Goal: Communication & Community: Answer question/provide support

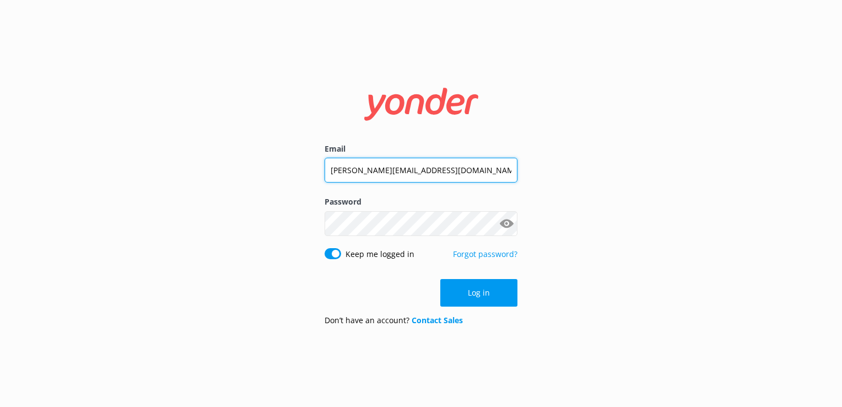
click at [371, 177] on input "[PERSON_NAME][EMAIL_ADDRESS][DOMAIN_NAME]" at bounding box center [421, 170] width 193 height 25
click at [373, 179] on input "[PERSON_NAME][EMAIL_ADDRESS][DOMAIN_NAME]" at bounding box center [421, 170] width 193 height 25
type input "[EMAIL_ADDRESS][DOMAIN_NAME]"
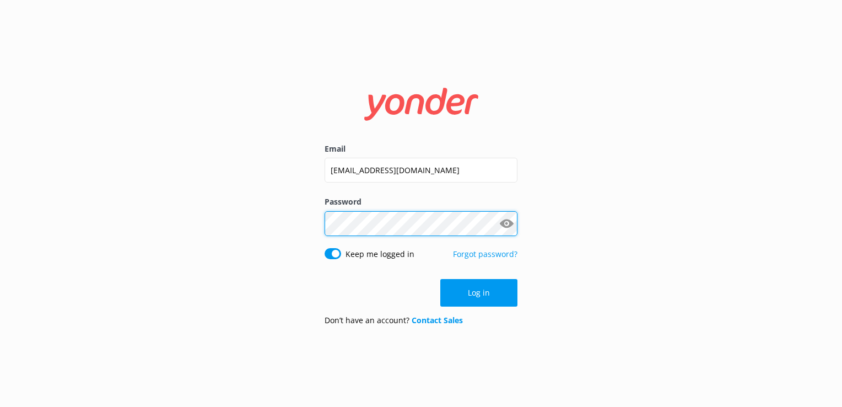
click button "Log in" at bounding box center [478, 293] width 77 height 28
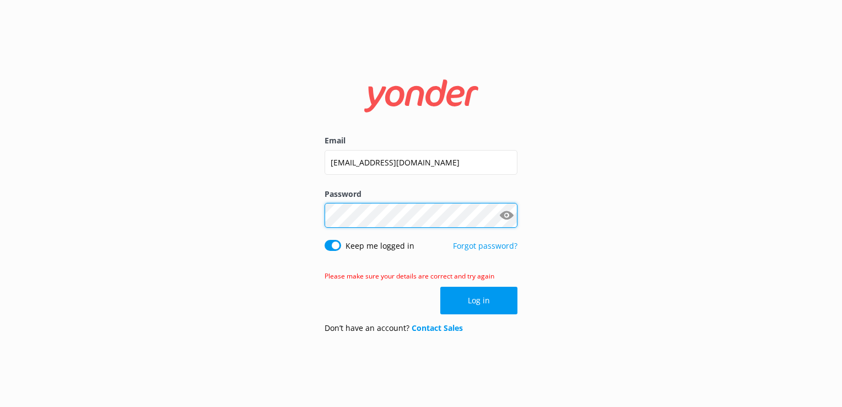
click button "Log in" at bounding box center [478, 301] width 77 height 28
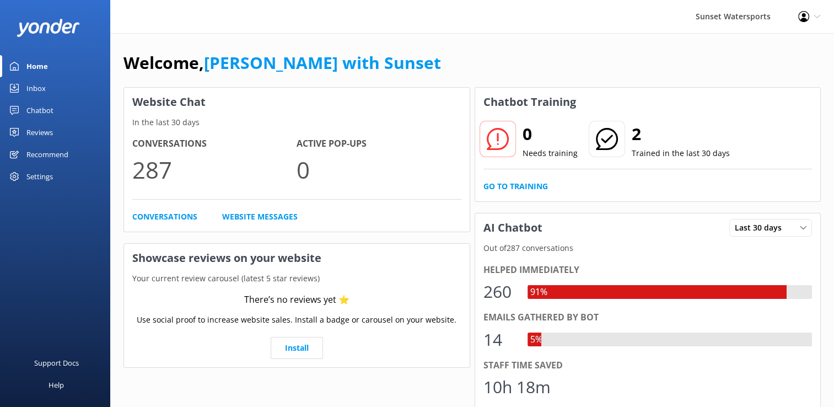
click at [51, 80] on link "Inbox" at bounding box center [55, 88] width 110 height 22
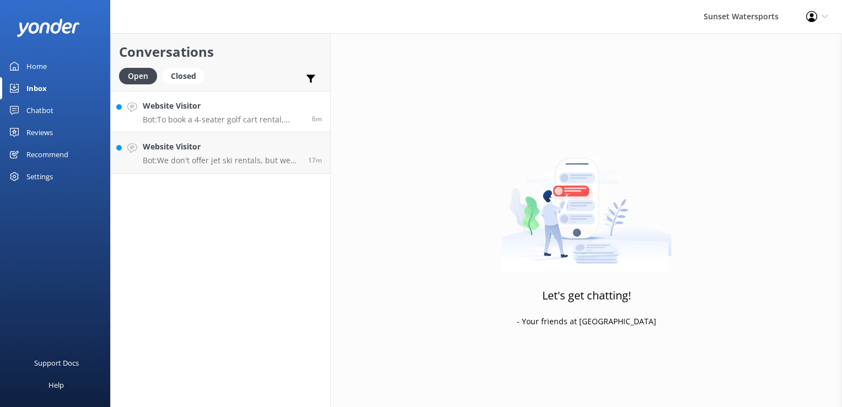
click at [219, 123] on p "Bot: To book a 4-seater golf cart rental, please call our office at [PHONE_NUMB…" at bounding box center [223, 120] width 161 height 10
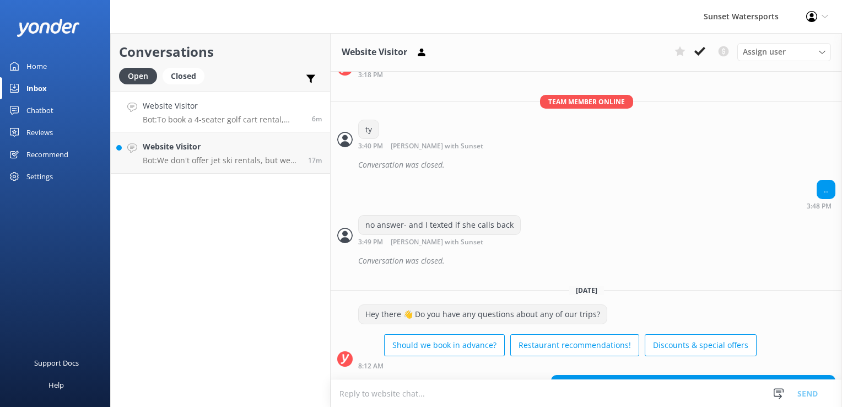
scroll to position [1268, 0]
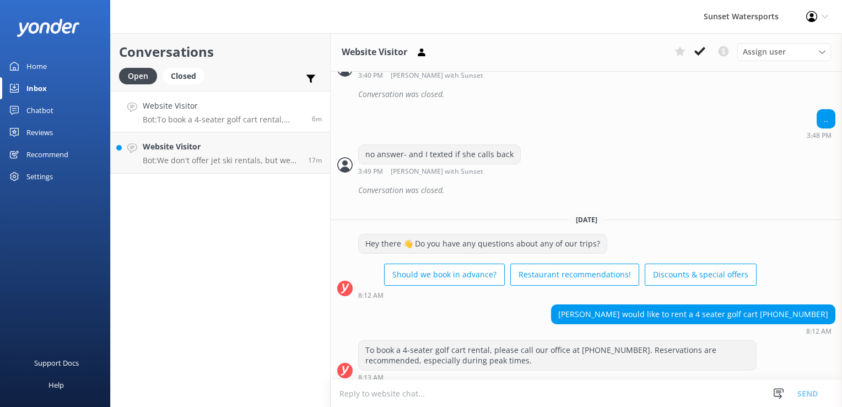
click at [421, 394] on textarea at bounding box center [587, 393] width 512 height 27
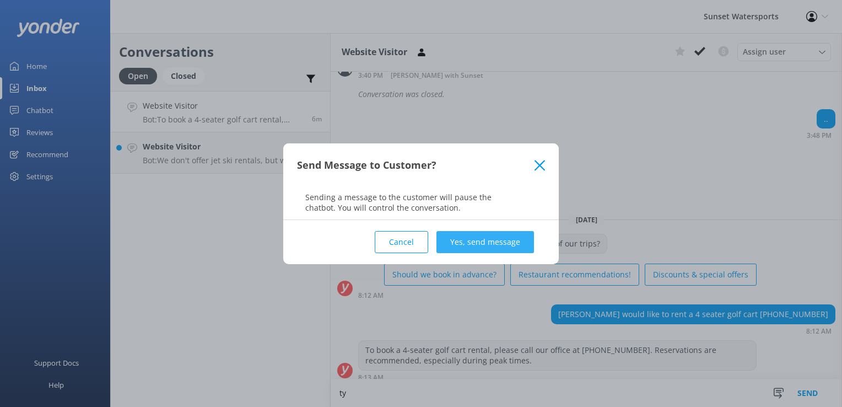
type textarea "ty"
click at [510, 238] on button "Yes, send message" at bounding box center [486, 242] width 98 height 22
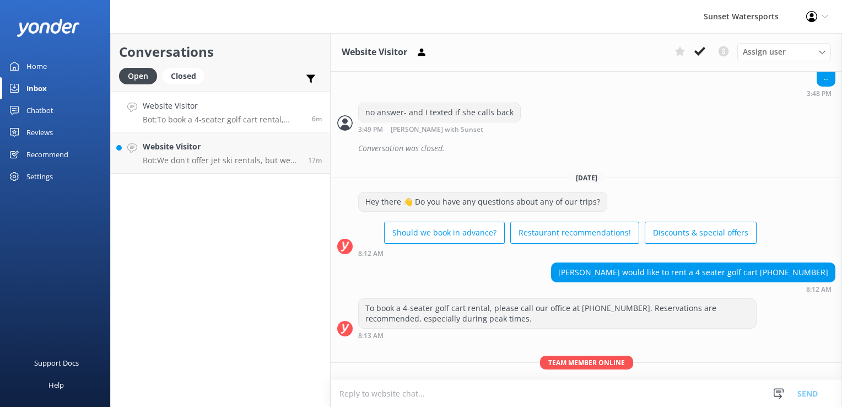
scroll to position [1340, 0]
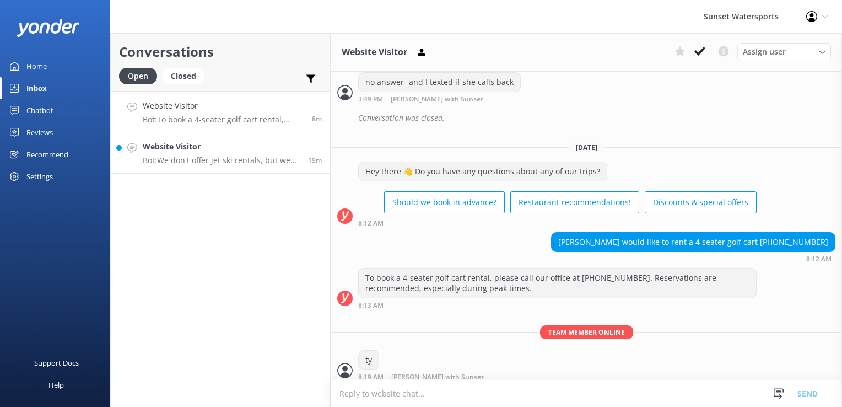
click at [223, 145] on h4 "Website Visitor" at bounding box center [221, 147] width 157 height 12
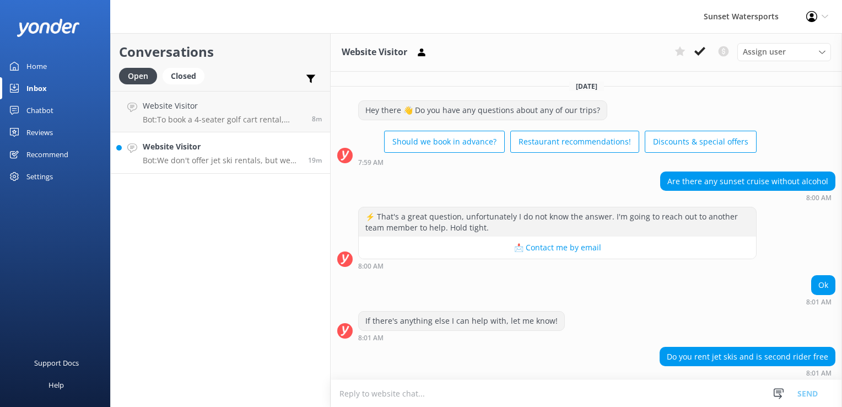
scroll to position [115, 0]
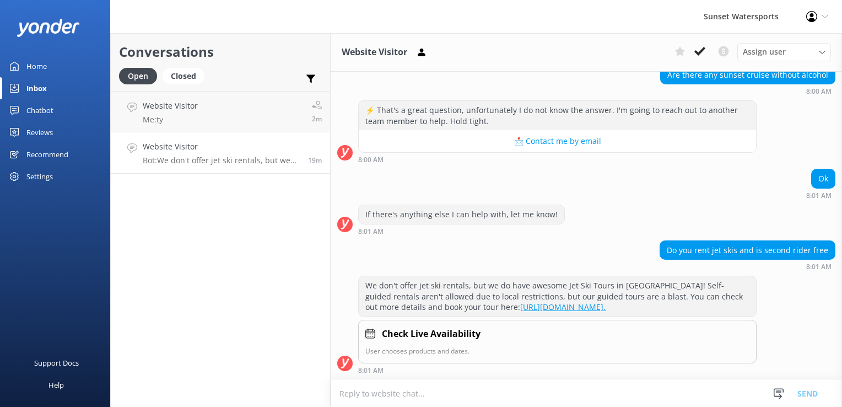
click at [474, 399] on textarea at bounding box center [587, 393] width 512 height 27
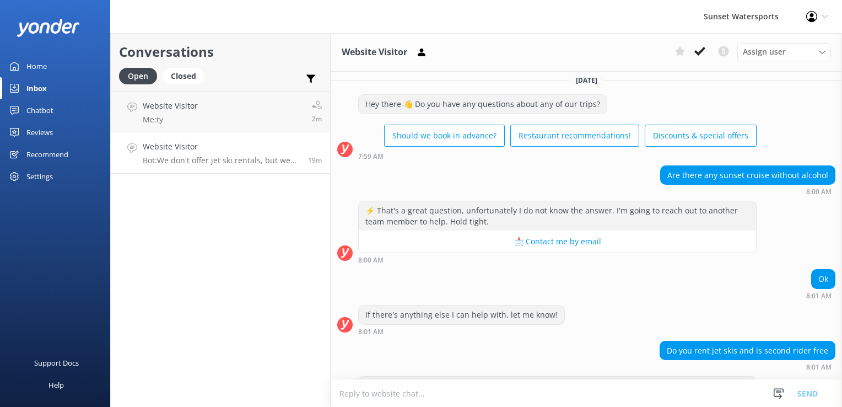
scroll to position [0, 0]
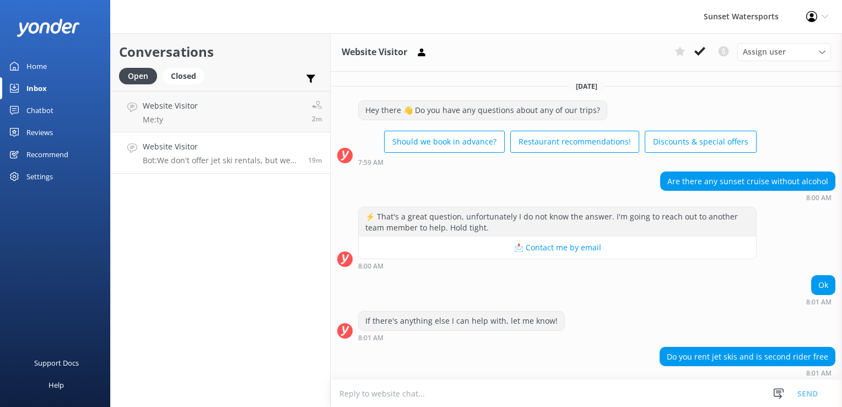
click at [262, 242] on div "Conversations Open Closed Important Converted Assigned to me Unassigned SMS Web…" at bounding box center [220, 220] width 221 height 374
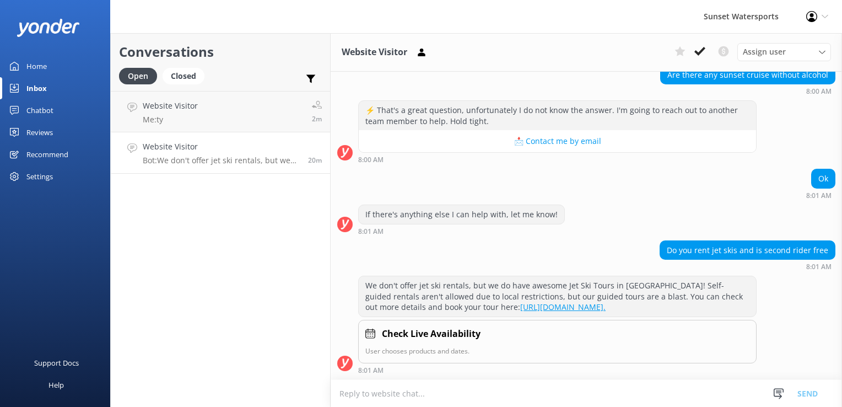
scroll to position [115, 0]
click at [360, 398] on textarea at bounding box center [587, 393] width 512 height 27
type textarea "t"
type textarea "J"
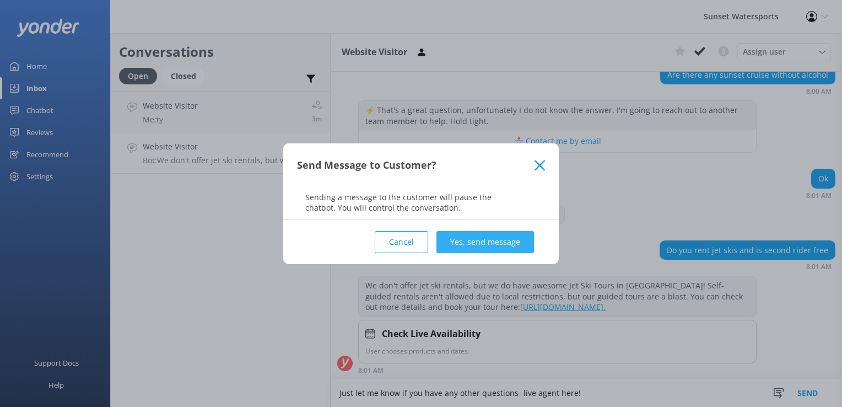
type textarea "Just let me know if you have any other questions- live agent here!"
click at [454, 236] on button "Yes, send message" at bounding box center [486, 242] width 98 height 22
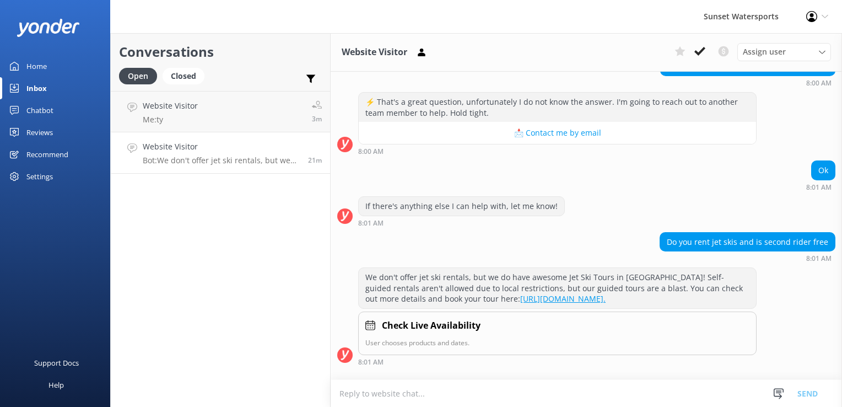
scroll to position [186, 0]
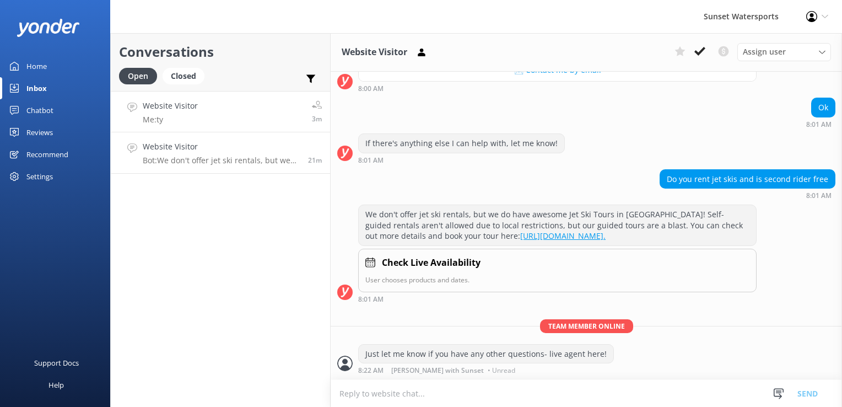
click at [235, 112] on link "Website Visitor Me: ty 3m" at bounding box center [220, 111] width 219 height 41
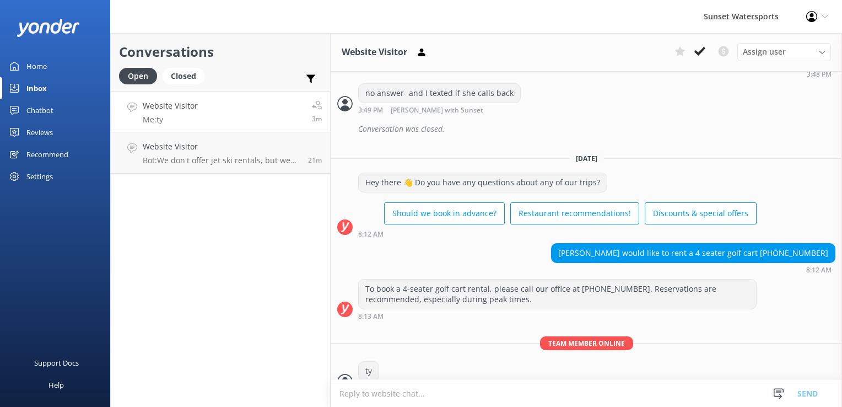
scroll to position [1340, 0]
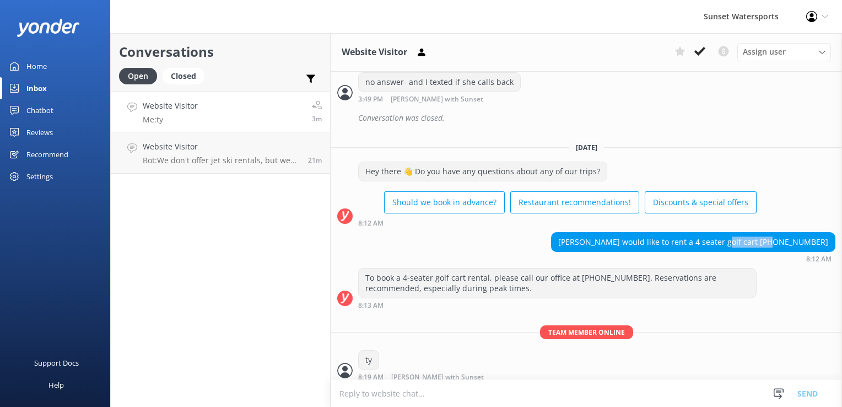
drag, startPoint x: 787, startPoint y: 236, endPoint x: 820, endPoint y: 235, distance: 33.1
click at [820, 235] on div "[PERSON_NAME] would like to rent a 4 seater golf cart [PHONE_NUMBER]" at bounding box center [693, 242] width 283 height 19
copy div "[PHONE_NUMBER]"
click at [701, 52] on use at bounding box center [700, 51] width 11 height 9
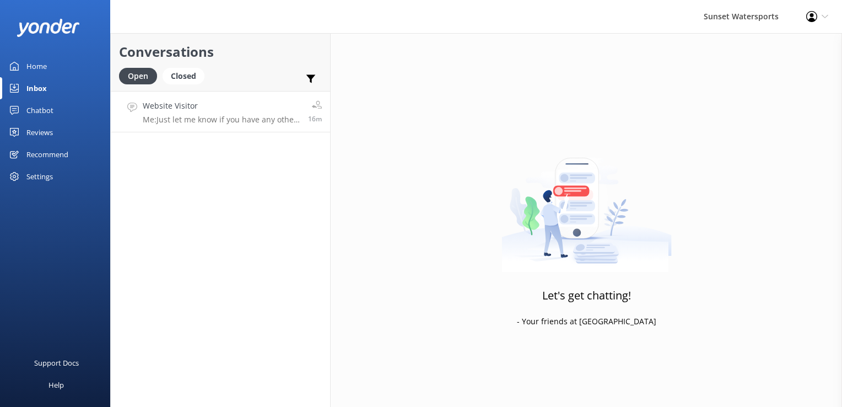
click at [165, 117] on p "Me: Just let me know if you have any other questions- live agent here!" at bounding box center [221, 120] width 157 height 10
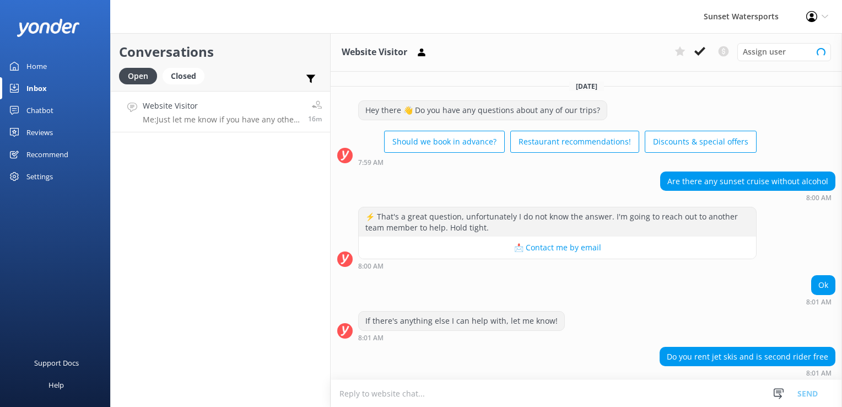
scroll to position [186, 0]
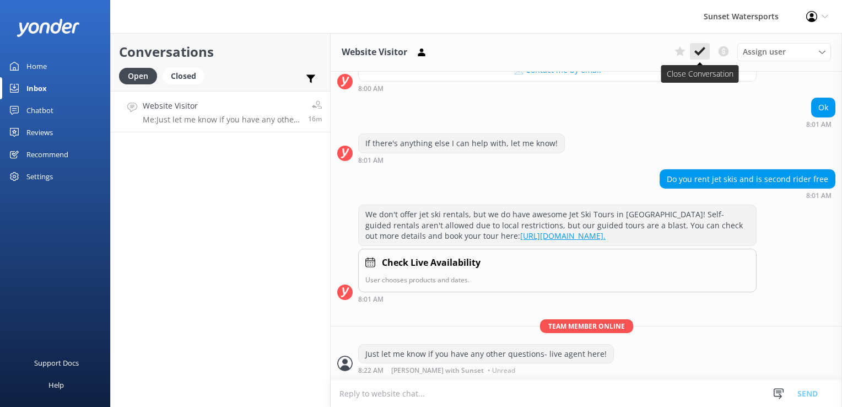
click at [704, 56] on icon at bounding box center [700, 51] width 11 height 11
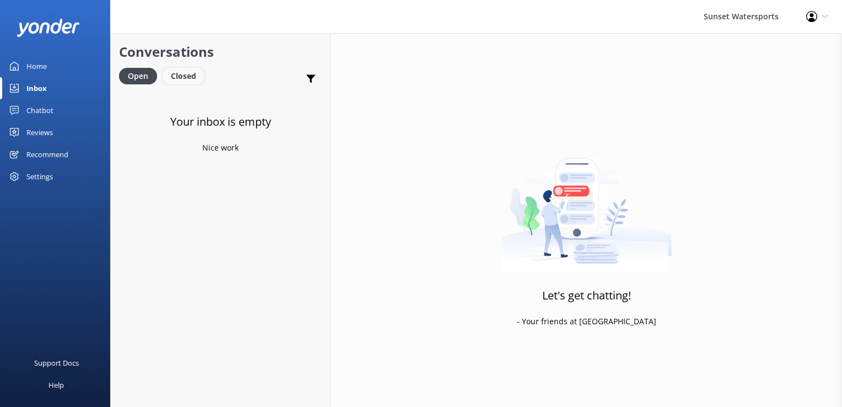
click at [177, 73] on div "Closed" at bounding box center [184, 76] width 42 height 17
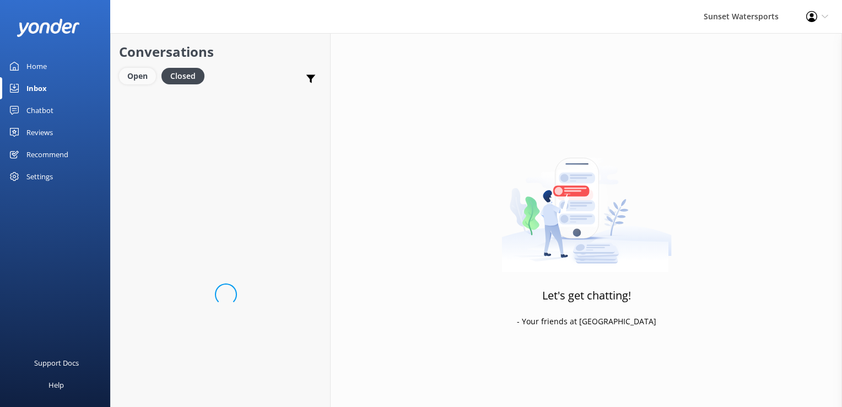
click at [131, 82] on div "Open" at bounding box center [137, 76] width 37 height 17
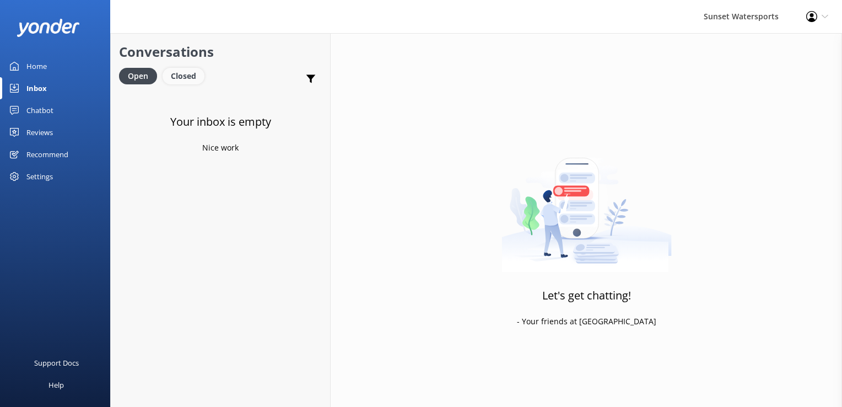
click at [177, 74] on div "Closed" at bounding box center [184, 76] width 42 height 17
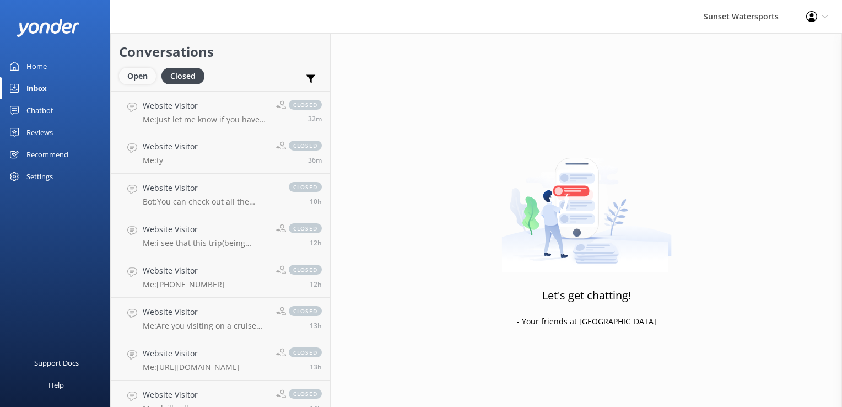
click at [139, 75] on div "Open" at bounding box center [137, 76] width 37 height 17
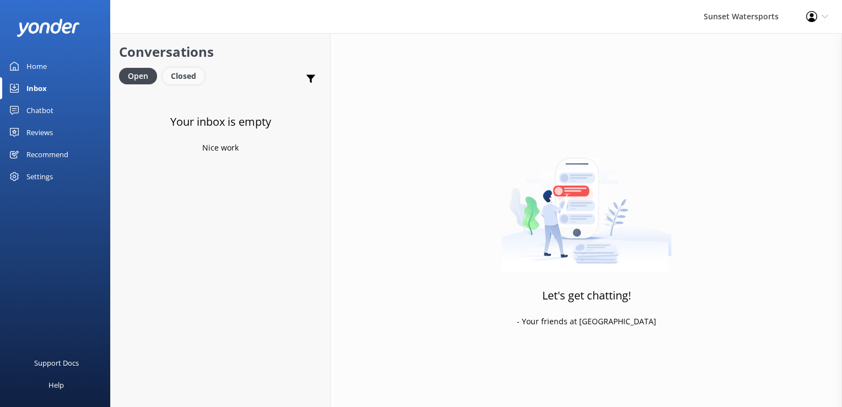
drag, startPoint x: 179, startPoint y: 63, endPoint x: 176, endPoint y: 76, distance: 13.4
click at [179, 63] on div "Conversations Open Closed Important Converted Assigned to me Unassigned SMS" at bounding box center [220, 62] width 219 height 58
click at [176, 76] on div "Closed" at bounding box center [184, 76] width 42 height 17
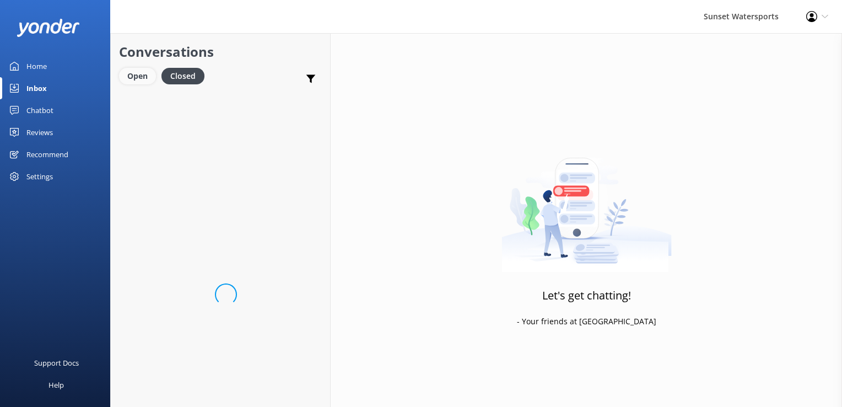
click at [139, 76] on div "Open" at bounding box center [137, 76] width 37 height 17
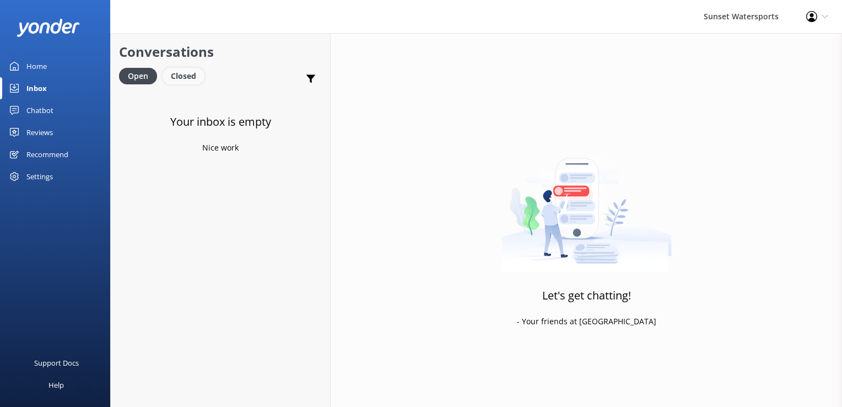
click at [170, 78] on div "Closed" at bounding box center [184, 76] width 42 height 17
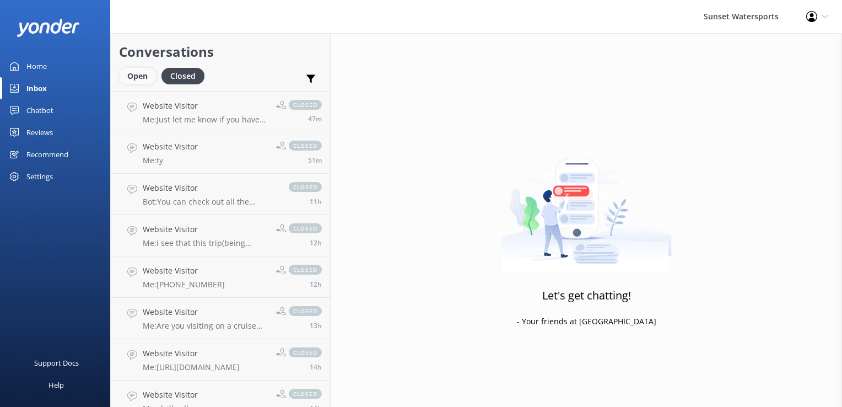
click at [132, 78] on div "Open" at bounding box center [137, 76] width 37 height 17
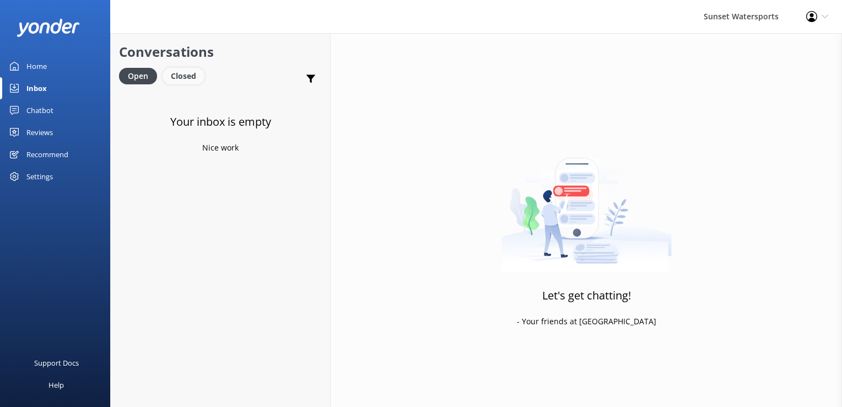
click at [191, 71] on div "Closed" at bounding box center [184, 76] width 42 height 17
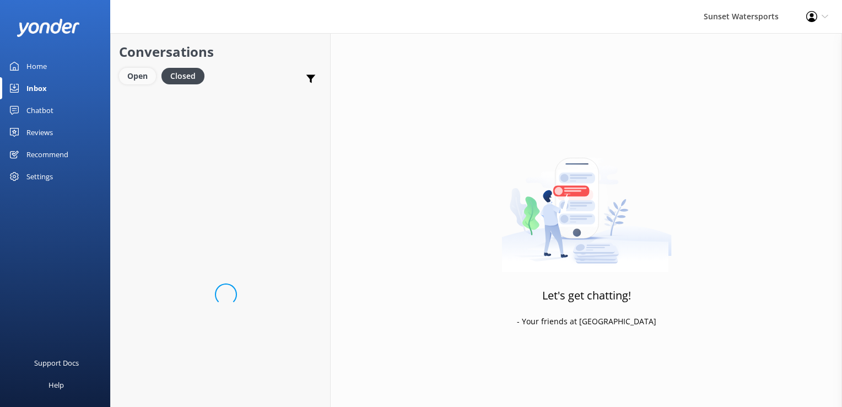
click at [139, 82] on div "Open" at bounding box center [137, 76] width 37 height 17
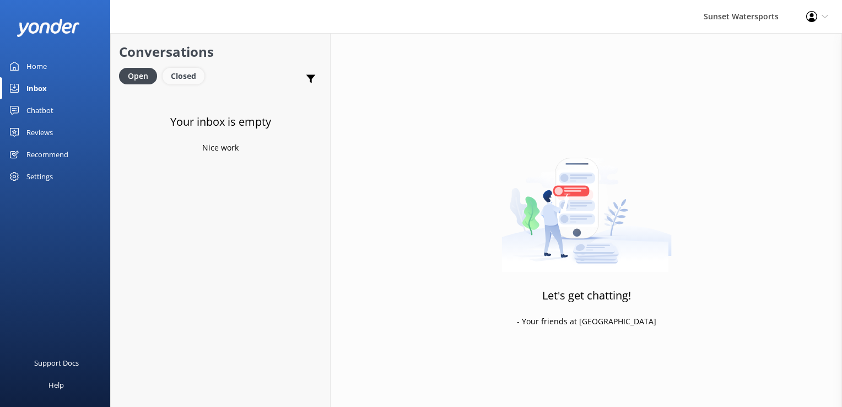
click at [179, 78] on div "Closed" at bounding box center [184, 76] width 42 height 17
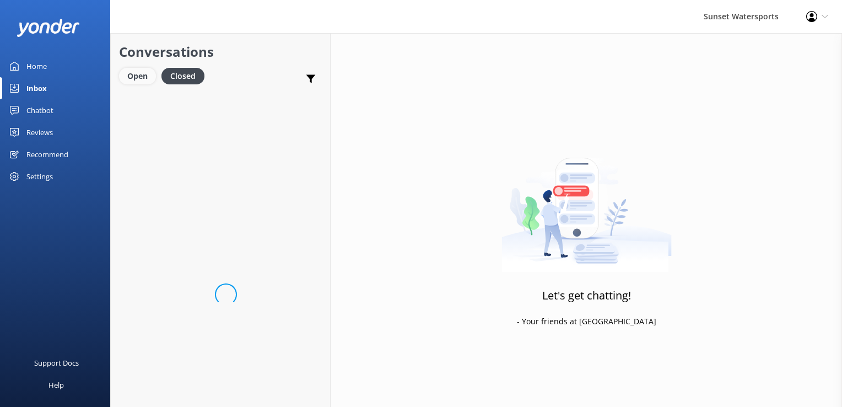
click at [139, 74] on div "Open" at bounding box center [137, 76] width 37 height 17
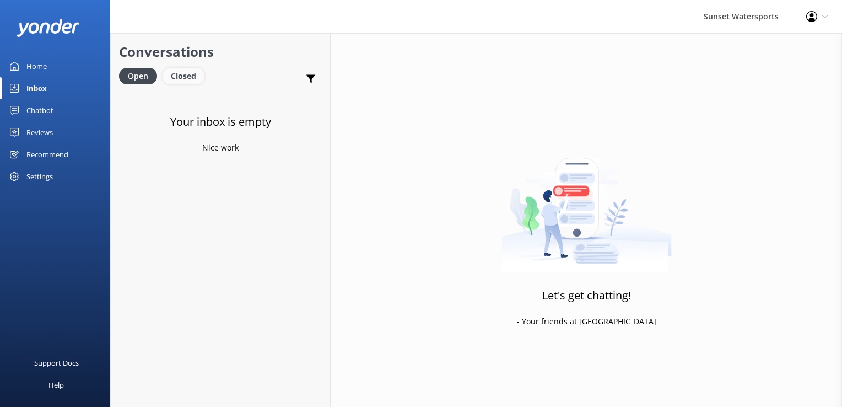
click at [187, 69] on div "Closed" at bounding box center [184, 76] width 42 height 17
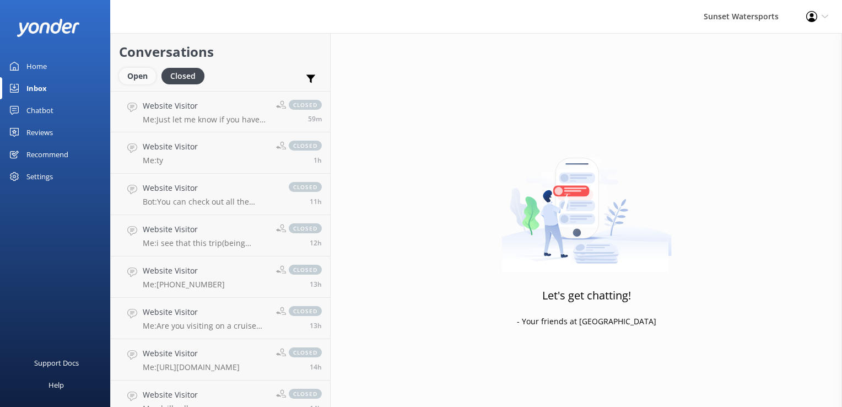
click at [128, 84] on div "Open" at bounding box center [137, 76] width 37 height 17
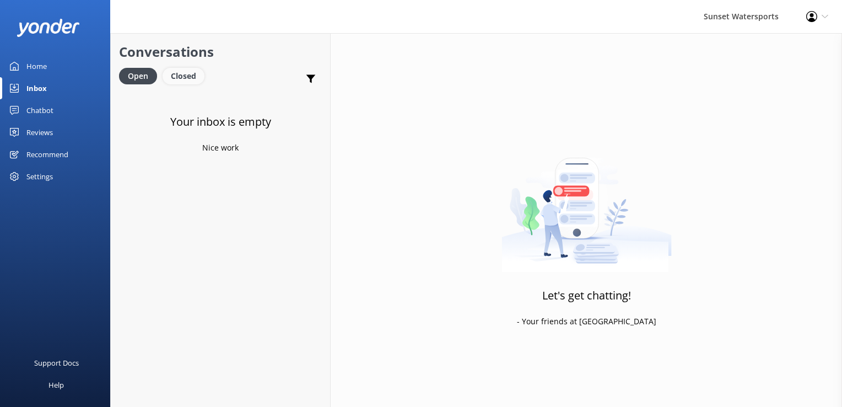
click at [177, 84] on div "Closed" at bounding box center [184, 76] width 42 height 17
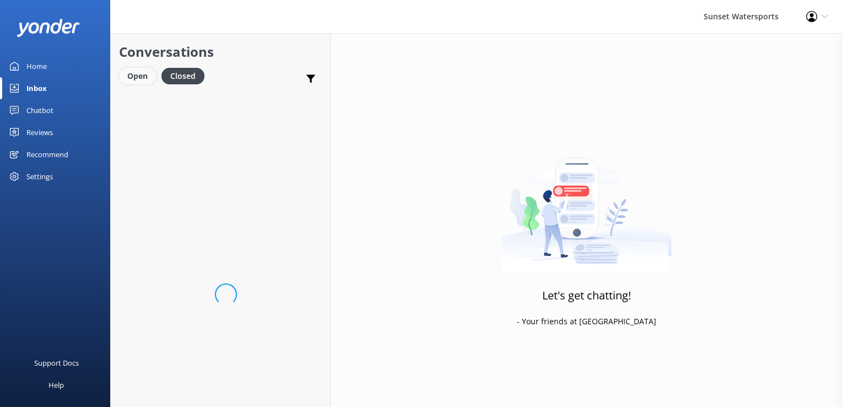
click at [148, 74] on div "Open" at bounding box center [137, 76] width 37 height 17
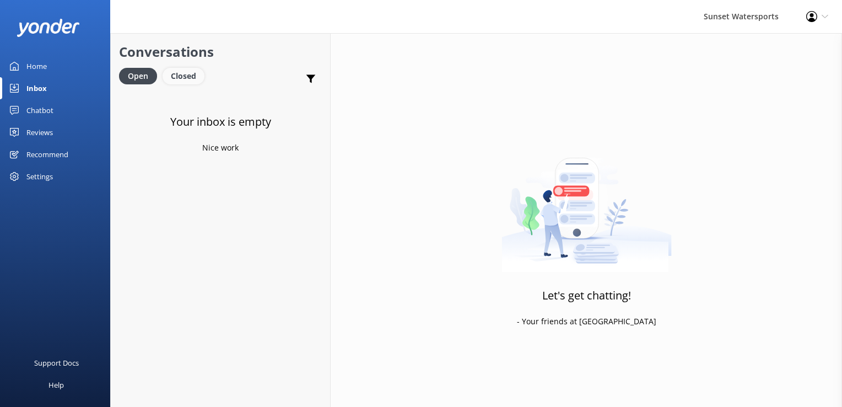
click at [198, 79] on div "Closed" at bounding box center [184, 76] width 42 height 17
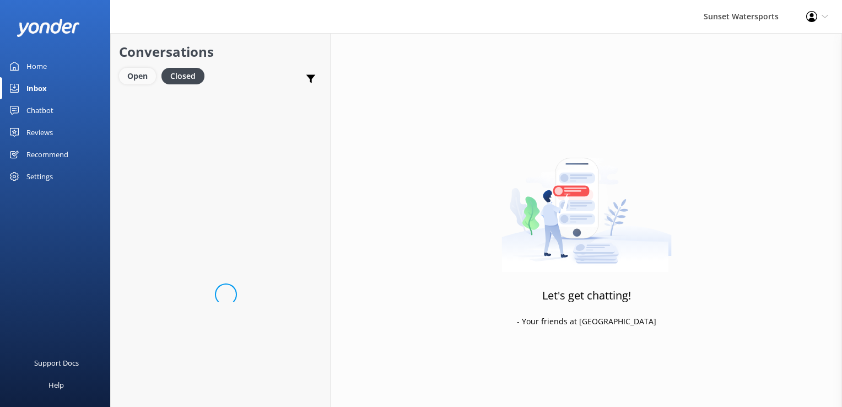
click at [133, 77] on div "Open" at bounding box center [137, 76] width 37 height 17
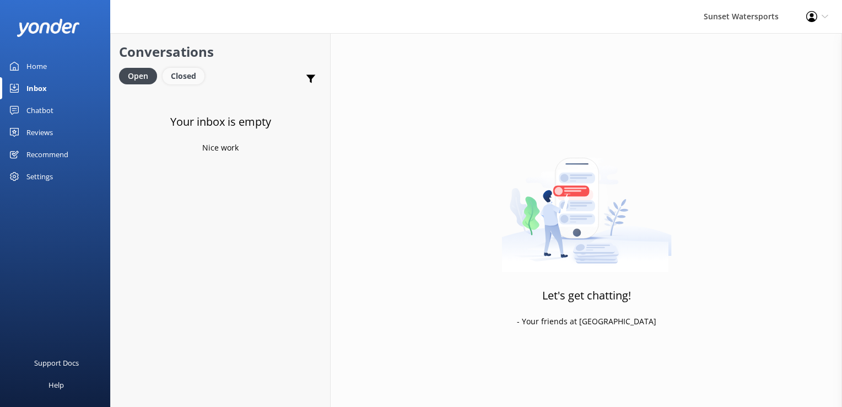
click at [178, 74] on div "Closed" at bounding box center [184, 76] width 42 height 17
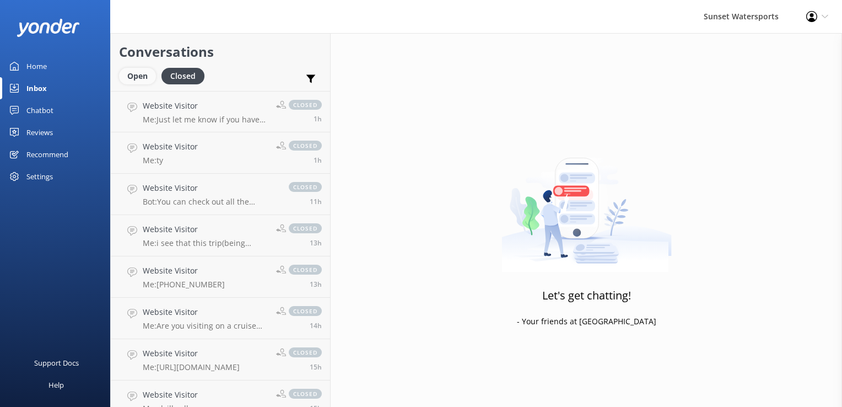
click at [142, 77] on div "Open" at bounding box center [137, 76] width 37 height 17
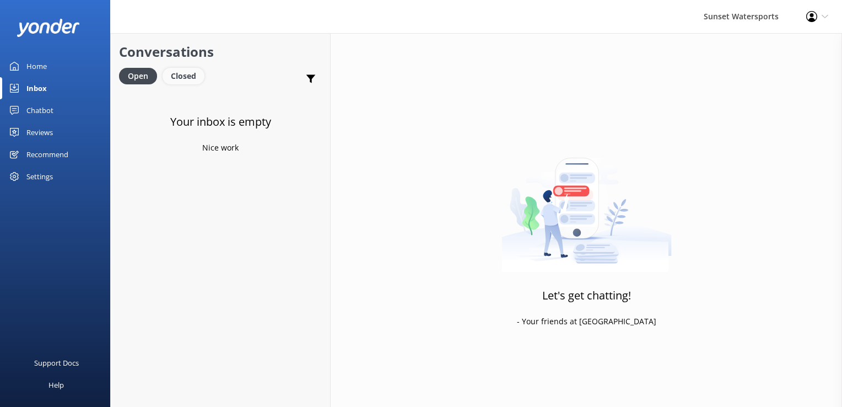
click at [181, 72] on div "Closed" at bounding box center [184, 76] width 42 height 17
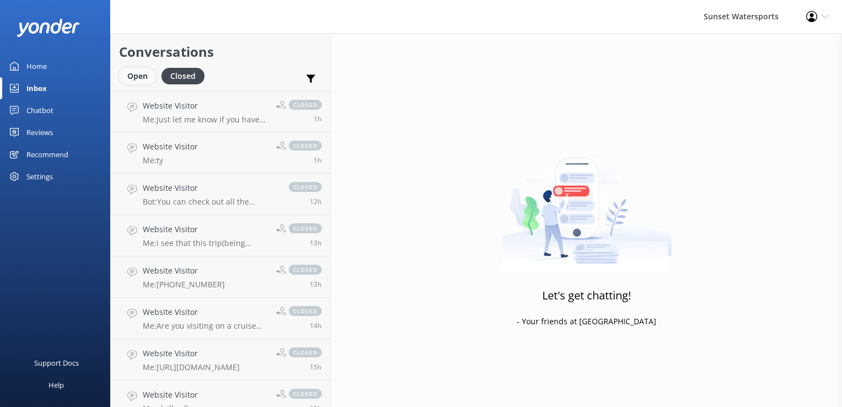
click at [144, 80] on div "Open" at bounding box center [137, 76] width 37 height 17
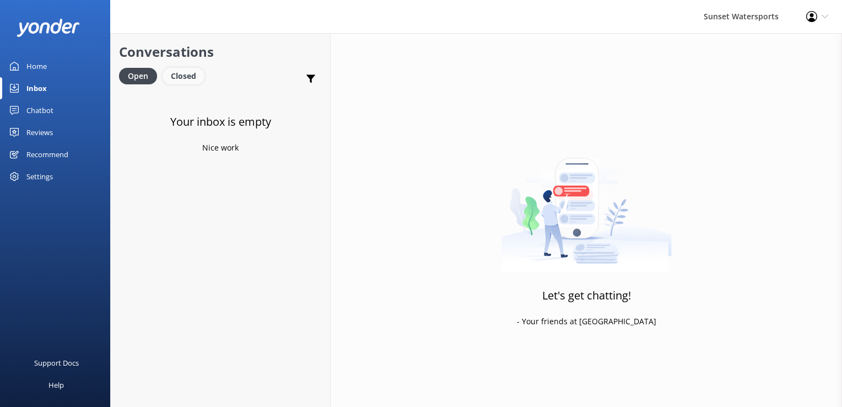
click at [192, 79] on div "Closed" at bounding box center [184, 76] width 42 height 17
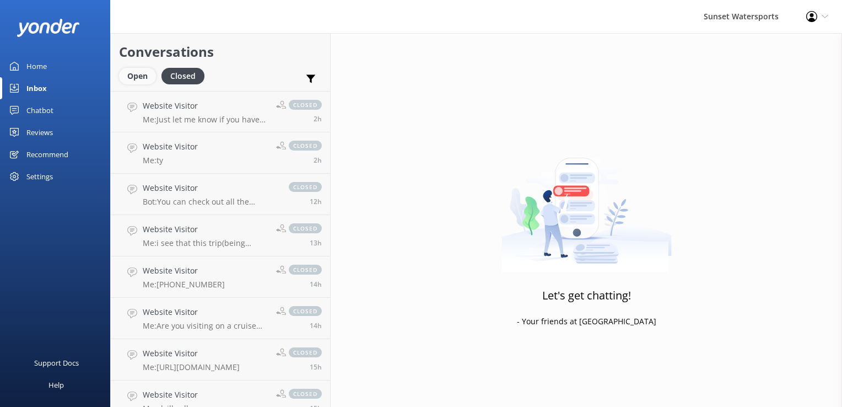
click at [135, 78] on div "Open" at bounding box center [137, 76] width 37 height 17
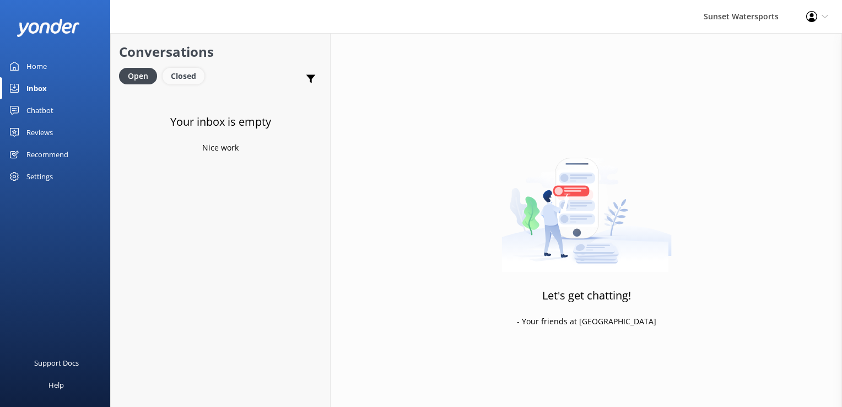
click at [189, 73] on div "Closed" at bounding box center [184, 76] width 42 height 17
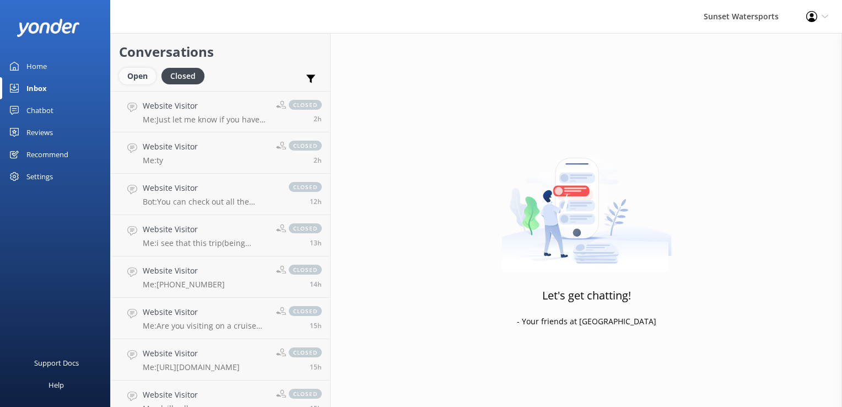
click at [136, 80] on div "Open" at bounding box center [137, 76] width 37 height 17
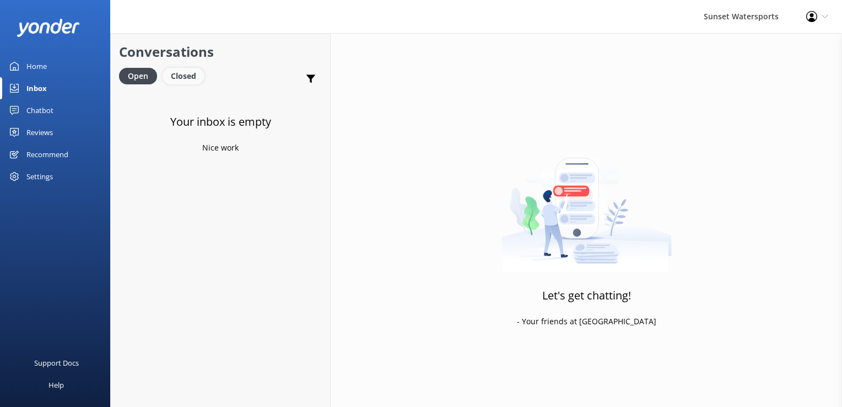
click at [182, 76] on div "Closed" at bounding box center [184, 76] width 42 height 17
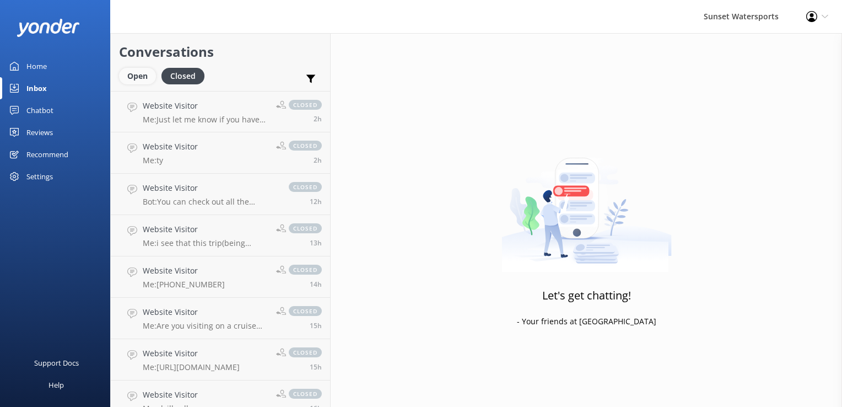
click at [139, 77] on div "Open" at bounding box center [137, 76] width 37 height 17
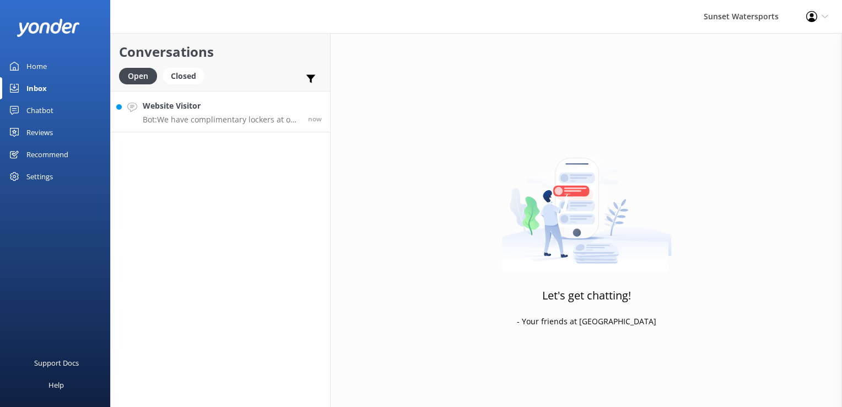
click at [261, 116] on p "Bot: We have complimentary lockers at our jetski locations, but unfortunately, …" at bounding box center [221, 120] width 157 height 10
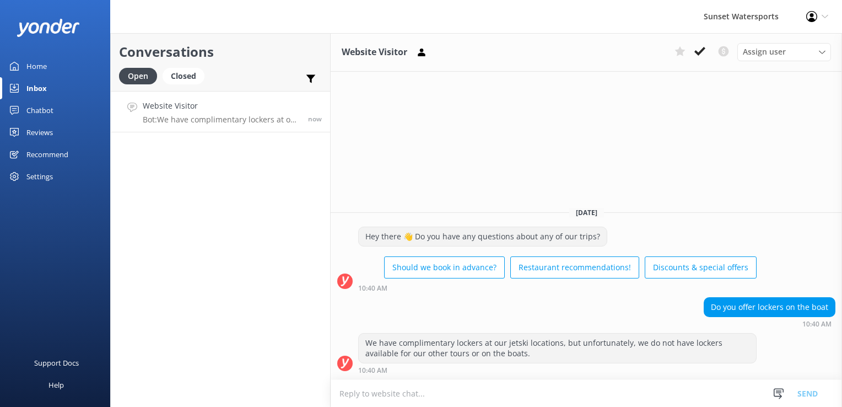
click at [429, 397] on textarea at bounding box center [587, 393] width 512 height 27
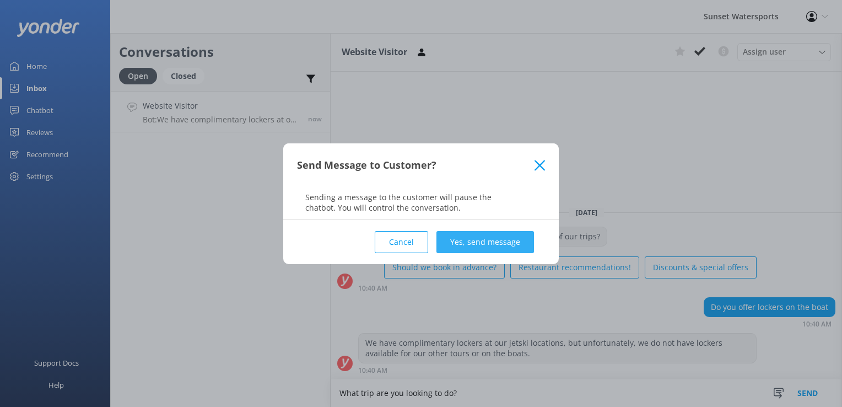
type textarea "What trip are you looking to do?"
click at [500, 238] on button "Yes, send message" at bounding box center [486, 242] width 98 height 22
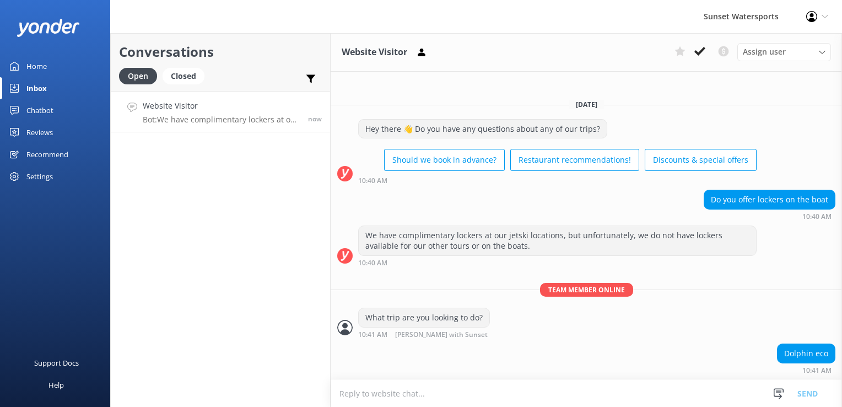
click at [489, 396] on textarea at bounding box center [587, 393] width 512 height 27
type textarea "the sandbar? or the snorkel combo?"
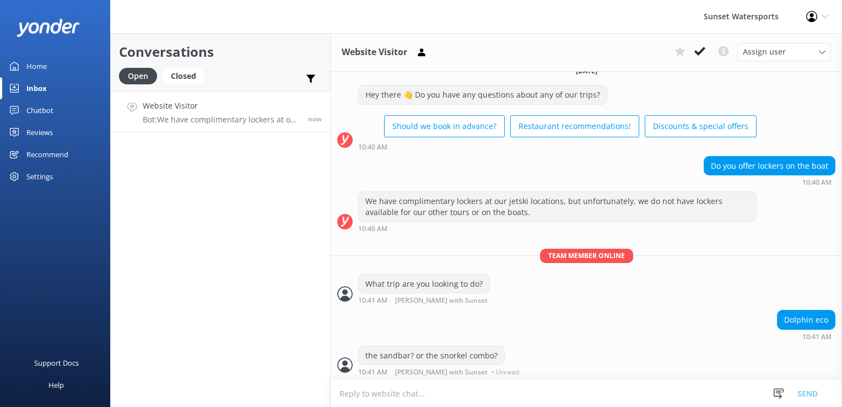
click at [497, 389] on textarea at bounding box center [587, 393] width 512 height 27
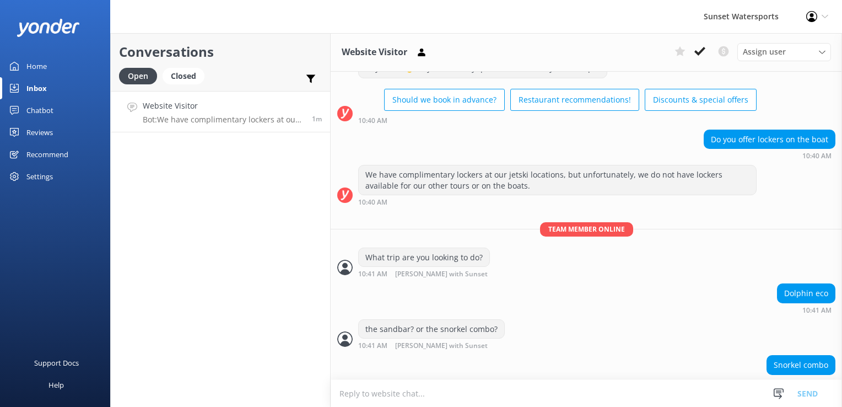
scroll to position [77, 0]
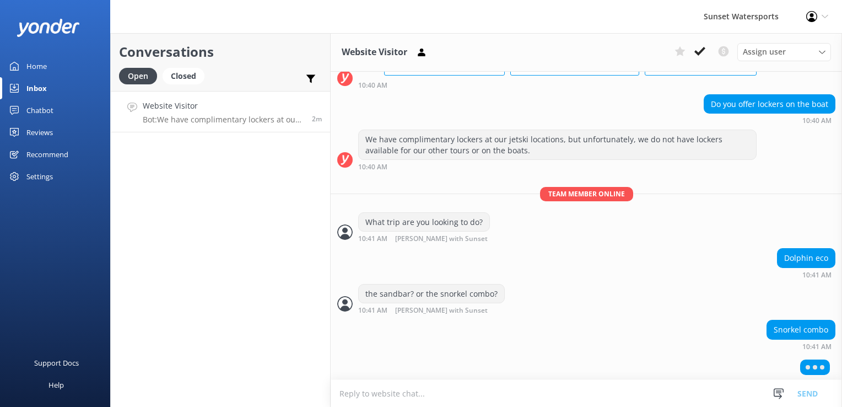
click at [377, 397] on textarea at bounding box center [587, 393] width 512 height 27
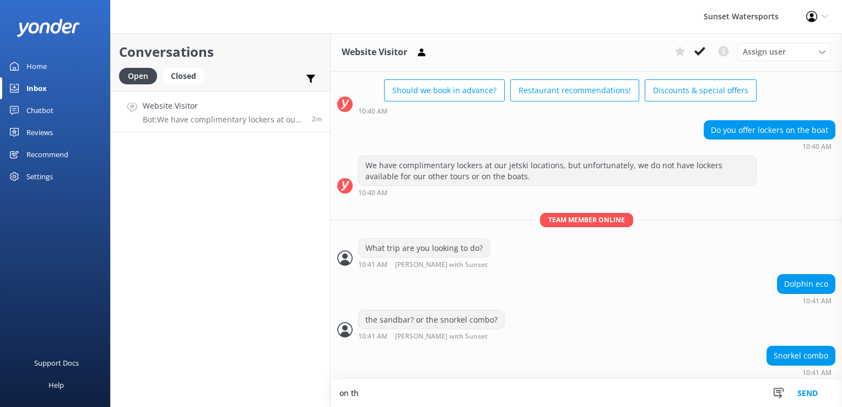
scroll to position [97, 0]
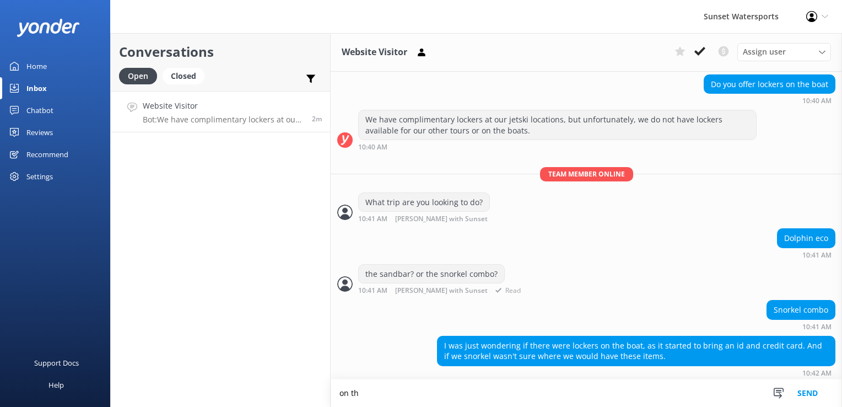
click at [633, 281] on div "the sandbar? or the snorkel combo? 10:41 AM [PERSON_NAME] with Sunset Read" at bounding box center [587, 279] width 512 height 30
click at [422, 395] on textarea "on th" at bounding box center [587, 393] width 512 height 28
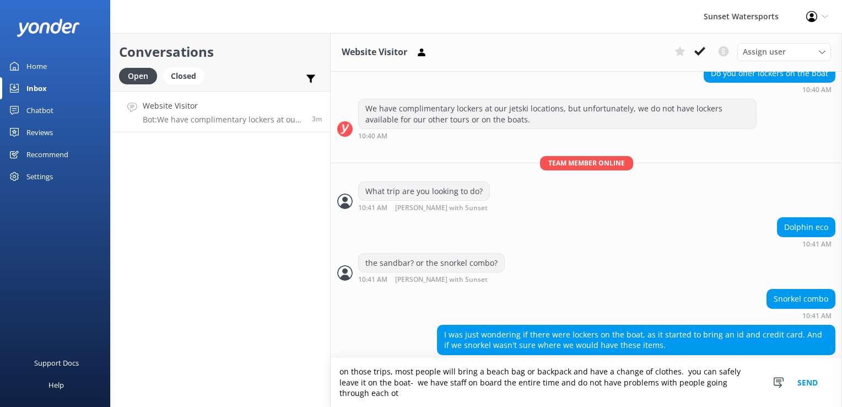
scroll to position [119, 0]
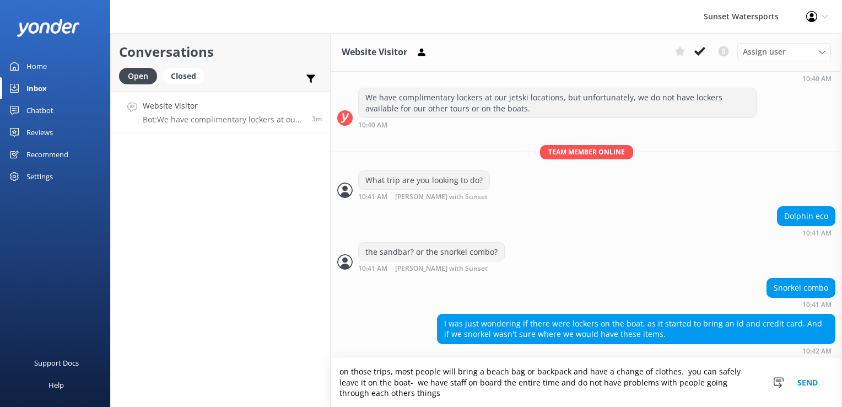
type textarea "on those trips, most people will bring a beach bag or backpack and have a chang…"
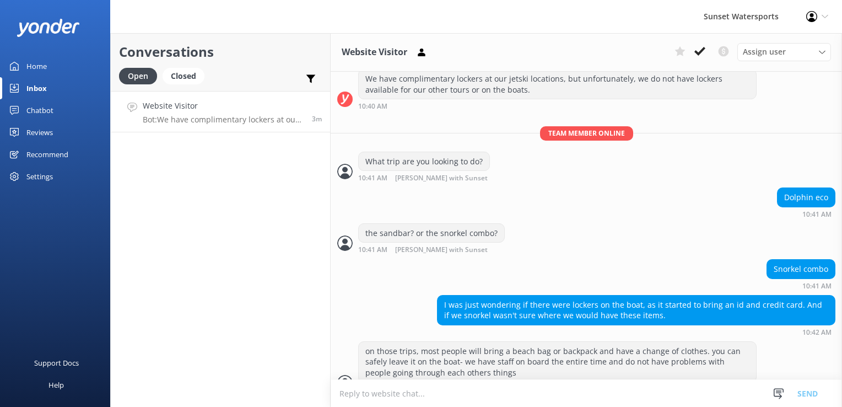
click at [422, 395] on textarea at bounding box center [587, 393] width 512 height 27
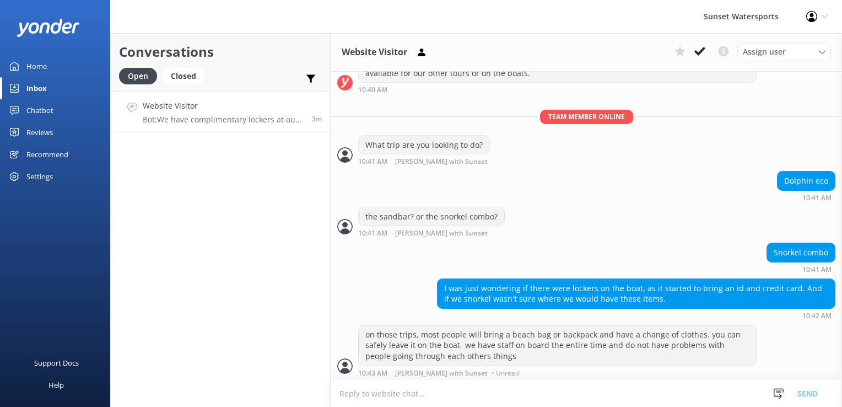
scroll to position [154, 0]
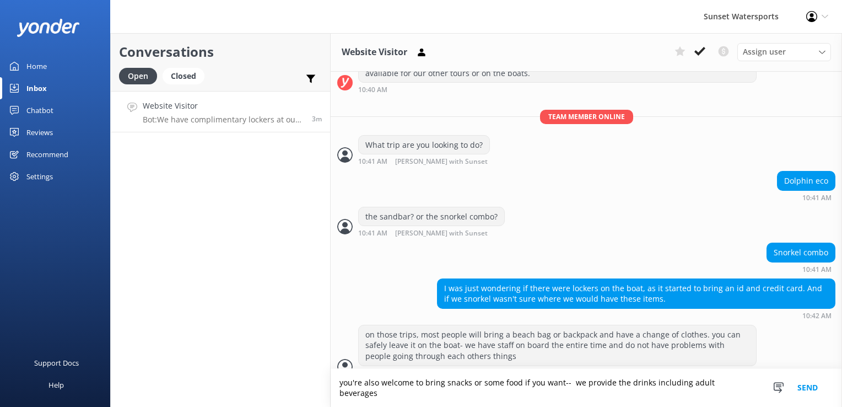
type textarea "you're also welcome to bring snacks or some food if you want-- we provide the d…"
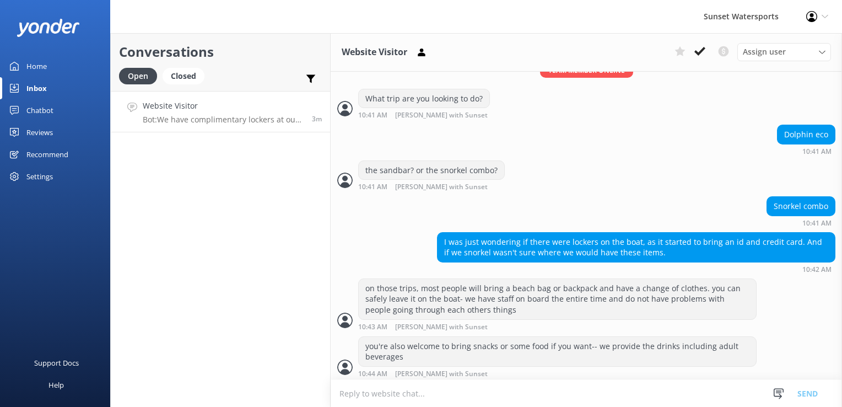
scroll to position [201, 0]
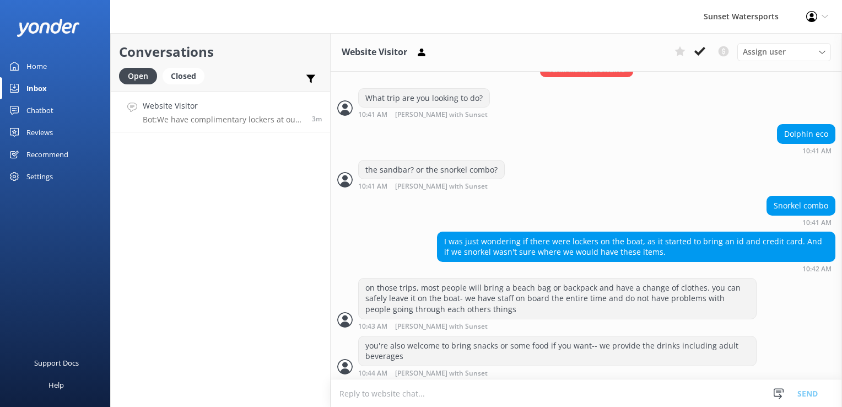
click at [422, 395] on textarea at bounding box center [587, 393] width 512 height 27
type textarea "and all snorkeling equipment"
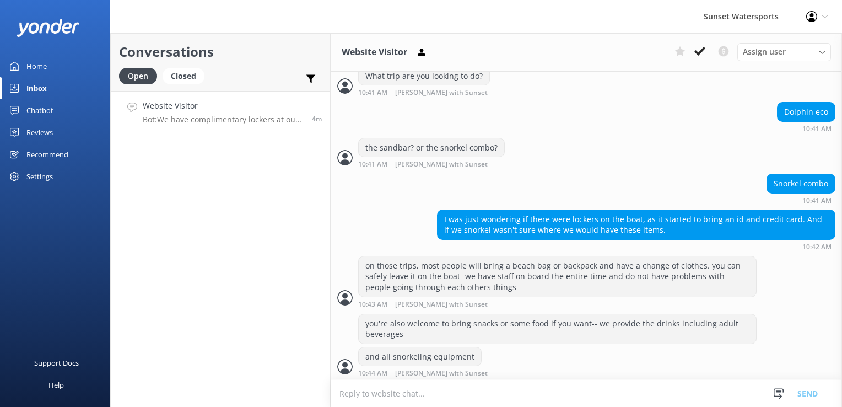
click at [422, 395] on textarea at bounding box center [587, 393] width 512 height 27
type textarea "When are you looking to do?"
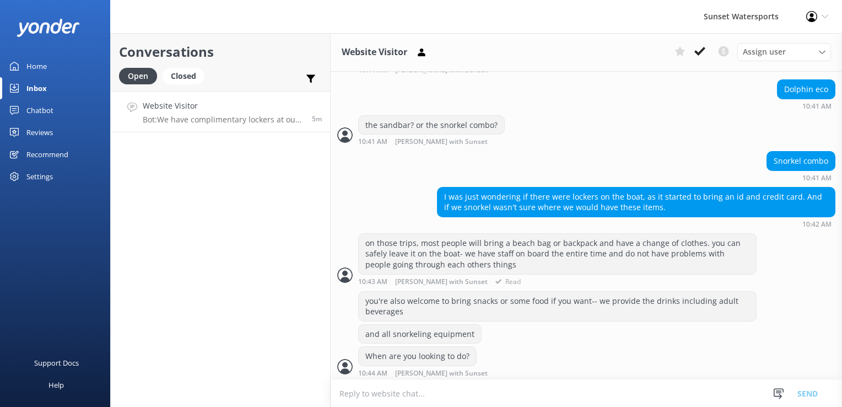
scroll to position [292, 0]
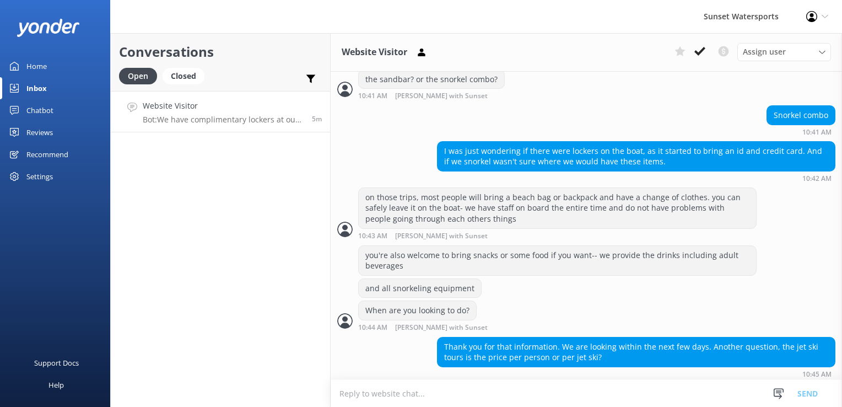
click at [417, 397] on textarea at bounding box center [587, 393] width 512 height 27
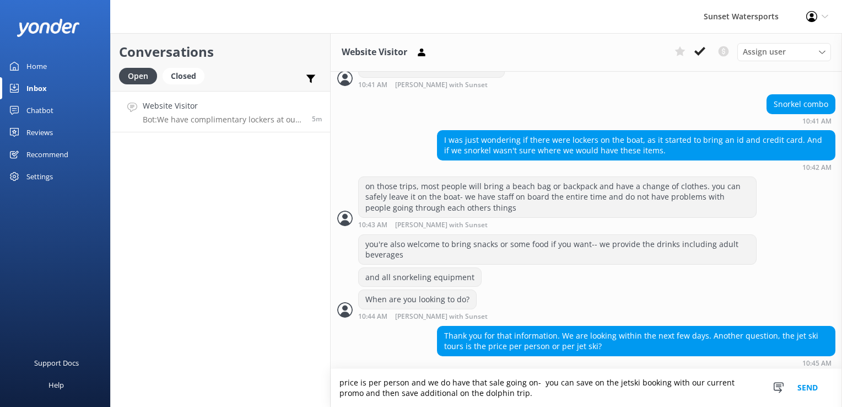
type textarea "price is per person and we do have that sale going on- you can save on the jets…"
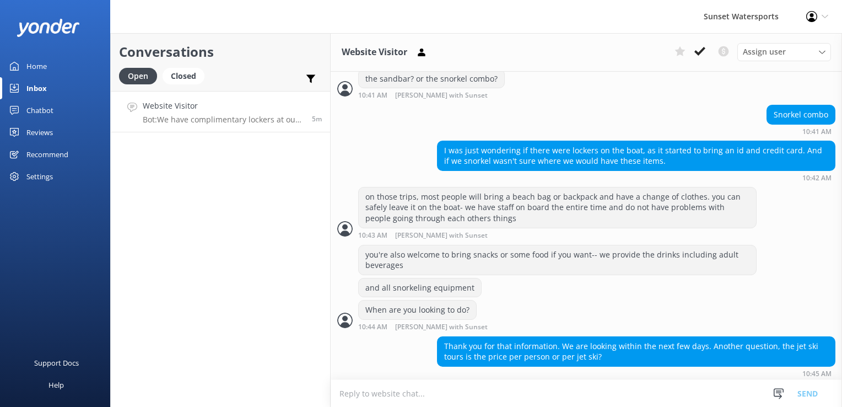
scroll to position [338, 0]
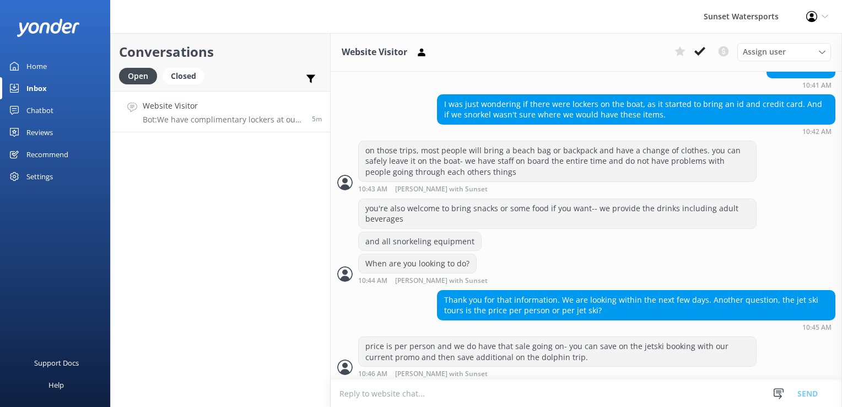
click at [417, 397] on textarea at bounding box center [587, 393] width 512 height 27
type textarea "s"
type textarea "per jetski I mean-- per person is the dolphin trip"
click at [417, 397] on textarea at bounding box center [587, 393] width 512 height 27
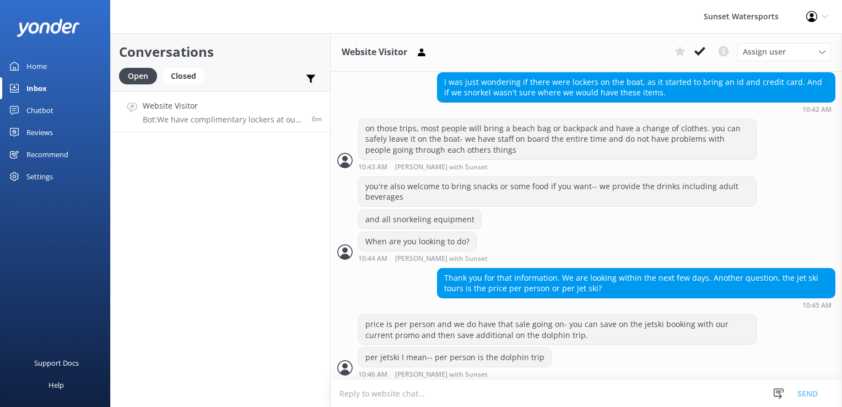
click at [417, 397] on textarea at bounding box center [587, 393] width 512 height 27
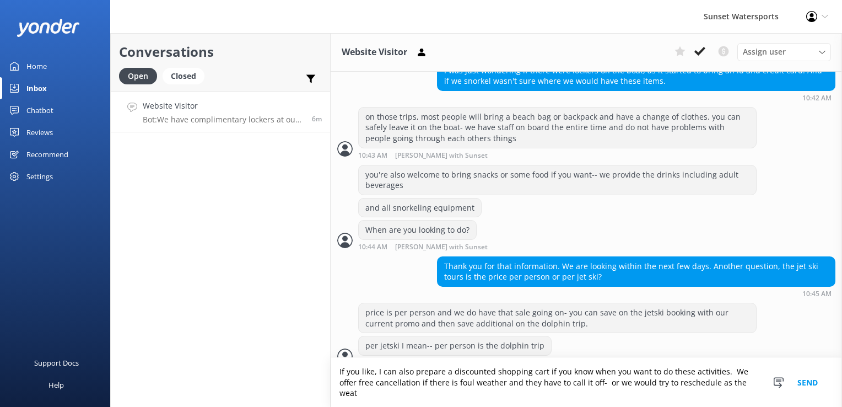
scroll to position [383, 0]
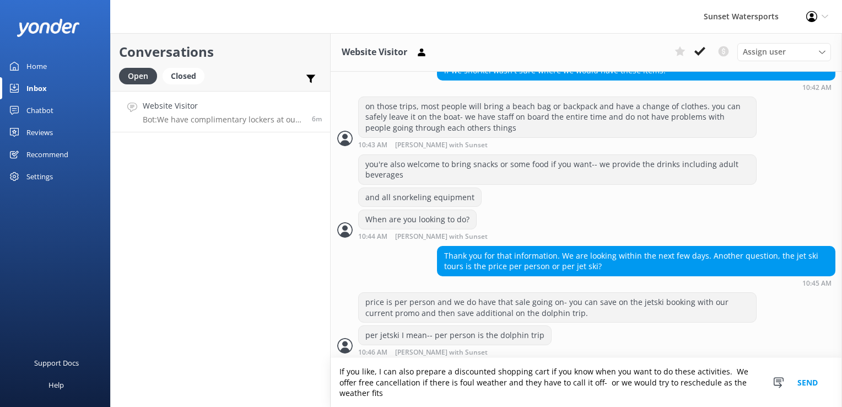
type textarea "If you like, I can also prepare a discounted shopping cart if you know when you…"
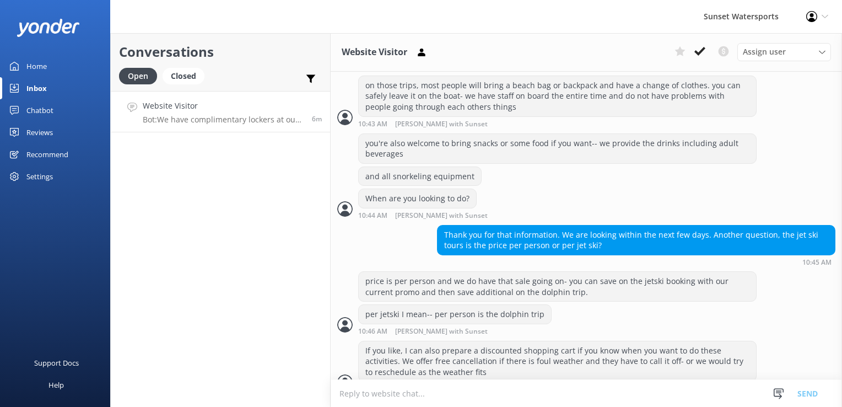
scroll to position [418, 0]
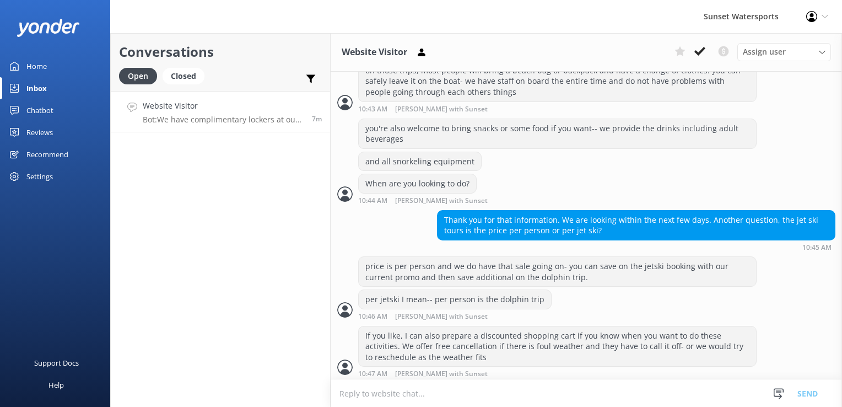
click at [388, 390] on textarea at bounding box center [587, 393] width 512 height 27
type textarea "[DATE] would be ideal for at least one of these per the current forecasts"
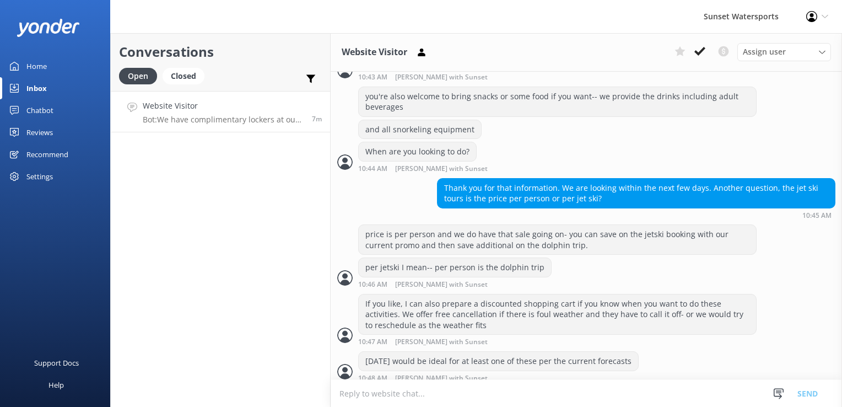
scroll to position [454, 0]
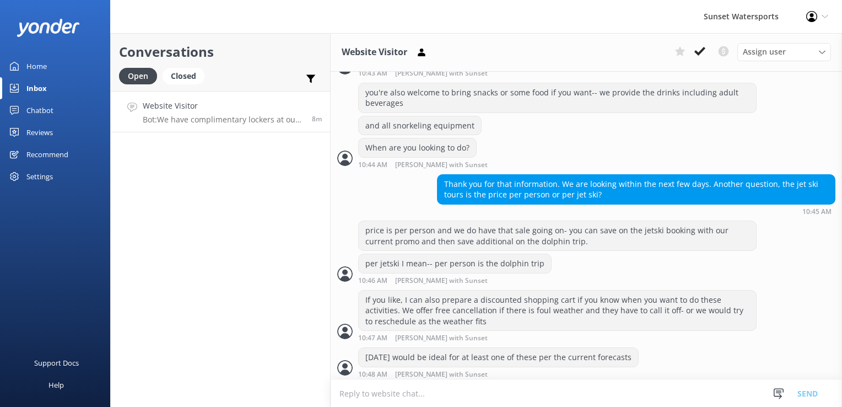
click at [460, 396] on textarea at bounding box center [587, 393] width 512 height 27
type textarea "How many are in your party?"
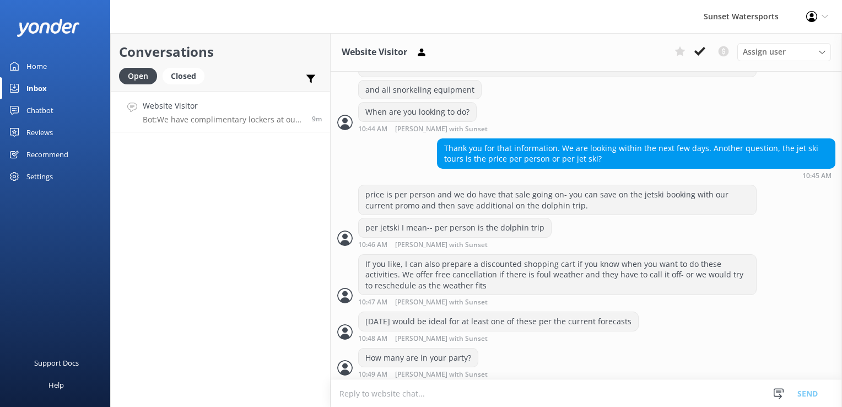
scroll to position [525, 0]
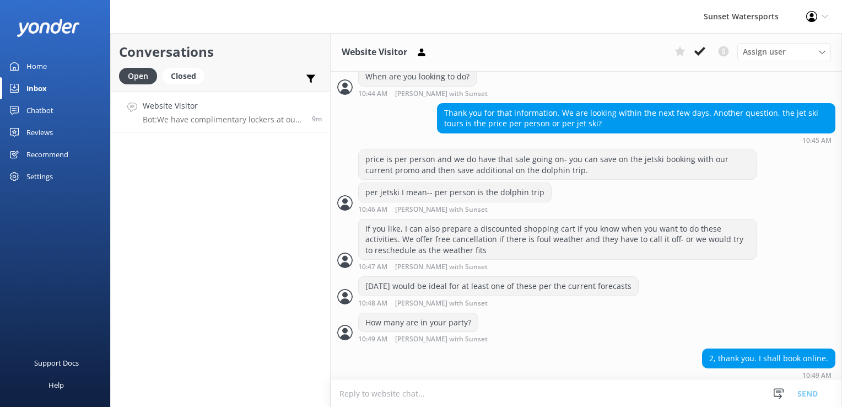
click at [461, 389] on textarea at bounding box center [587, 393] width 512 height 27
click at [456, 387] on textarea at bounding box center [587, 393] width 512 height 27
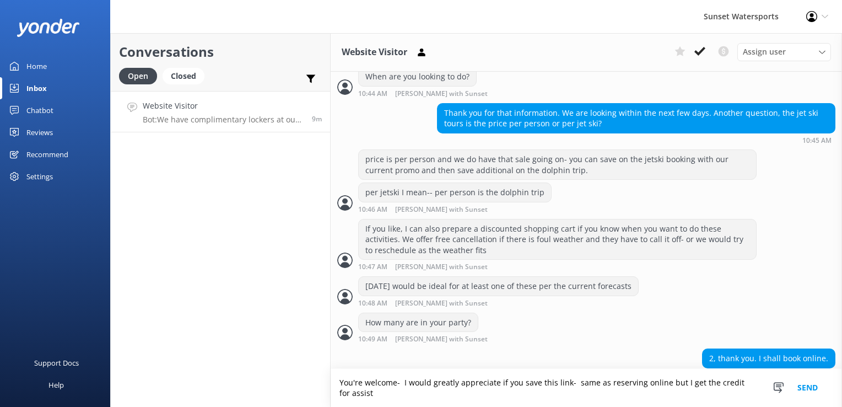
scroll to position [536, 0]
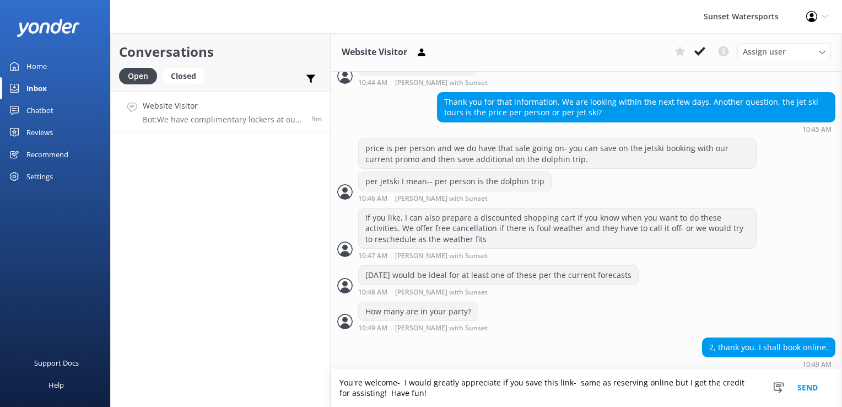
type textarea "You're welcome- I would greatly appreciate if you save this link- same as reser…"
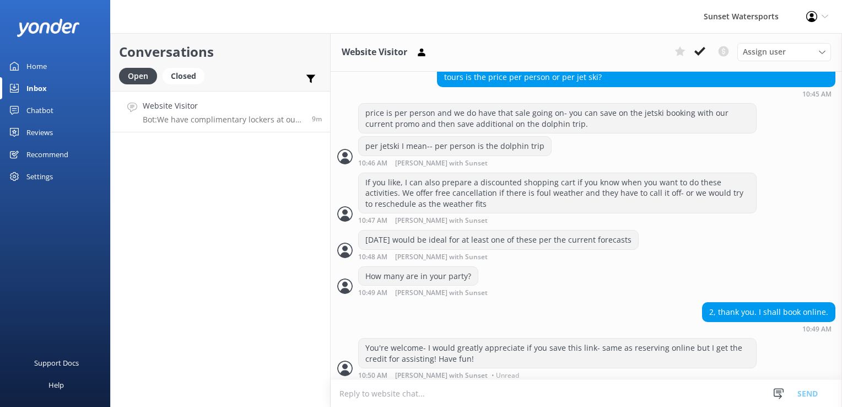
click at [465, 392] on textarea at bounding box center [587, 393] width 512 height 27
paste textarea "[URL][DOMAIN_NAME]"
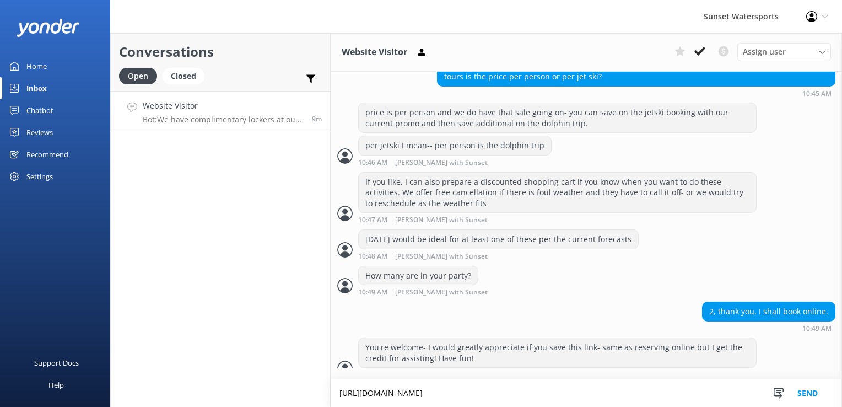
scroll to position [583, 0]
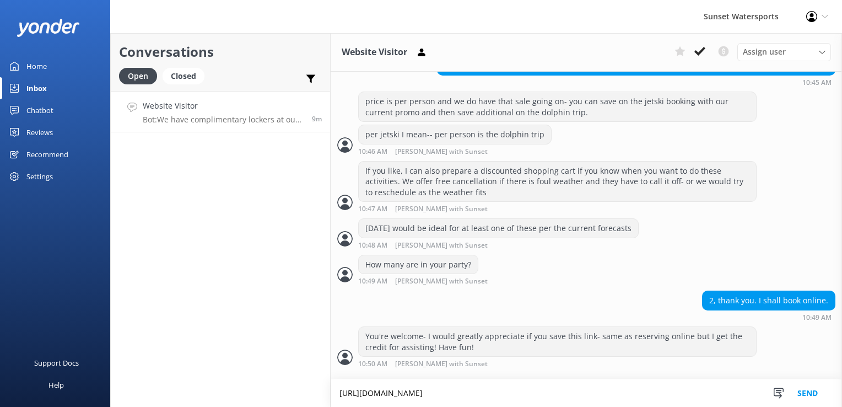
type textarea "[URL][DOMAIN_NAME]"
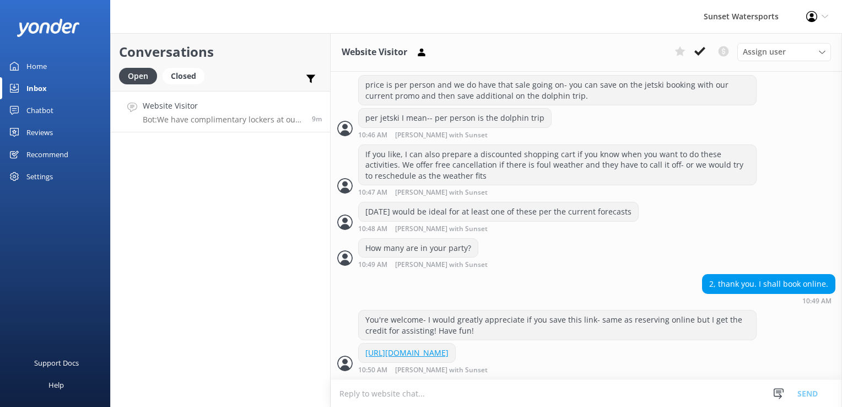
scroll to position [605, 0]
click at [284, 318] on div "Conversations Open Closed Important Converted Assigned to me Unassigned SMS Web…" at bounding box center [220, 220] width 221 height 374
click at [282, 248] on div "Conversations Open Closed Important Converted Assigned to me Unassigned SMS Web…" at bounding box center [220, 220] width 221 height 374
click at [175, 75] on div "Closed" at bounding box center [184, 76] width 42 height 17
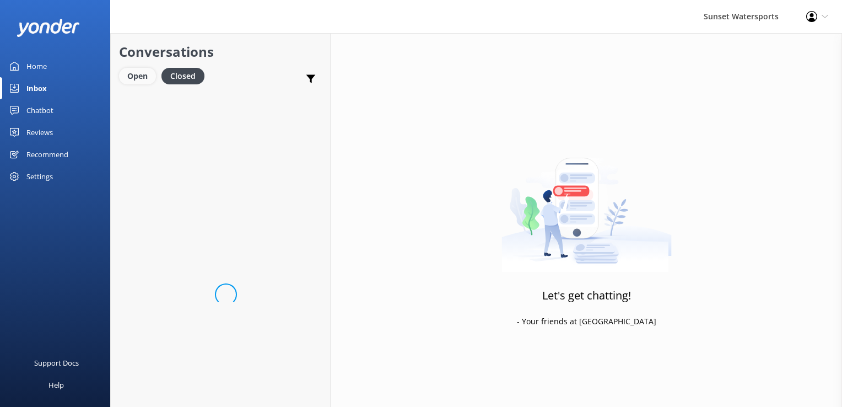
click at [133, 83] on div "Open" at bounding box center [137, 76] width 37 height 17
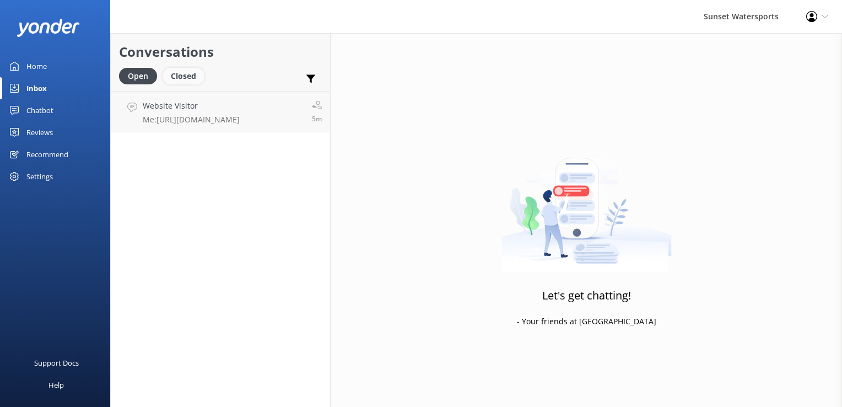
click at [179, 76] on div "Closed" at bounding box center [184, 76] width 42 height 17
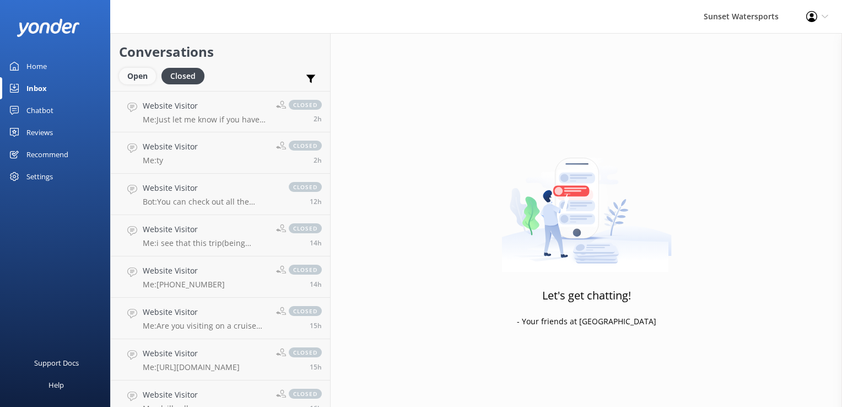
click at [132, 76] on div "Open" at bounding box center [137, 76] width 37 height 17
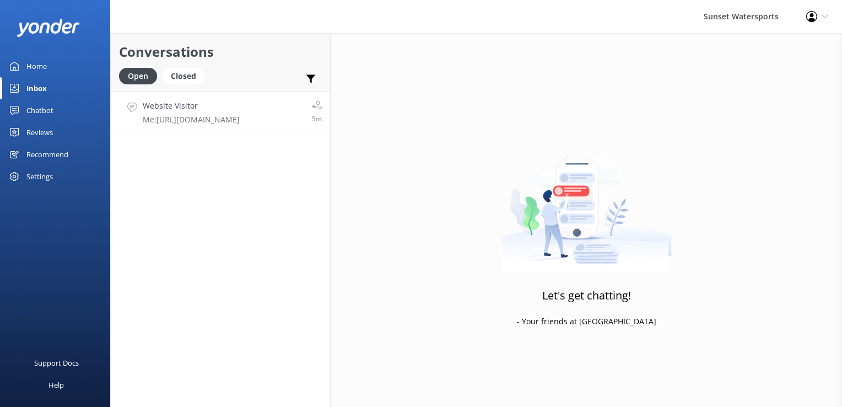
click at [193, 116] on p "Me: [URL][DOMAIN_NAME]" at bounding box center [191, 120] width 97 height 10
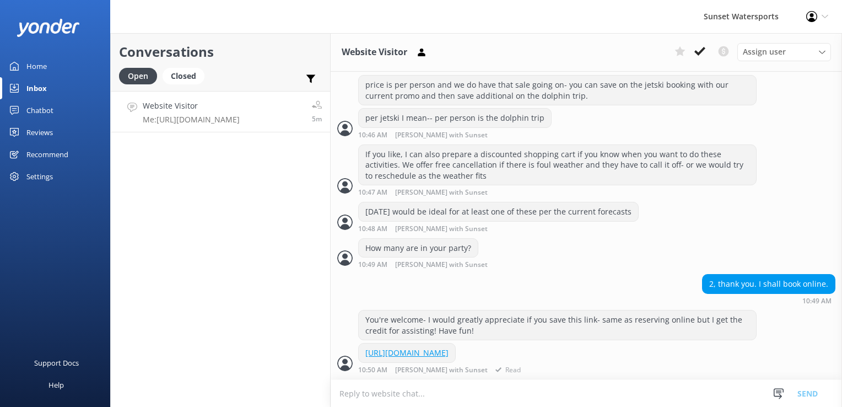
scroll to position [605, 0]
click at [197, 80] on div "Closed" at bounding box center [184, 76] width 42 height 17
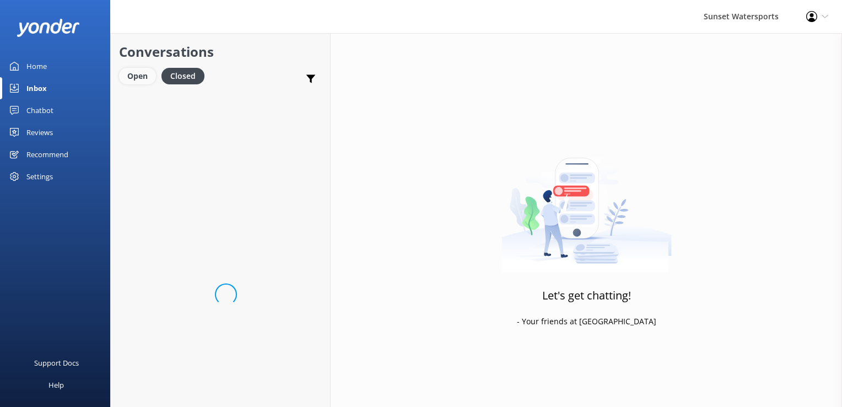
click at [128, 80] on div "Open" at bounding box center [137, 76] width 37 height 17
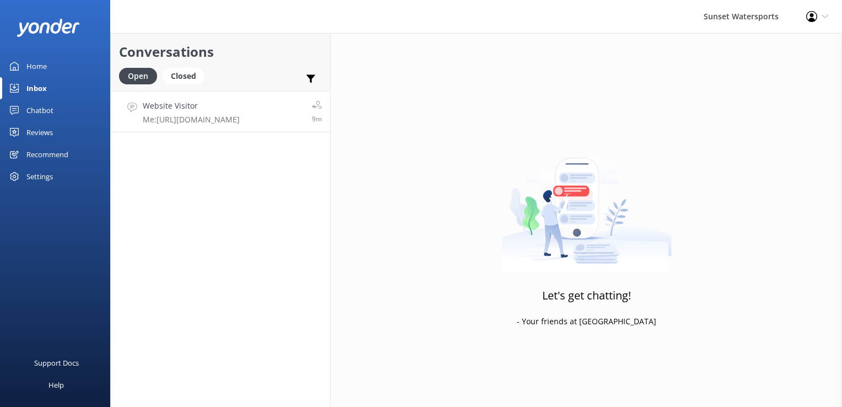
click at [197, 112] on div "Website Visitor Me: [URL][DOMAIN_NAME]" at bounding box center [191, 112] width 97 height 24
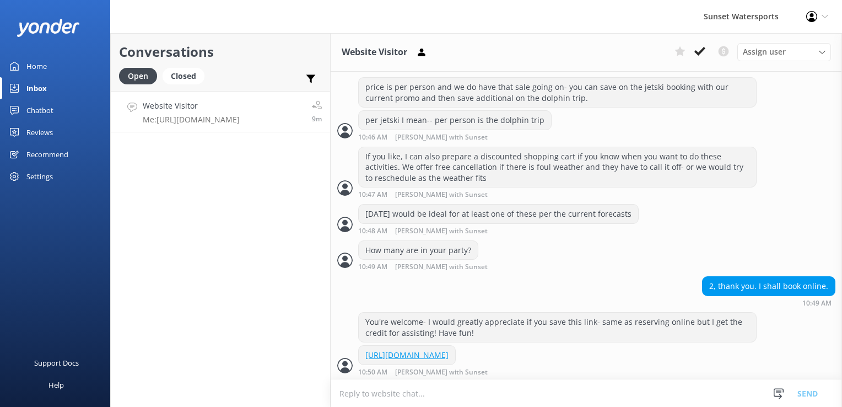
scroll to position [605, 0]
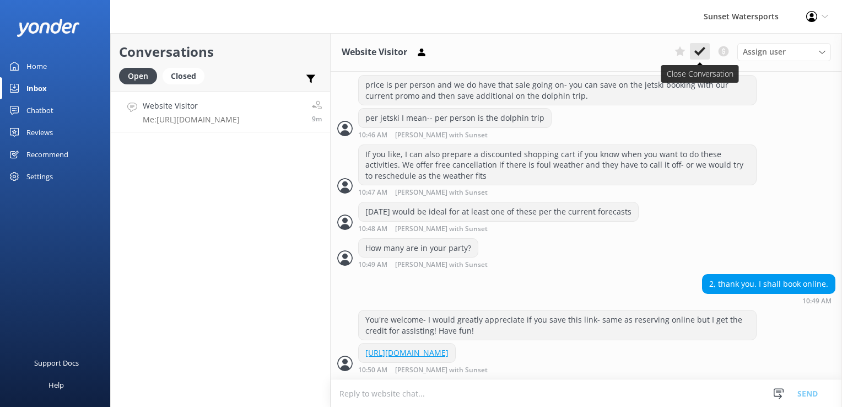
click at [702, 53] on icon at bounding box center [700, 51] width 11 height 11
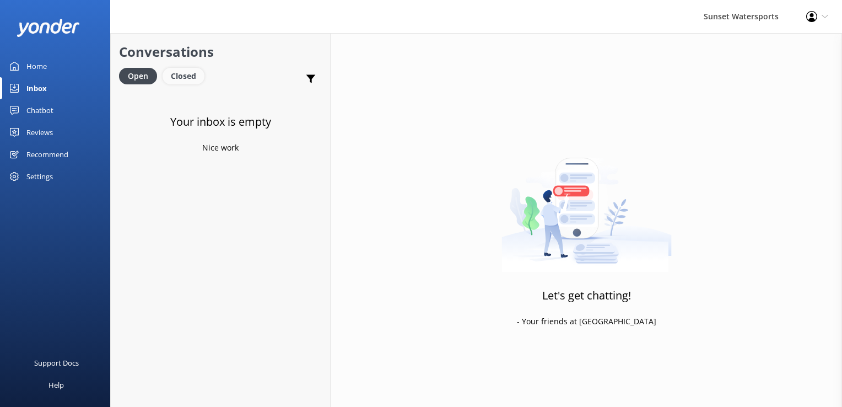
drag, startPoint x: 178, startPoint y: 78, endPoint x: 171, endPoint y: 78, distance: 6.1
click at [178, 78] on div "Closed" at bounding box center [184, 76] width 42 height 17
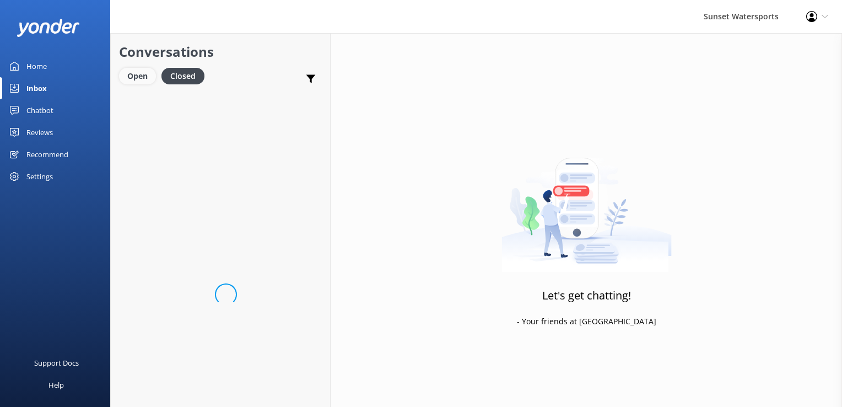
click at [150, 81] on div "Open" at bounding box center [137, 76] width 37 height 17
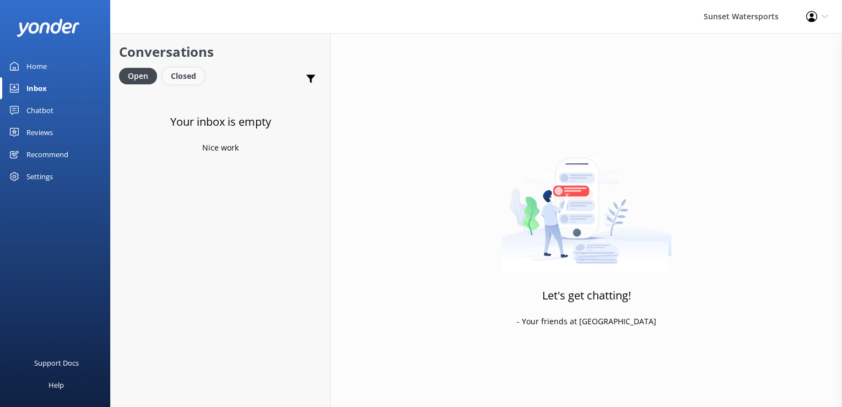
click at [185, 78] on div "Closed" at bounding box center [184, 76] width 42 height 17
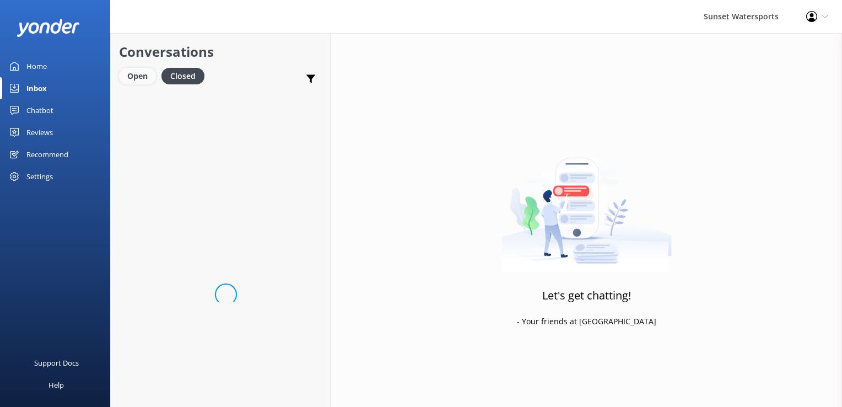
click at [132, 75] on div "Open" at bounding box center [137, 76] width 37 height 17
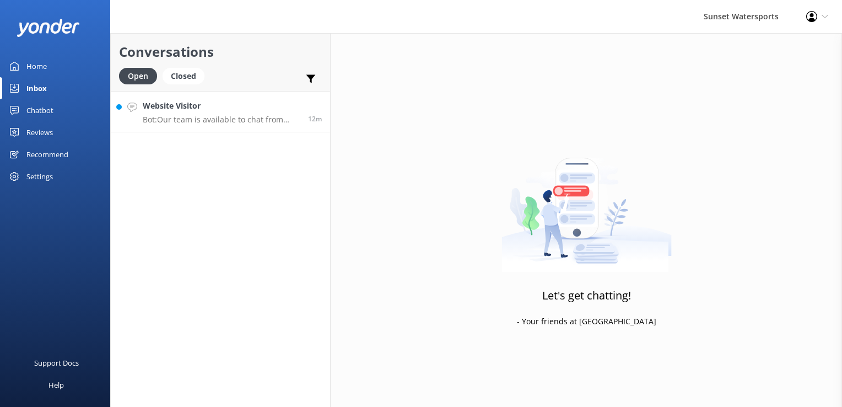
click at [250, 116] on p "Bot: Our team is available to chat from 8am to 8pm. You can also reach us by ph…" at bounding box center [221, 120] width 157 height 10
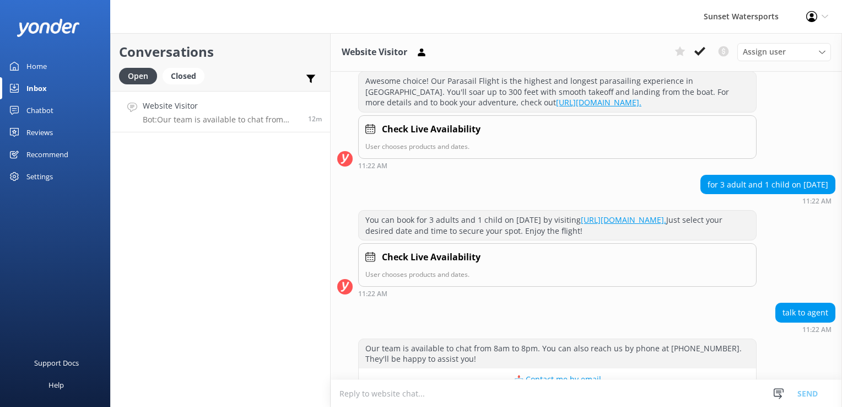
scroll to position [6357, 0]
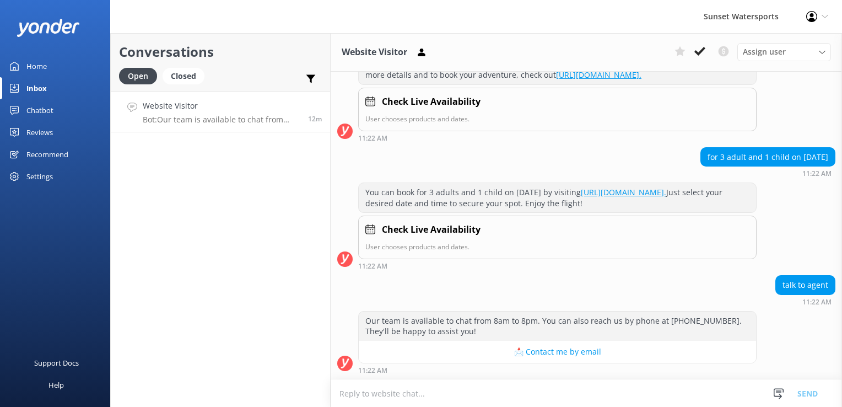
click at [429, 403] on textarea at bounding box center [587, 393] width 512 height 27
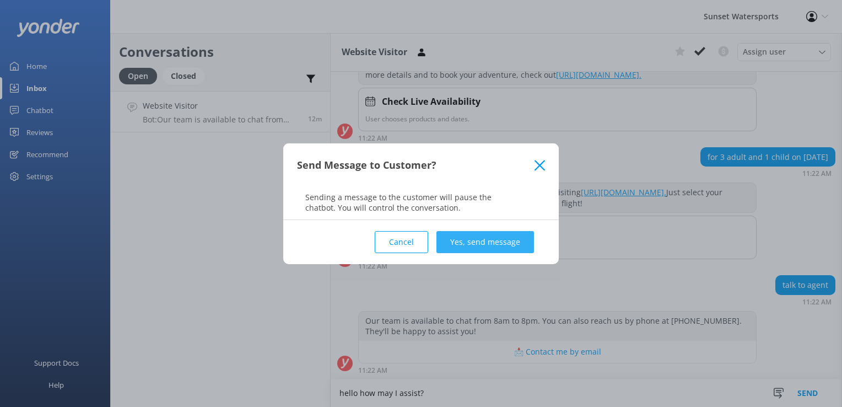
type textarea "hello how may I assist?"
click at [495, 235] on button "Yes, send message" at bounding box center [486, 242] width 98 height 22
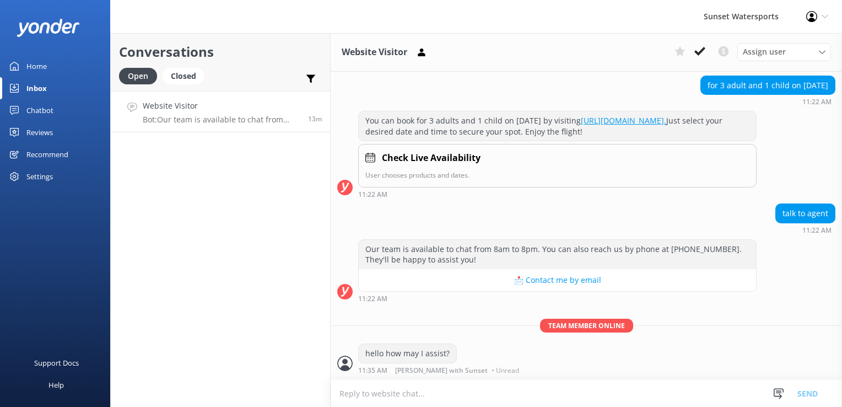
scroll to position [6429, 0]
click at [420, 400] on textarea at bounding box center [587, 393] width 512 height 27
paste textarea "[URL][DOMAIN_NAME]"
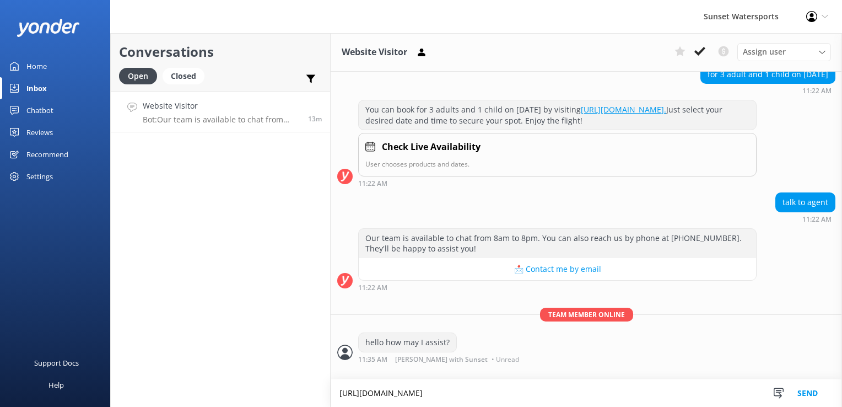
scroll to position [6440, 0]
type textarea "[URL][DOMAIN_NAME]"
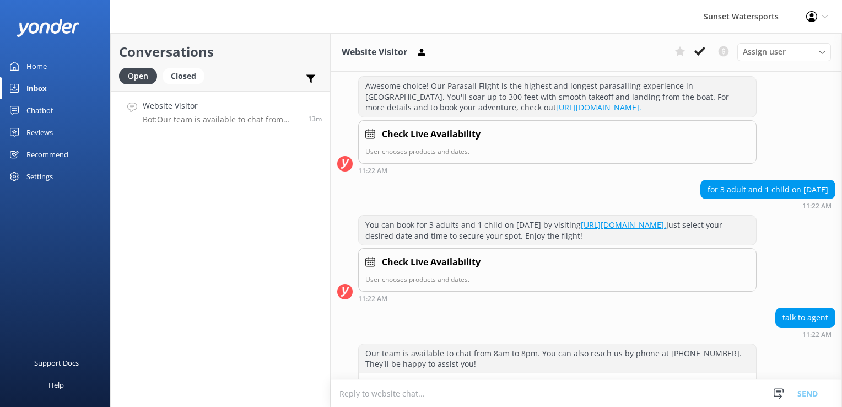
scroll to position [6197, 0]
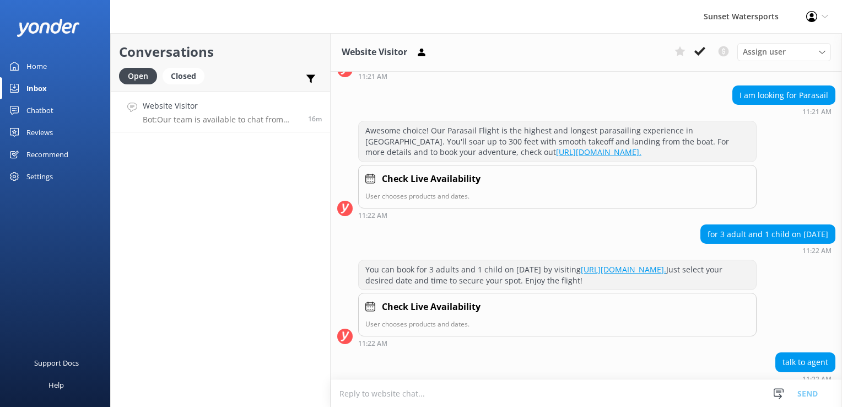
click at [245, 201] on div "Conversations Open Closed Important Converted Assigned to me Unassigned SMS Web…" at bounding box center [220, 220] width 221 height 374
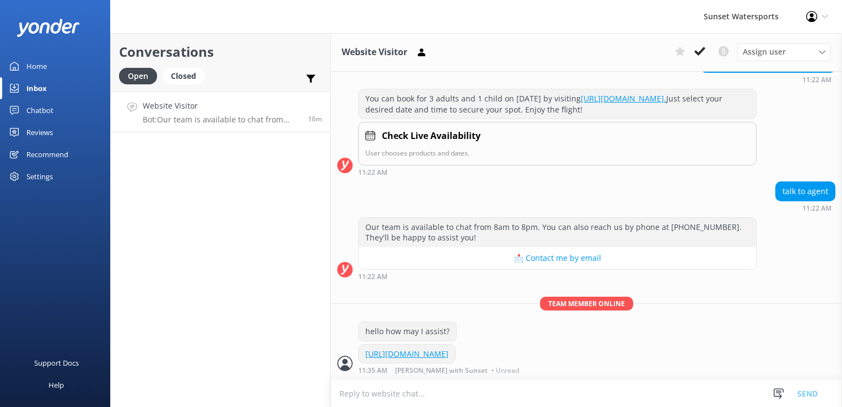
scroll to position [6472, 0]
click at [304, 339] on div "Conversations Open Closed Important Converted Assigned to me Unassigned SMS Web…" at bounding box center [220, 220] width 221 height 374
click at [206, 169] on div "Conversations Open Closed Important Converted Assigned to me Unassigned SMS Web…" at bounding box center [220, 220] width 221 height 374
click at [187, 63] on div "Conversations Open Closed Important Converted Assigned to me Unassigned SMS" at bounding box center [220, 62] width 219 height 58
click at [182, 71] on div "Closed" at bounding box center [184, 76] width 42 height 17
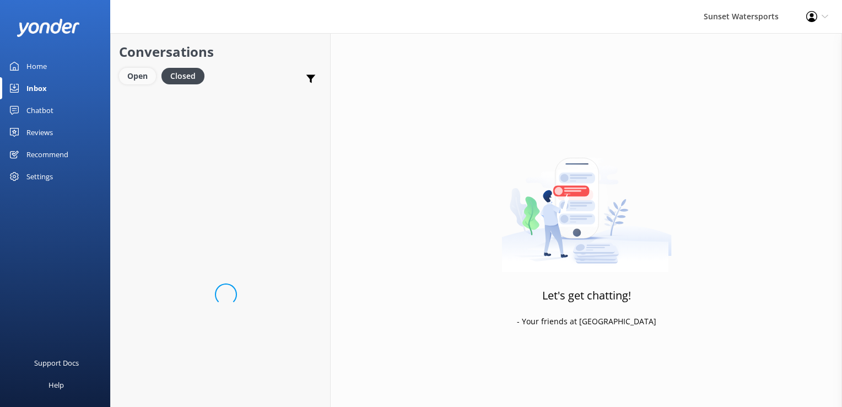
click at [150, 76] on div "Open" at bounding box center [137, 76] width 37 height 17
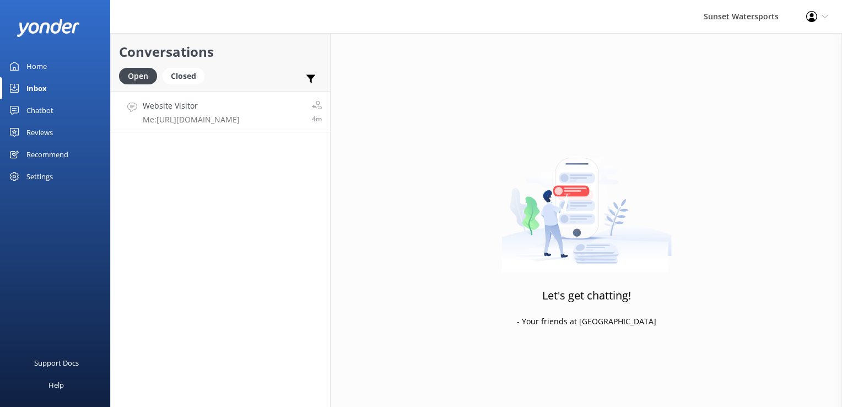
click at [223, 103] on h4 "Website Visitor" at bounding box center [191, 106] width 97 height 12
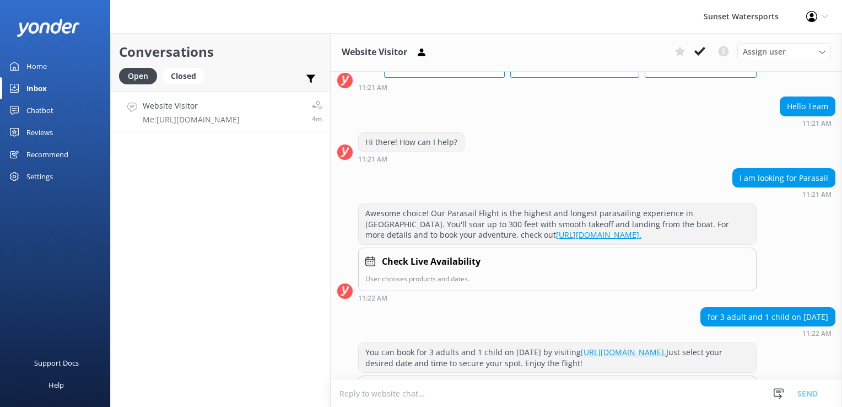
scroll to position [6472, 0]
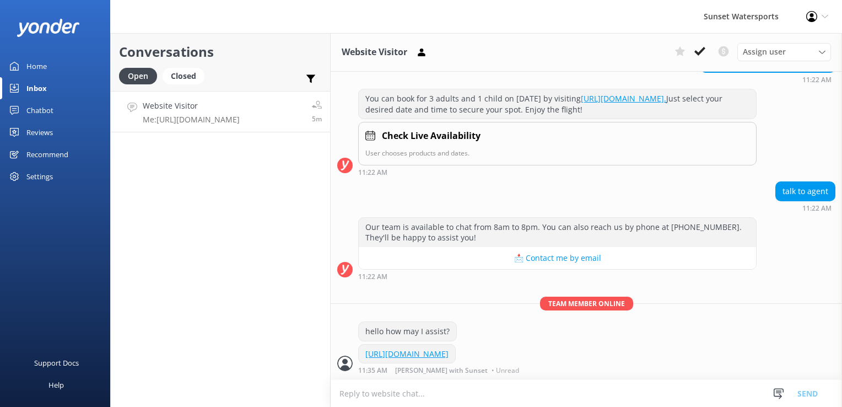
click at [289, 338] on div "Conversations Open Closed Important Converted Assigned to me Unassigned SMS Web…" at bounding box center [220, 220] width 221 height 374
click at [702, 50] on use at bounding box center [700, 51] width 11 height 9
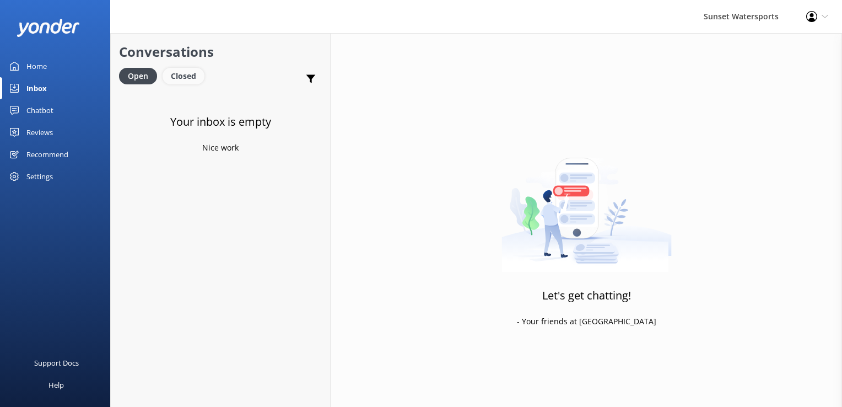
click at [182, 78] on div "Closed" at bounding box center [184, 76] width 42 height 17
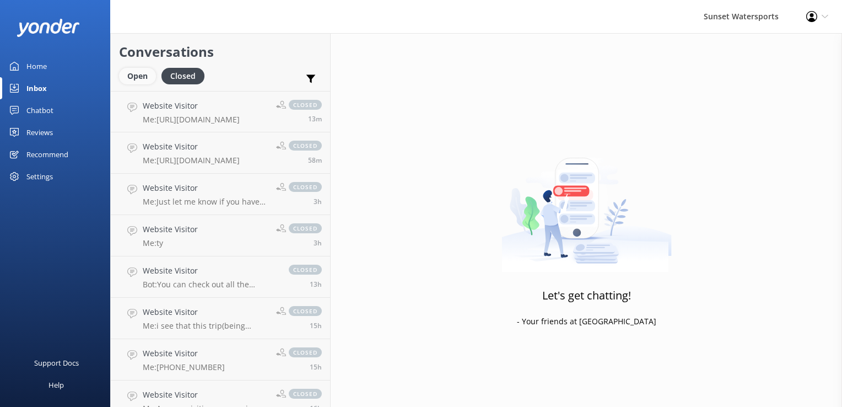
click at [146, 74] on div "Open" at bounding box center [137, 76] width 37 height 17
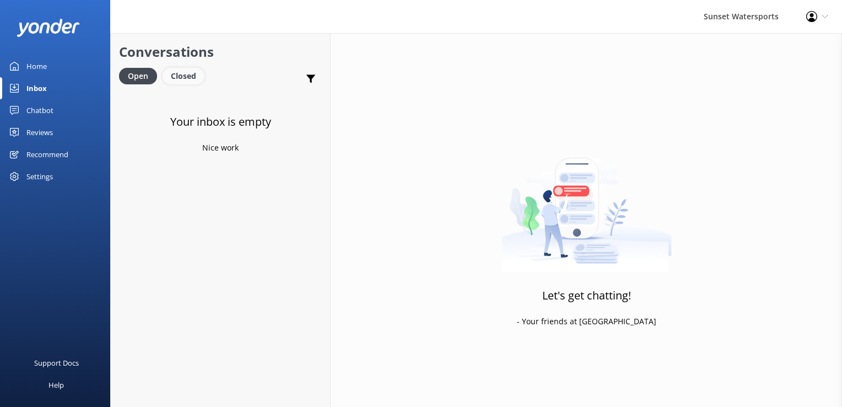
drag, startPoint x: 184, startPoint y: 76, endPoint x: 165, endPoint y: 79, distance: 19.0
click at [184, 76] on div "Closed" at bounding box center [184, 76] width 42 height 17
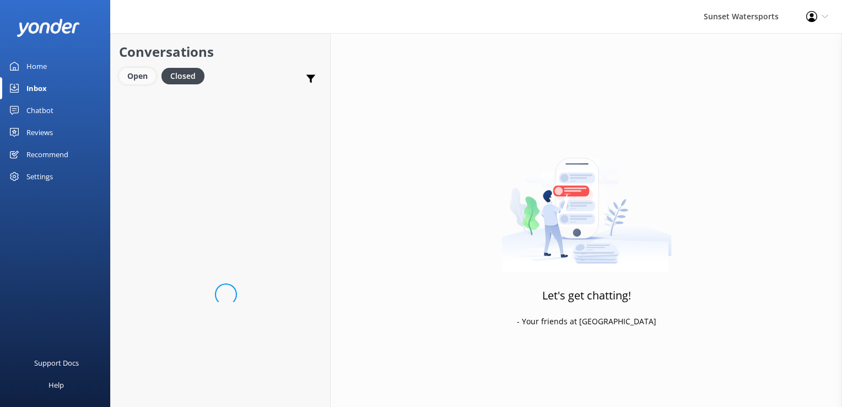
click at [131, 83] on div "Open" at bounding box center [137, 76] width 37 height 17
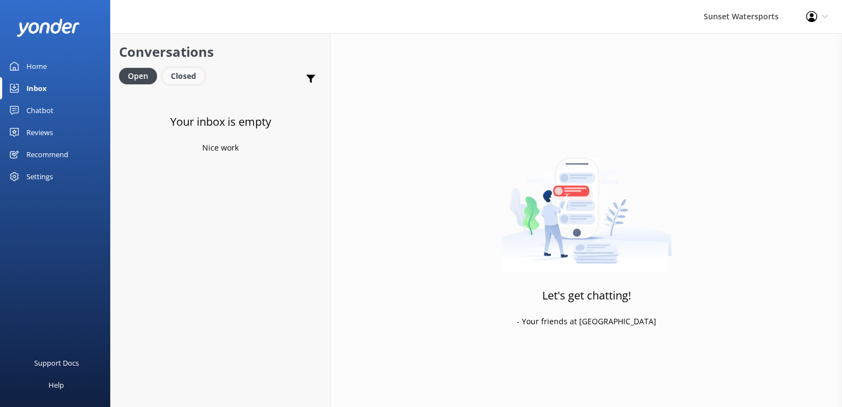
drag, startPoint x: 183, startPoint y: 72, endPoint x: 165, endPoint y: 71, distance: 17.6
click at [183, 72] on div "Closed" at bounding box center [184, 76] width 42 height 17
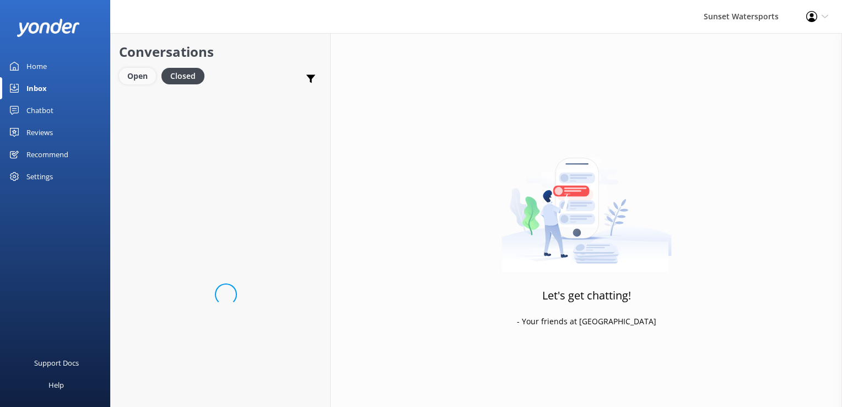
click at [143, 72] on div "Open" at bounding box center [137, 76] width 37 height 17
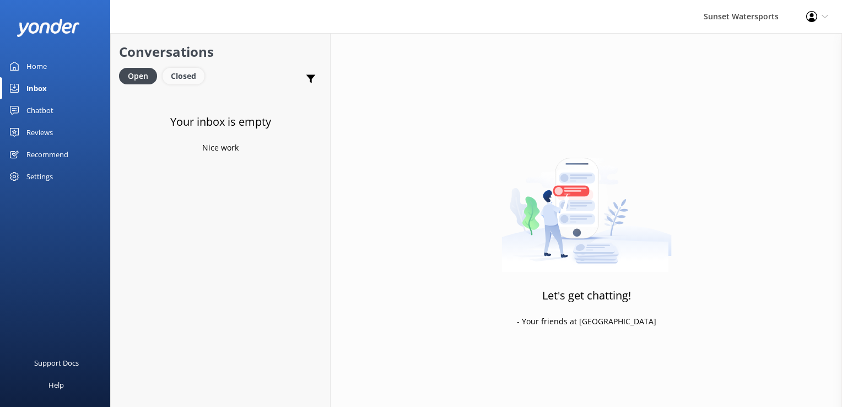
click at [198, 82] on div "Closed" at bounding box center [184, 76] width 42 height 17
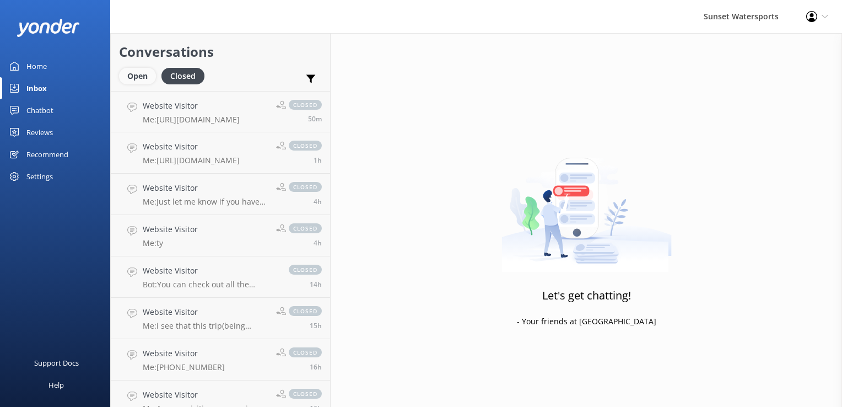
click at [137, 74] on div "Open" at bounding box center [137, 76] width 37 height 17
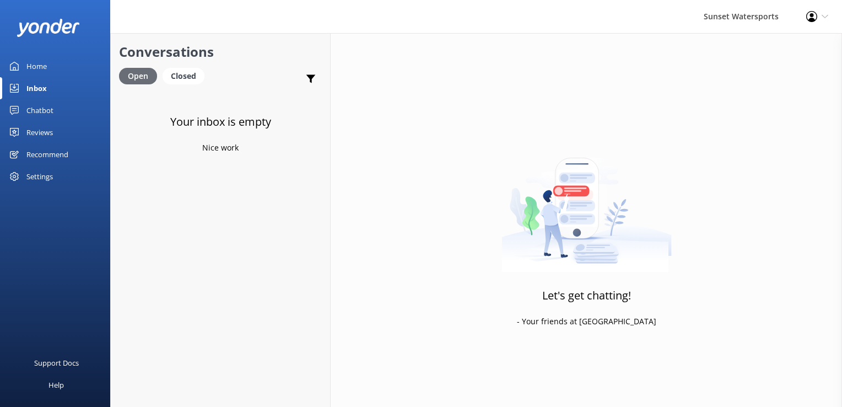
click at [176, 80] on div "Closed" at bounding box center [184, 76] width 42 height 17
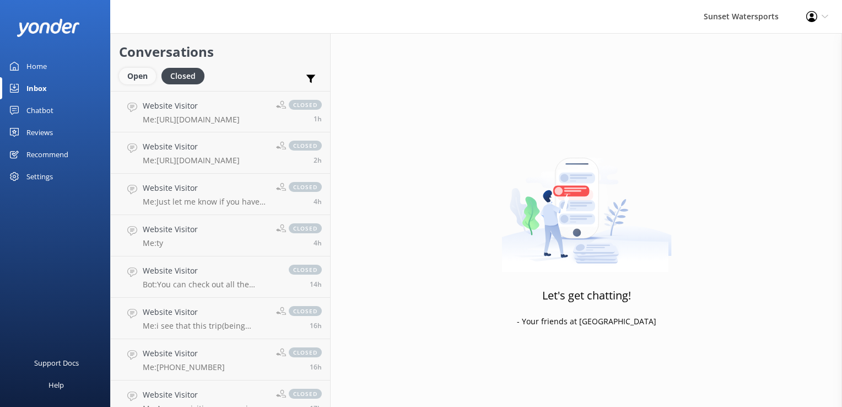
click at [142, 68] on div "Open" at bounding box center [137, 76] width 37 height 17
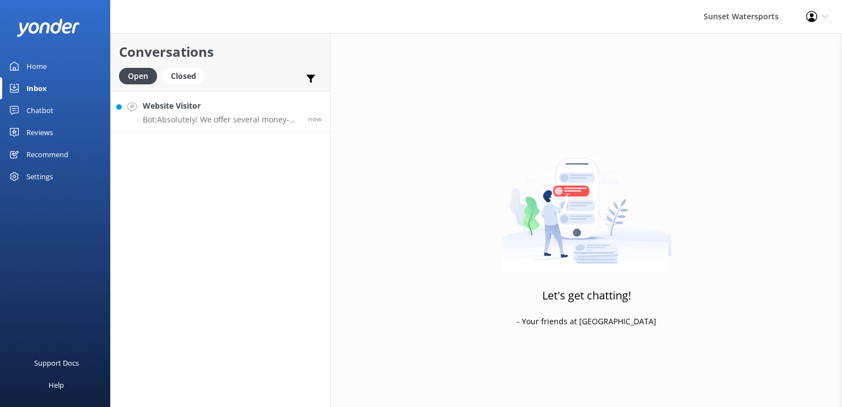
click at [163, 120] on p "Bot: Absolutely! We offer several money-saving combo packages that bundle popul…" at bounding box center [221, 120] width 157 height 10
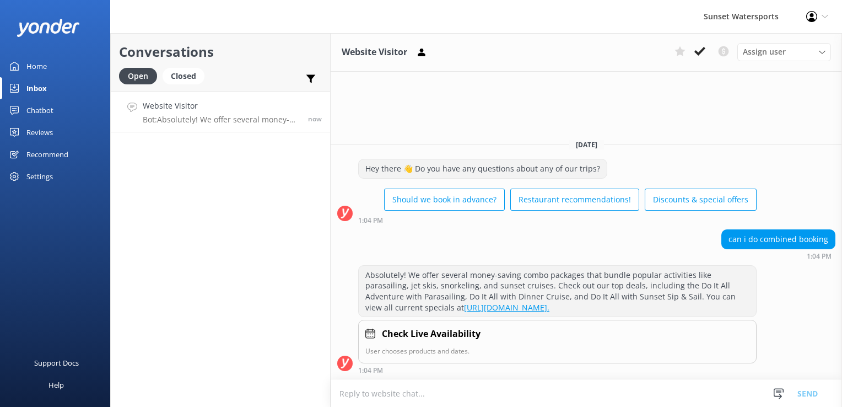
click at [461, 395] on textarea at bounding box center [587, 393] width 512 height 27
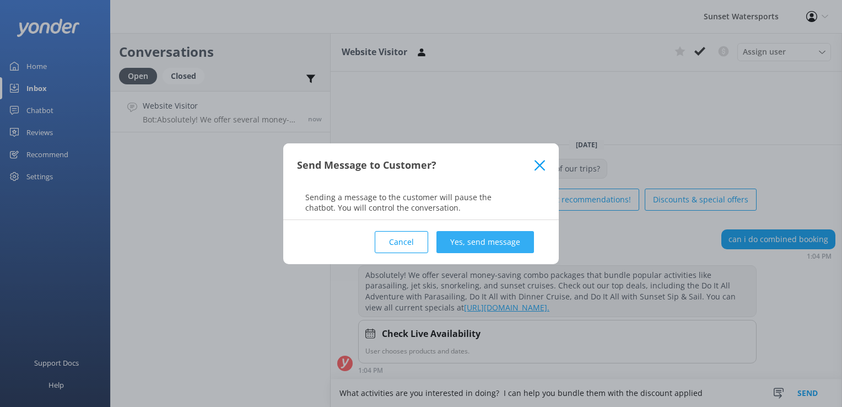
type textarea "What activities are you interested in doing? I can help you bundle them with th…"
click at [492, 248] on button "Yes, send message" at bounding box center [486, 242] width 98 height 22
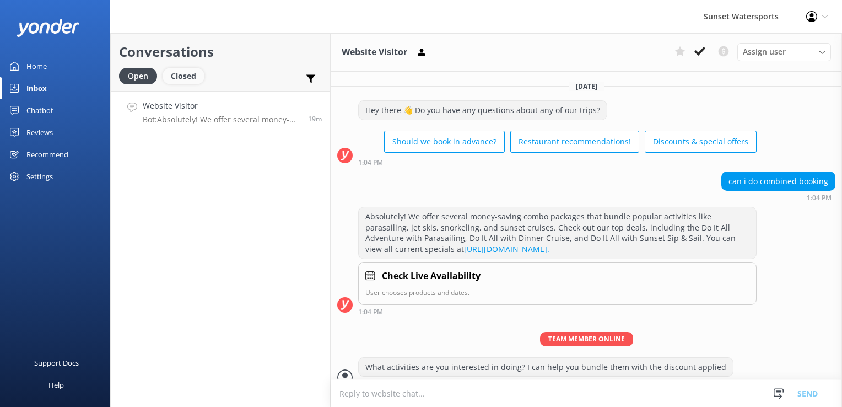
click at [187, 80] on div "Closed" at bounding box center [184, 76] width 42 height 17
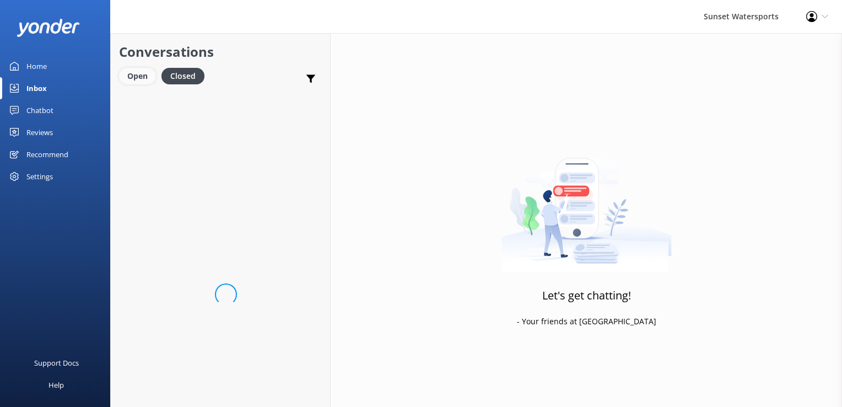
click at [140, 80] on div "Open" at bounding box center [137, 76] width 37 height 17
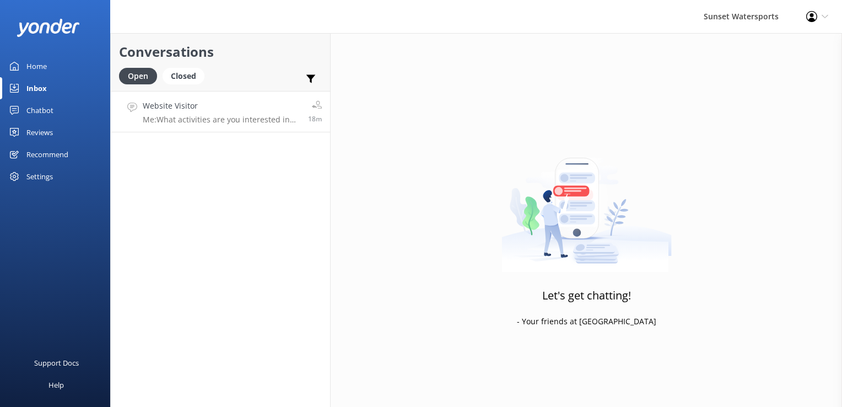
click at [284, 114] on div "Website Visitor Me: What activities are you interested in doing? I can help you…" at bounding box center [221, 112] width 157 height 24
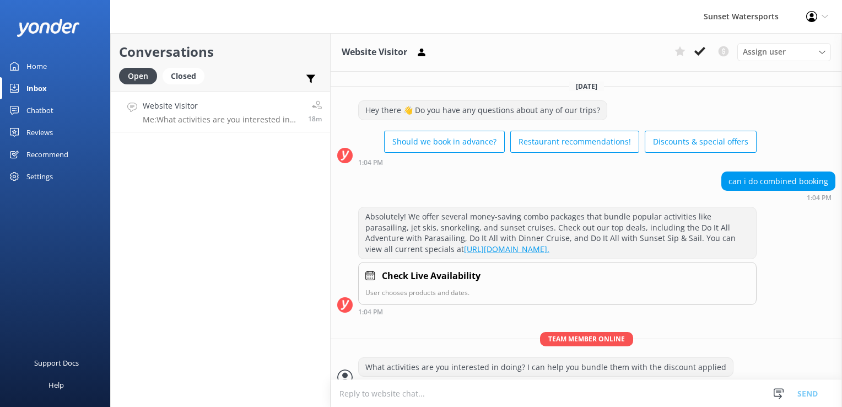
scroll to position [12, 0]
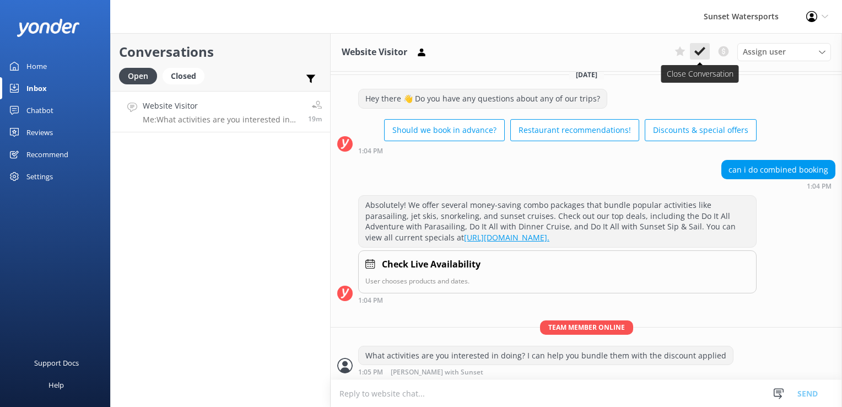
click at [706, 50] on icon at bounding box center [700, 51] width 11 height 11
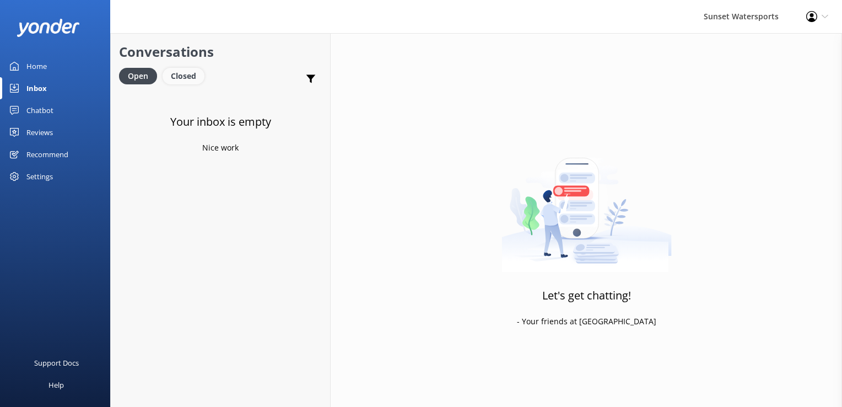
click at [191, 81] on div "Closed" at bounding box center [184, 76] width 42 height 17
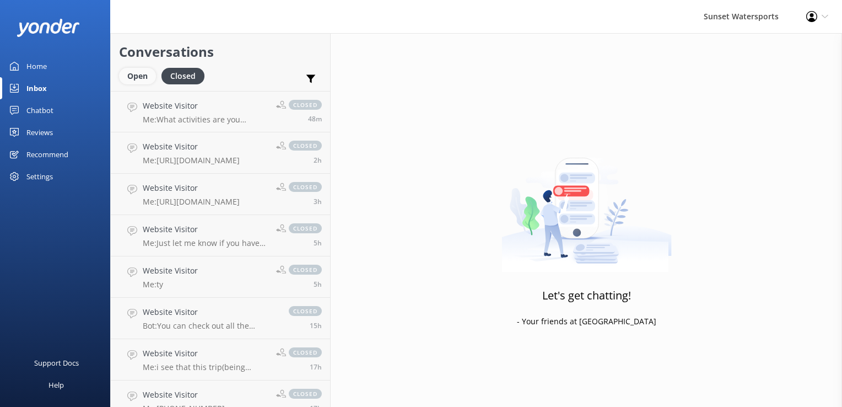
click at [138, 76] on div "Open" at bounding box center [137, 76] width 37 height 17
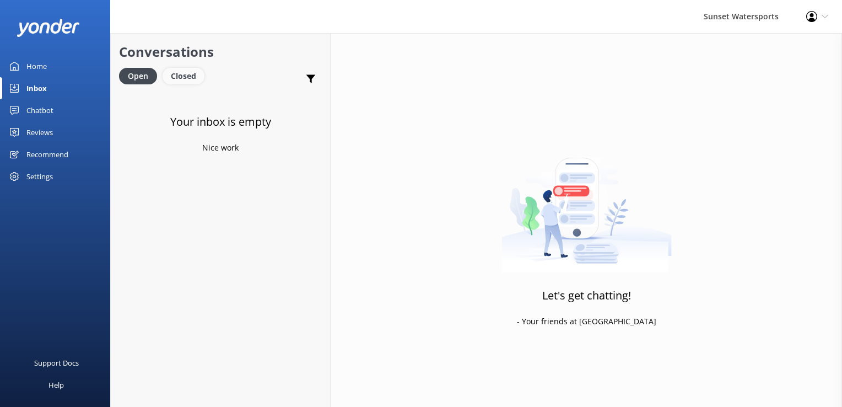
click at [192, 73] on div "Closed" at bounding box center [184, 76] width 42 height 17
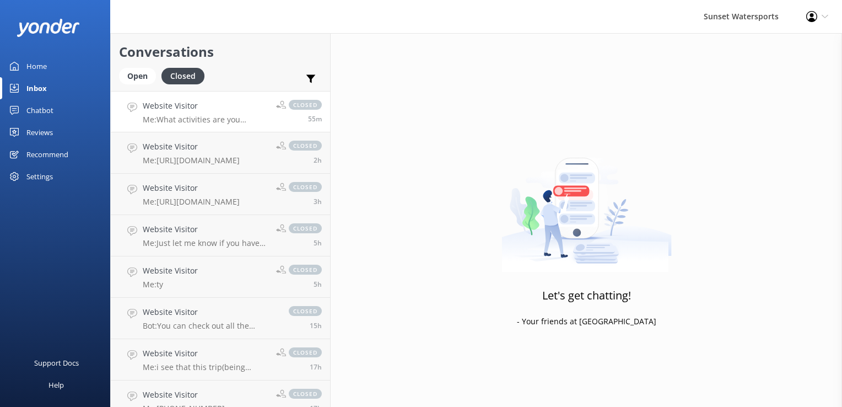
click at [220, 112] on div "Website Visitor Me: What activities are you interested in doing? I can help you…" at bounding box center [205, 112] width 125 height 24
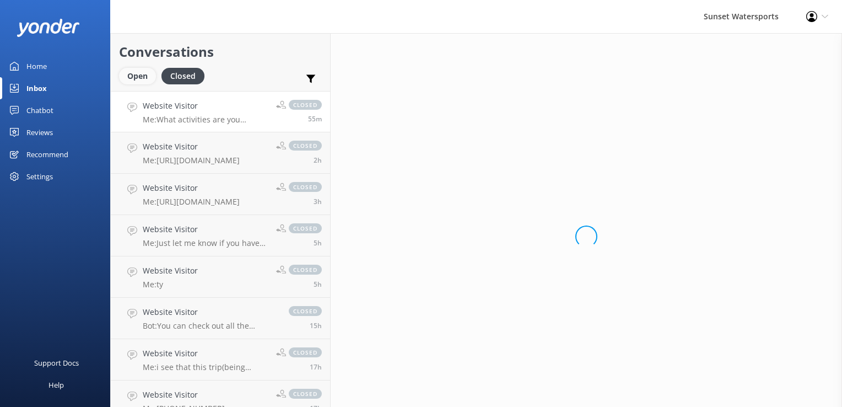
click at [147, 76] on div "Open" at bounding box center [137, 76] width 37 height 17
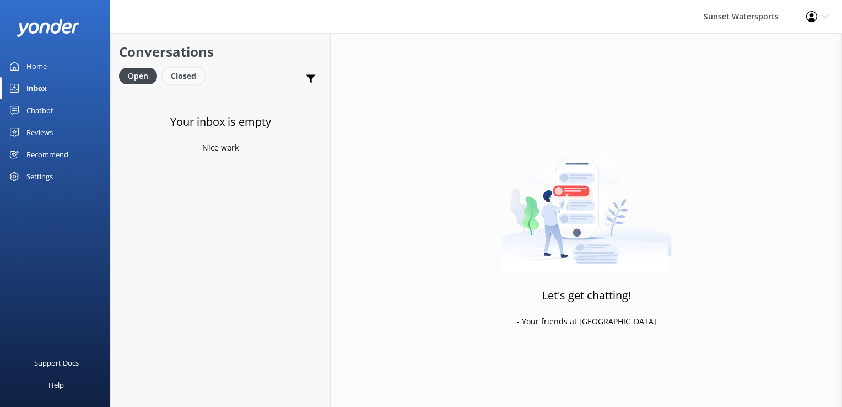
click at [188, 76] on div "Closed" at bounding box center [184, 76] width 42 height 17
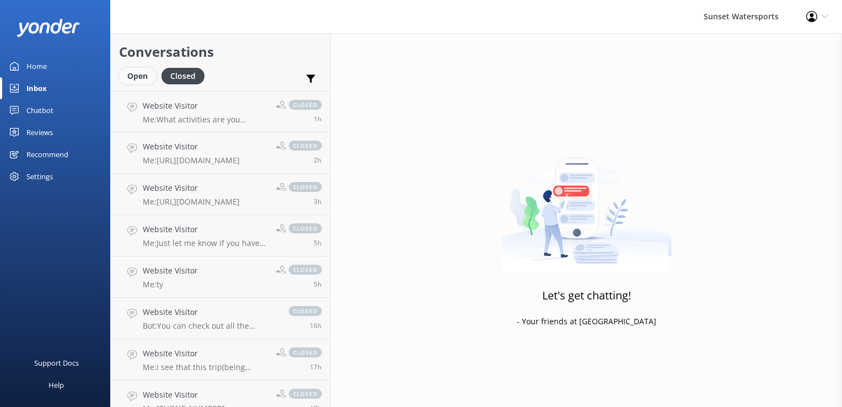
click at [150, 78] on div "Open" at bounding box center [137, 76] width 37 height 17
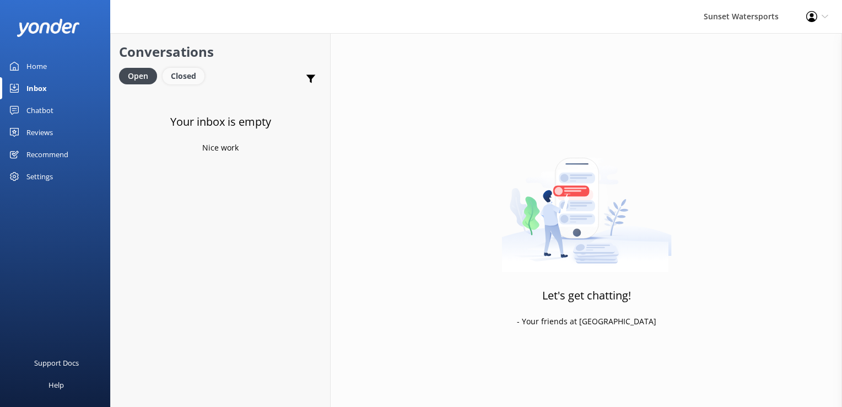
click at [190, 78] on div "Closed" at bounding box center [184, 76] width 42 height 17
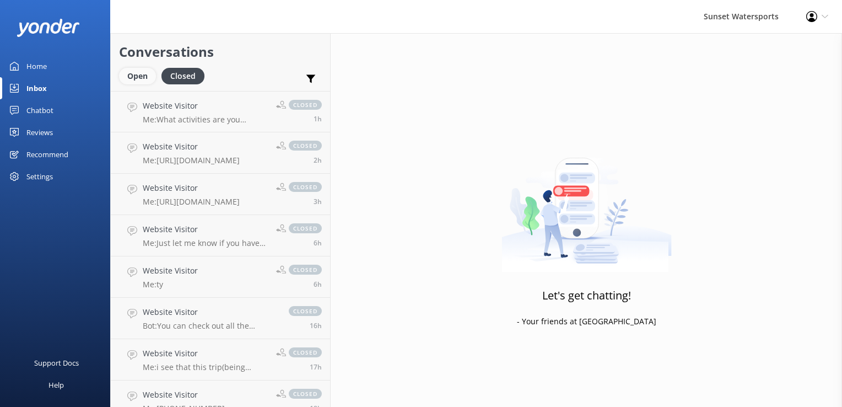
click at [137, 74] on div "Open" at bounding box center [137, 76] width 37 height 17
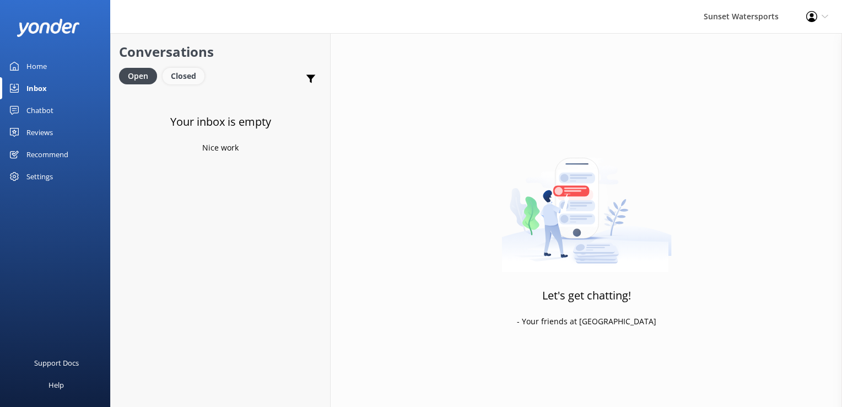
click at [183, 74] on div "Closed" at bounding box center [184, 76] width 42 height 17
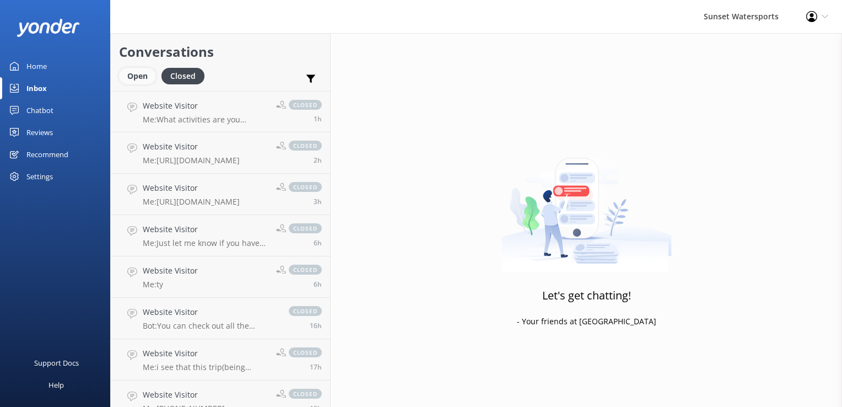
click at [123, 73] on div "Open" at bounding box center [137, 76] width 37 height 17
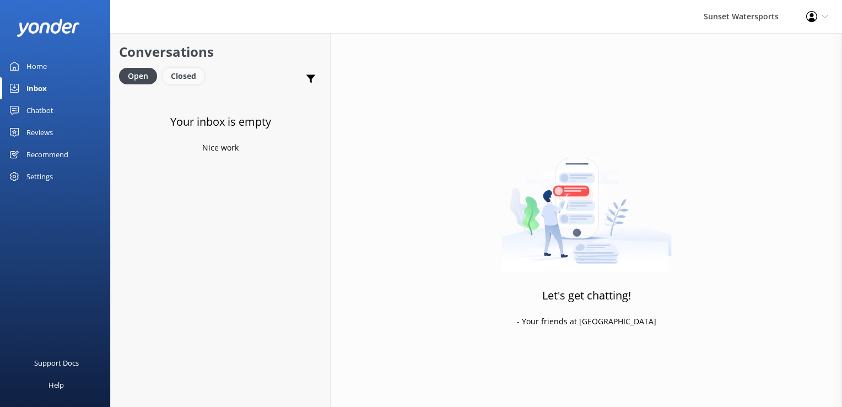
click at [182, 79] on div "Closed" at bounding box center [184, 76] width 42 height 17
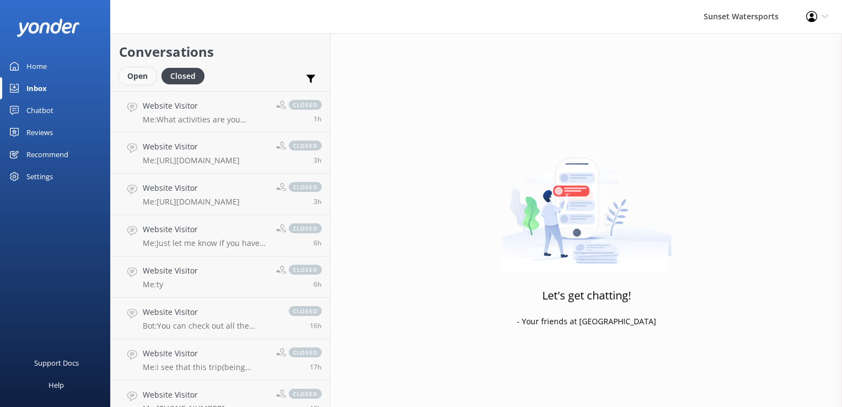
click at [137, 76] on div "Open" at bounding box center [137, 76] width 37 height 17
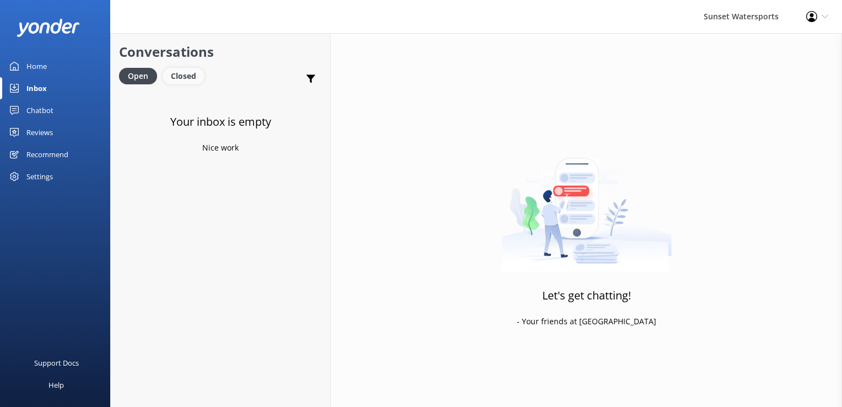
click at [180, 72] on div "Closed" at bounding box center [184, 76] width 42 height 17
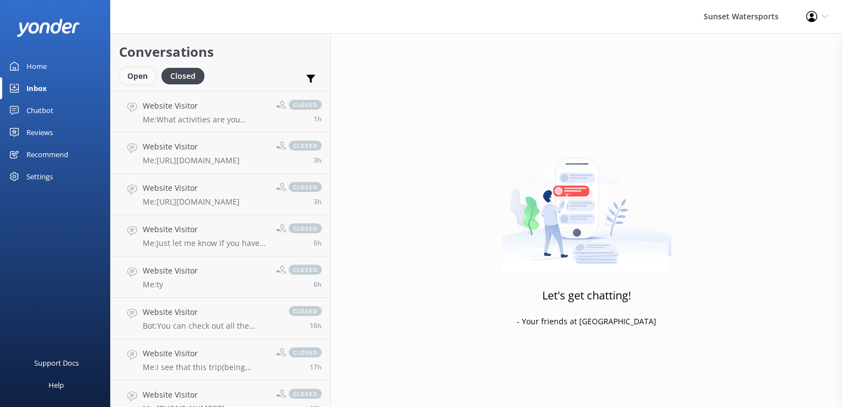
click at [143, 77] on div "Open" at bounding box center [137, 76] width 37 height 17
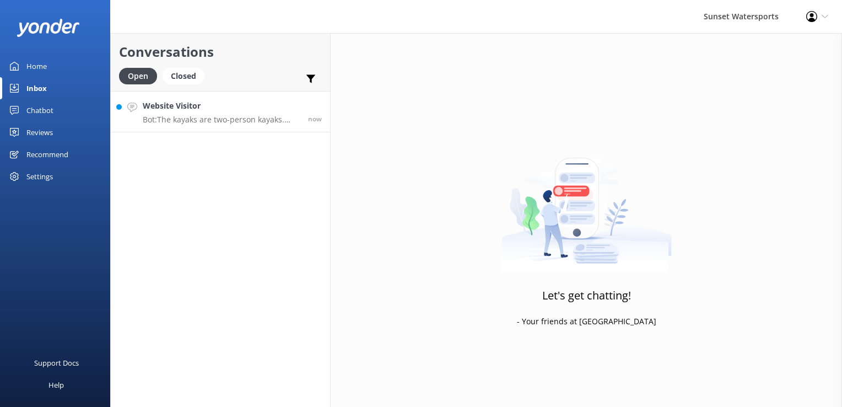
click at [165, 117] on p "Bot: The kayaks are two-person kayaks. You can check availability here: [URL][D…" at bounding box center [221, 120] width 157 height 10
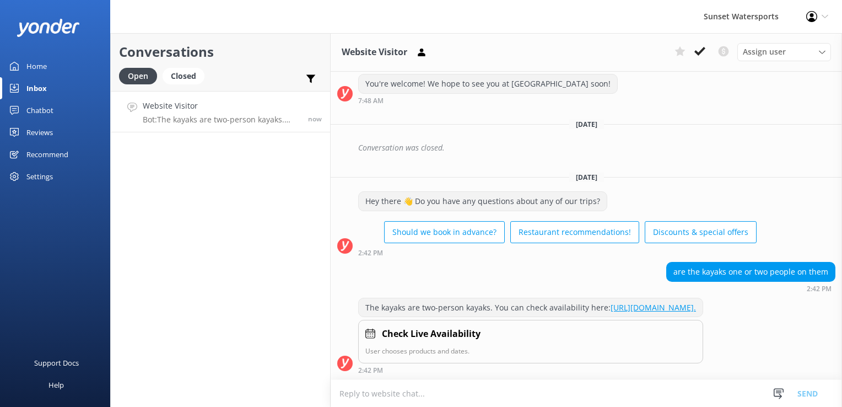
scroll to position [234, 0]
click at [459, 395] on textarea at bounding box center [587, 393] width 512 height 27
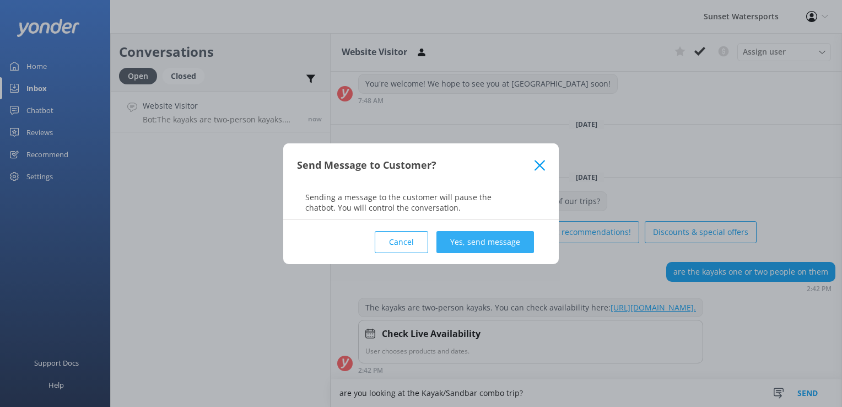
type textarea "are you looking at the Kayak/Sandbar combo trip?"
click at [467, 238] on button "Yes, send message" at bounding box center [486, 242] width 98 height 22
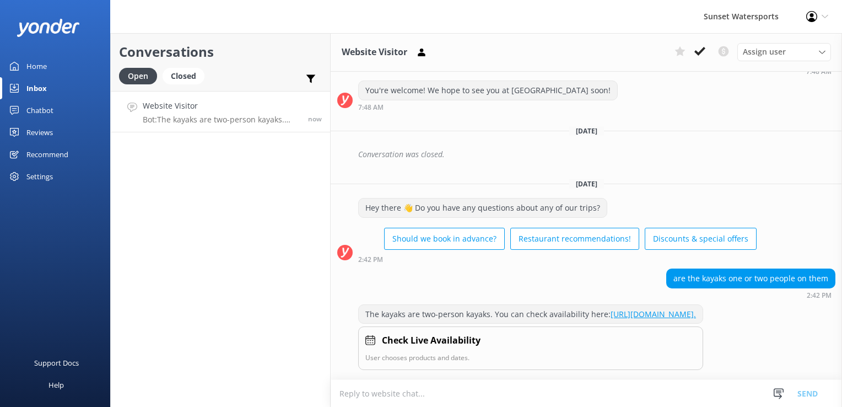
scroll to position [327, 0]
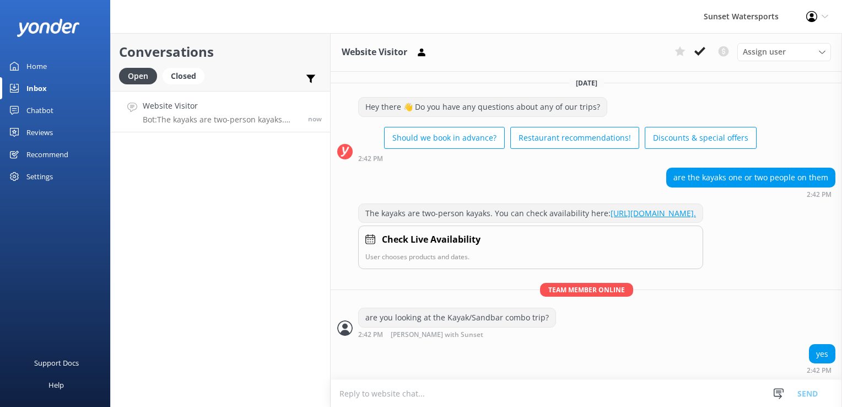
click at [422, 400] on textarea at bounding box center [587, 393] width 512 height 27
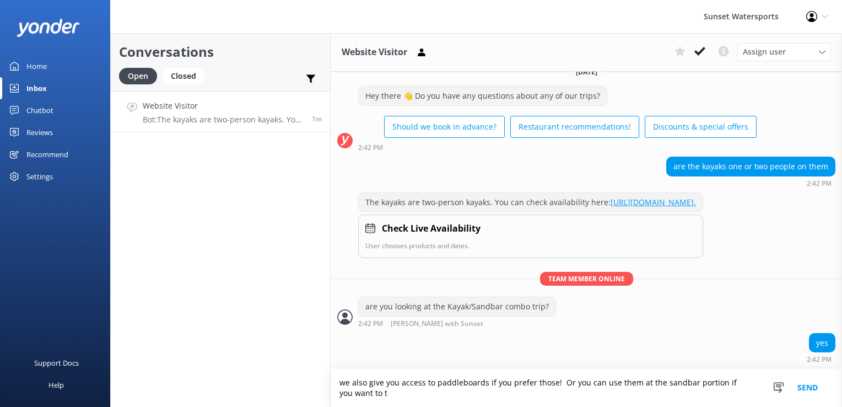
scroll to position [338, 0]
type textarea "we also give you access to paddleboards if you prefer those! Or you can use the…"
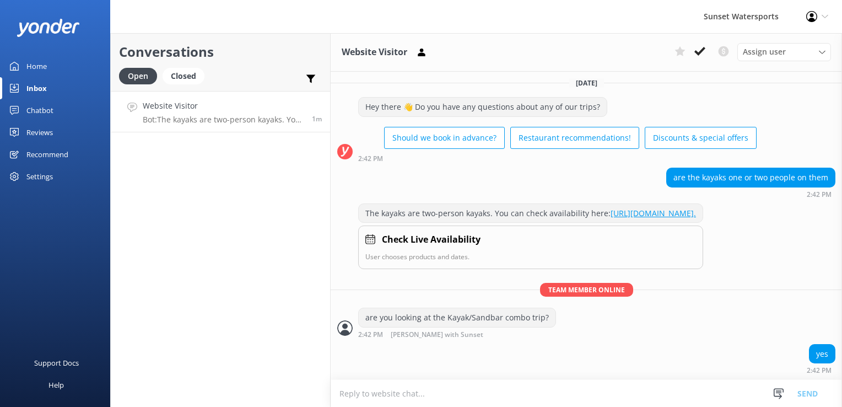
click at [421, 401] on textarea at bounding box center [587, 393] width 512 height 27
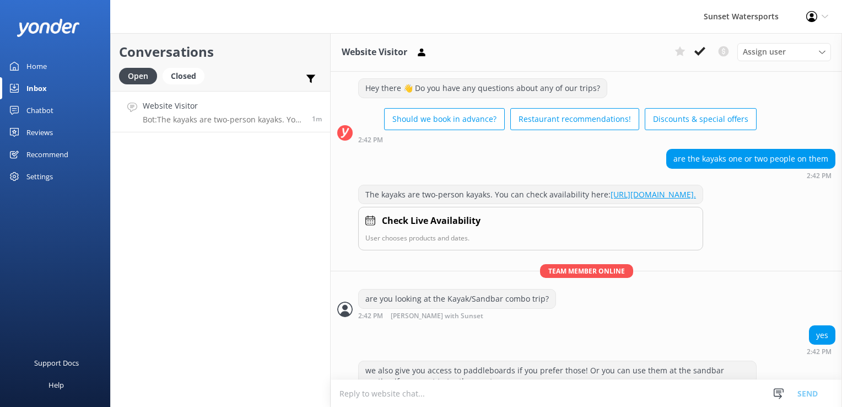
scroll to position [374, 0]
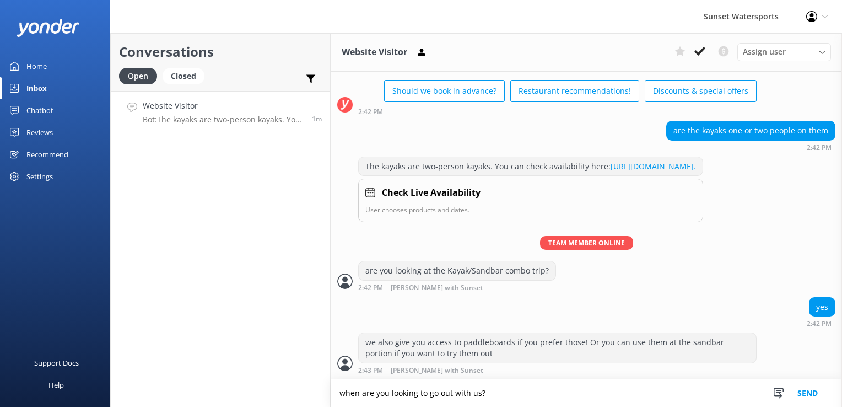
type textarea "when are you looking to go out with us?"
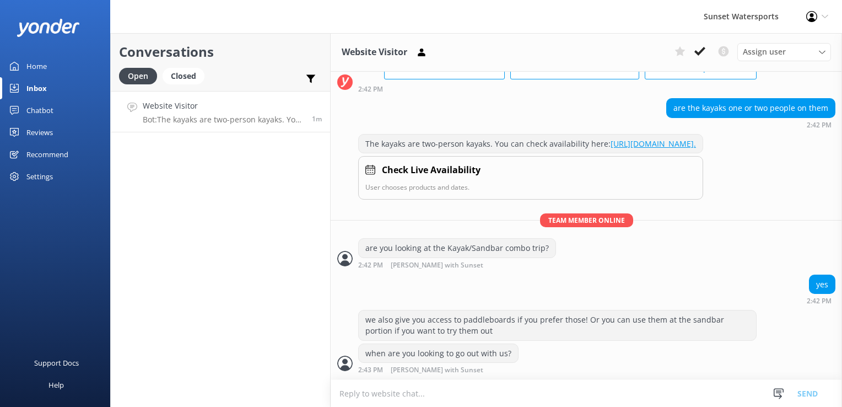
scroll to position [423, 0]
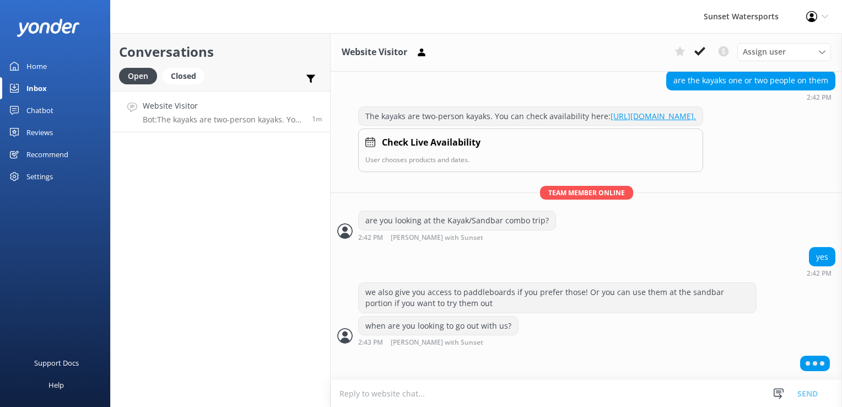
click at [224, 239] on div "Conversations Open Closed Important Converted Assigned to me Unassigned SMS Web…" at bounding box center [220, 220] width 221 height 374
click at [304, 292] on div "Conversations Open Closed Important Converted Assigned to me Unassigned SMS Web…" at bounding box center [220, 220] width 221 height 374
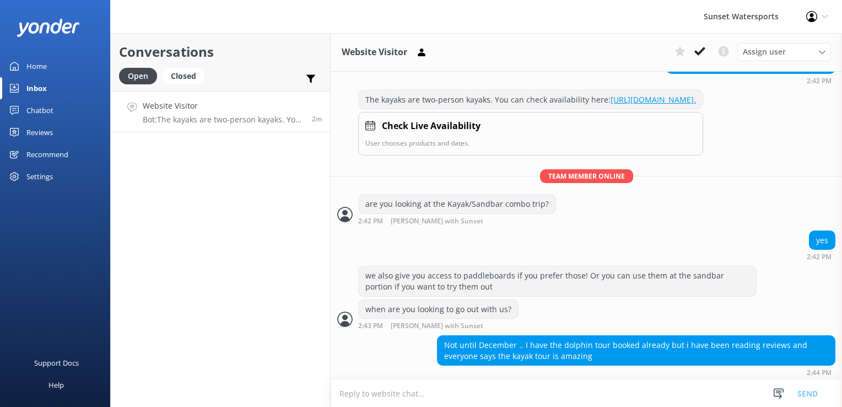
scroll to position [443, 0]
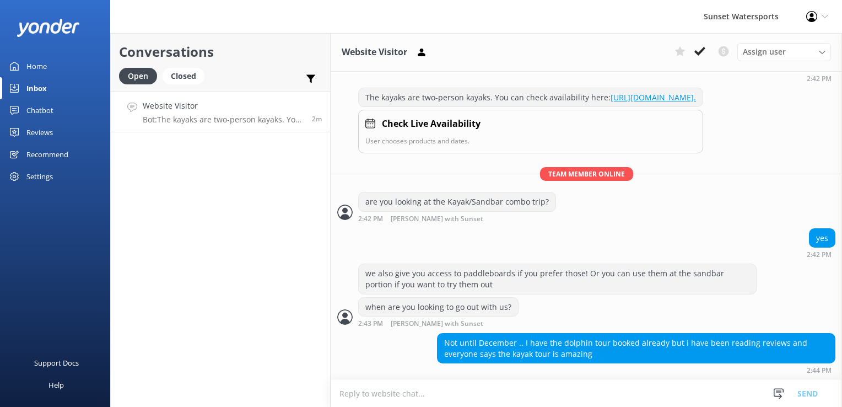
click at [467, 395] on textarea at bounding box center [587, 393] width 512 height 27
click at [342, 394] on textarea "the dolphin/sandbar? or the Dolphin/Snorkel?" at bounding box center [587, 393] width 512 height 28
click at [340, 398] on textarea "the dolphin/sandbar? or the Dolphin/Snorkel?" at bounding box center [587, 393] width 512 height 28
type textarea "which do you have booked? the dolphin/sandbar? or the Dolphin/Snorkel?"
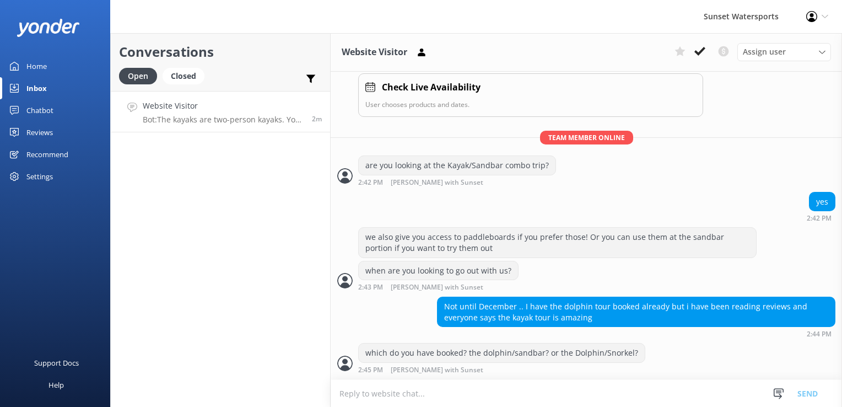
scroll to position [478, 0]
click at [346, 399] on textarea at bounding box center [587, 393] width 512 height 27
type textarea "I can also check if you want- i can look you up by name or phone/email"
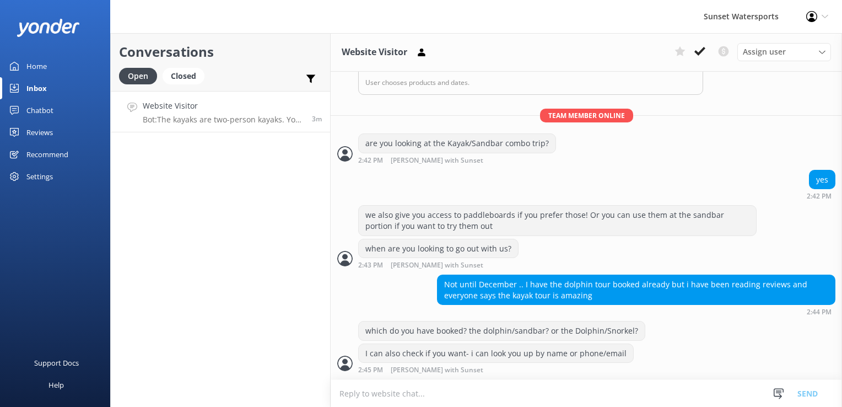
scroll to position [536, 0]
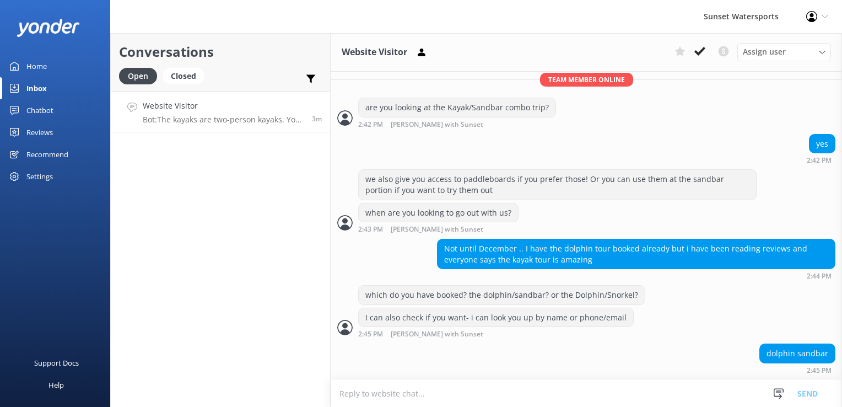
click at [377, 400] on textarea at bounding box center [587, 393] width 512 height 27
click at [421, 396] on textarea at bounding box center [587, 393] width 512 height 27
type textarea "I"
type textarea "Do you have any interest in the Snorkeling?"
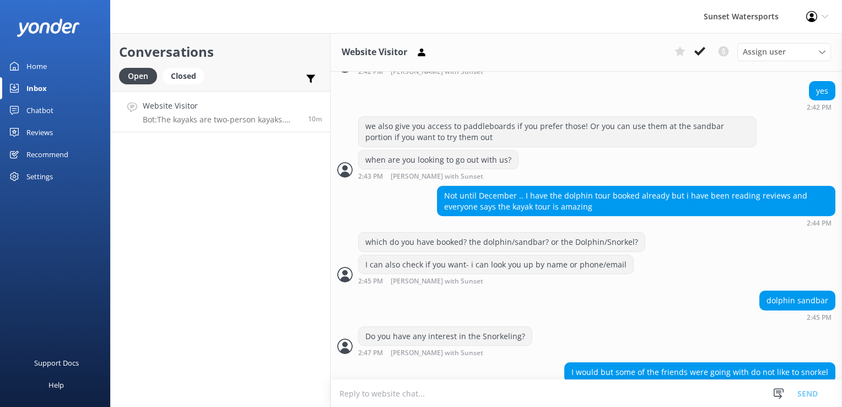
scroll to position [607, 0]
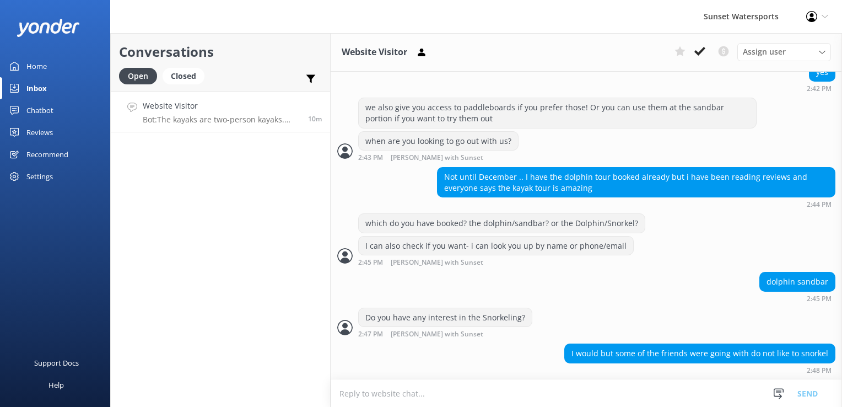
click at [465, 406] on textarea at bounding box center [587, 393] width 512 height 27
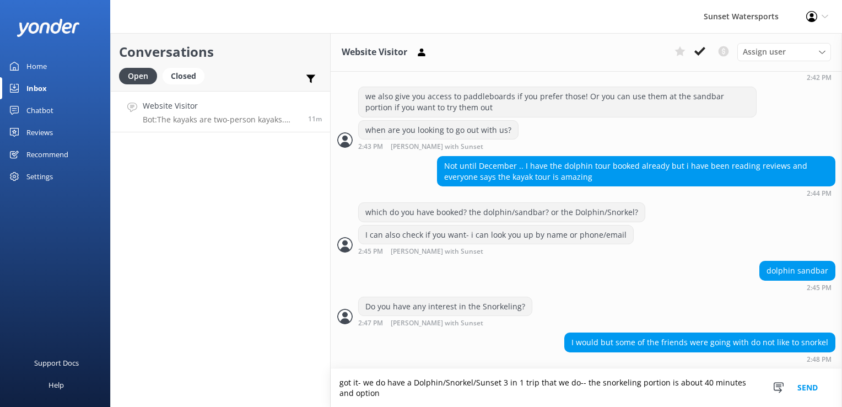
scroll to position [619, 0]
type textarea "got it- we do have a Dolphin/Snorkel/Sunset 3 in 1 trip that we do-- the snorke…"
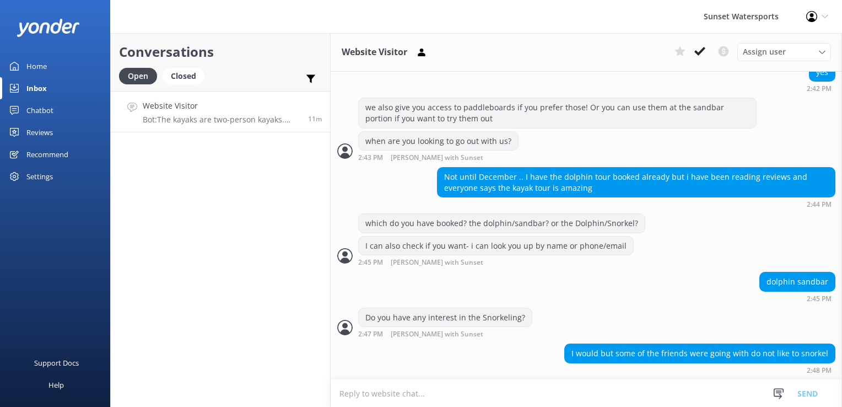
scroll to position [607, 0]
click at [465, 406] on textarea at bounding box center [587, 393] width 512 height 27
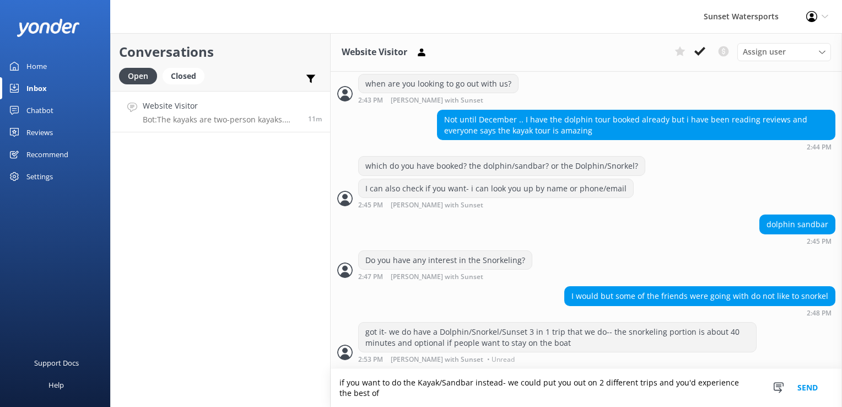
scroll to position [665, 0]
type textarea "if you want to do the Kayak/Sandbar instead- we could put you out on 2 differen…"
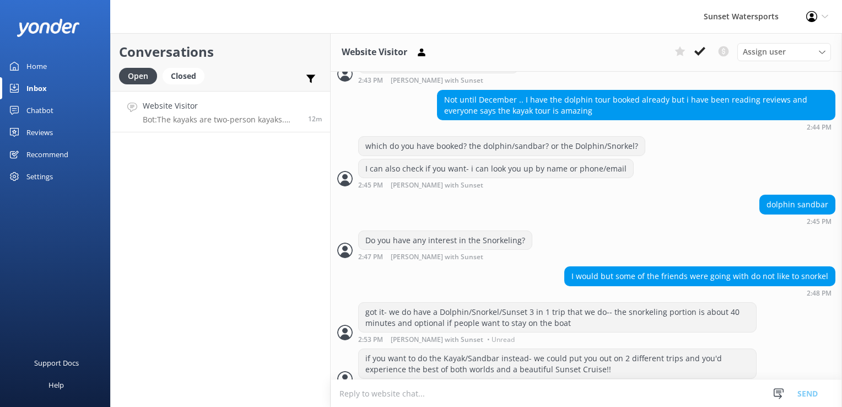
scroll to position [700, 0]
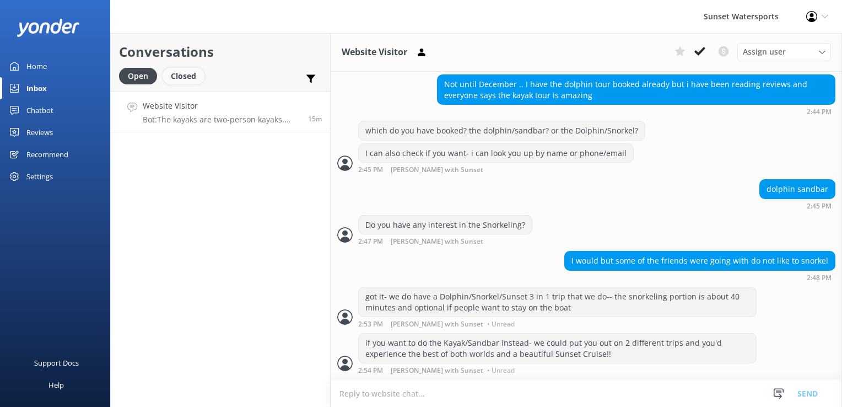
click at [195, 82] on div "Closed" at bounding box center [184, 76] width 42 height 17
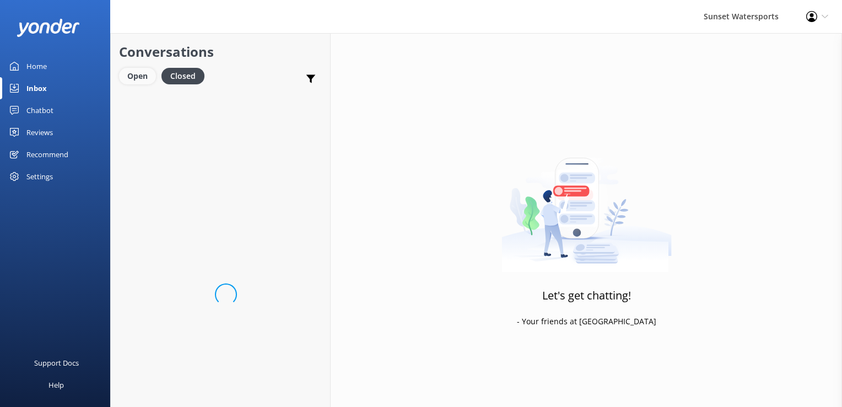
click at [139, 80] on div "Open" at bounding box center [137, 76] width 37 height 17
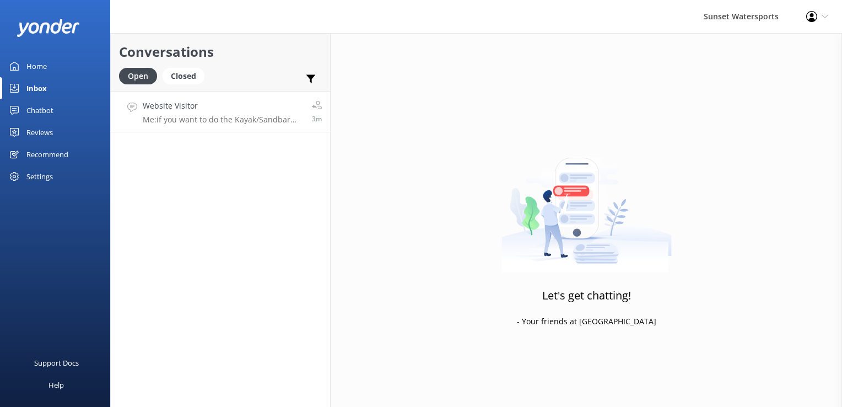
click at [176, 110] on h4 "Website Visitor" at bounding box center [223, 106] width 161 height 12
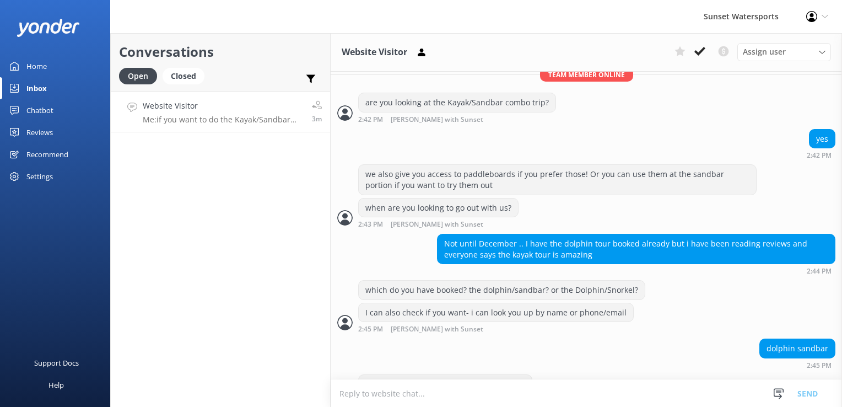
scroll to position [700, 0]
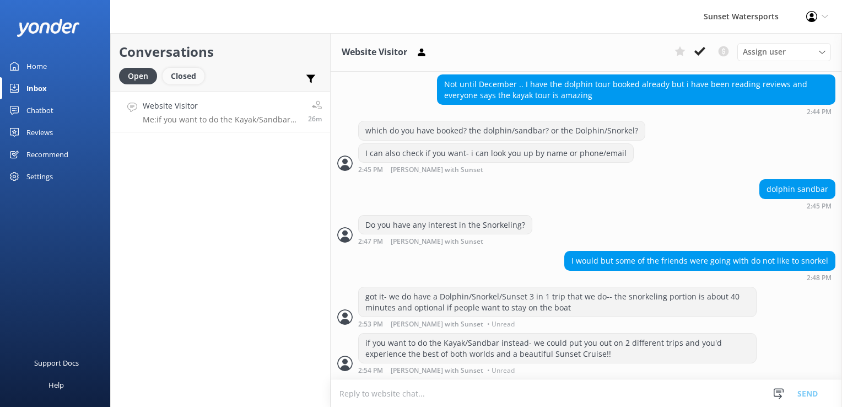
click at [195, 82] on div "Closed" at bounding box center [184, 76] width 42 height 17
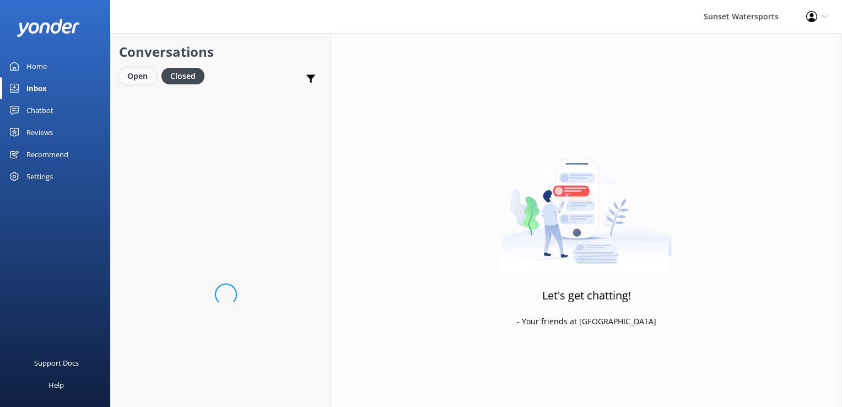
click at [148, 83] on div "Open" at bounding box center [137, 76] width 37 height 17
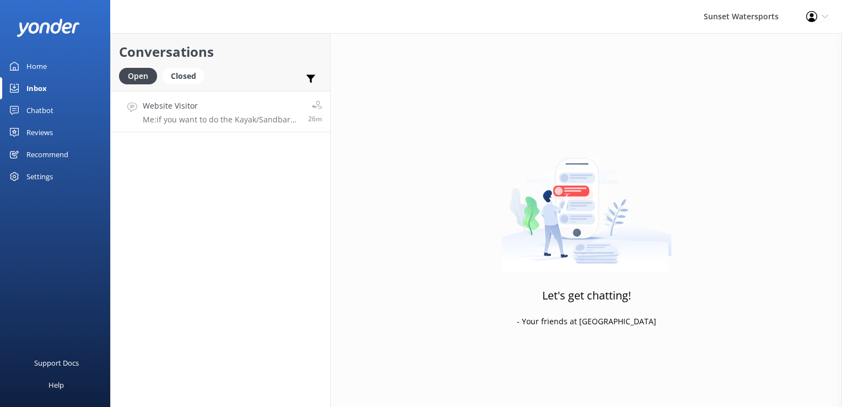
click at [193, 118] on p "Me: if you want to do the Kayak/Sandbar instead- we could put you out on 2 diff…" at bounding box center [221, 120] width 157 height 10
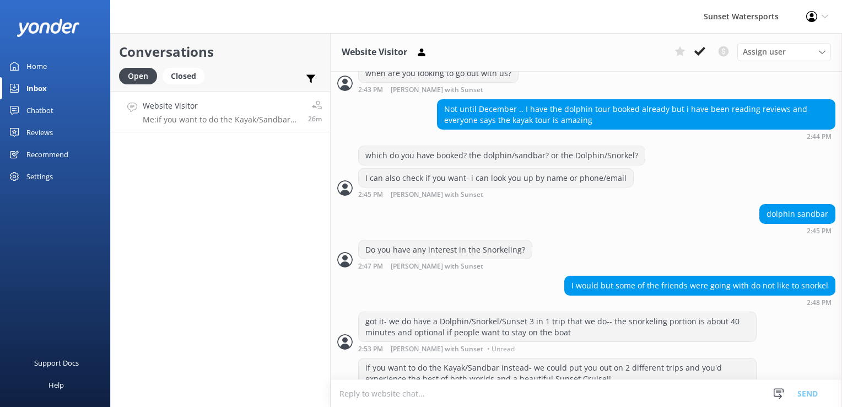
scroll to position [700, 0]
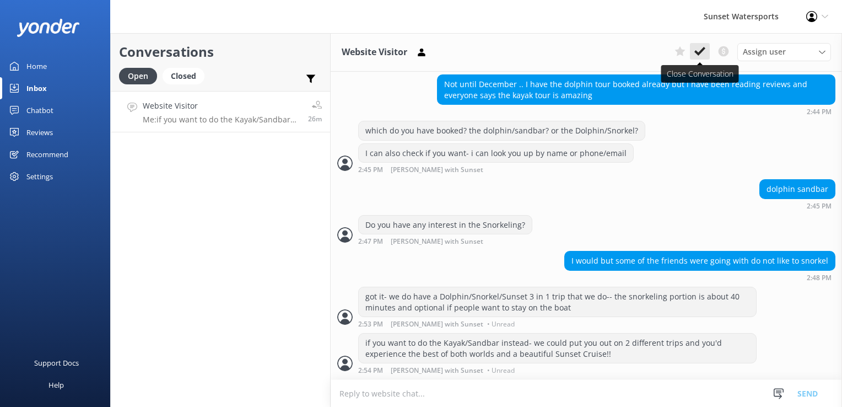
click at [705, 53] on icon at bounding box center [700, 51] width 11 height 11
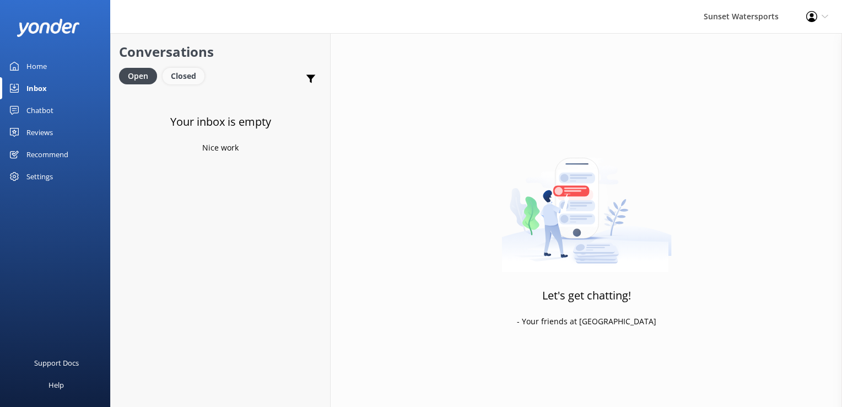
click at [182, 77] on div "Closed" at bounding box center [184, 76] width 42 height 17
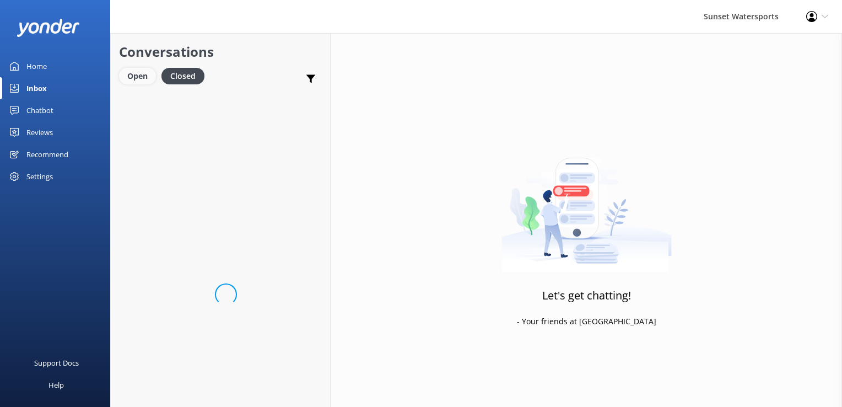
click at [143, 72] on div "Open" at bounding box center [137, 76] width 37 height 17
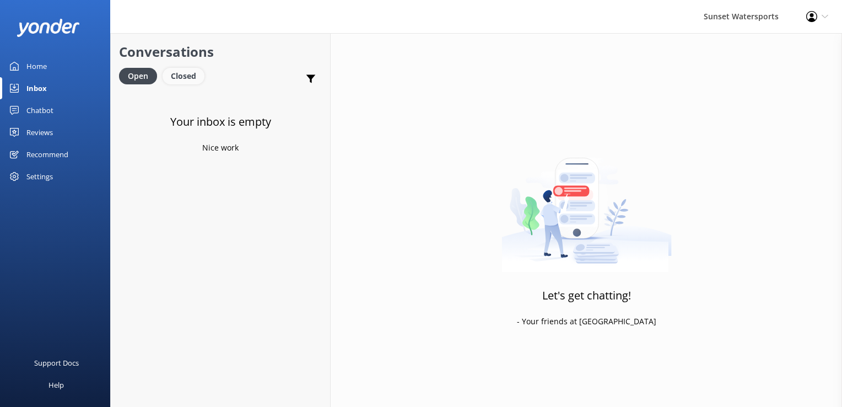
click at [175, 72] on div "Closed" at bounding box center [184, 76] width 42 height 17
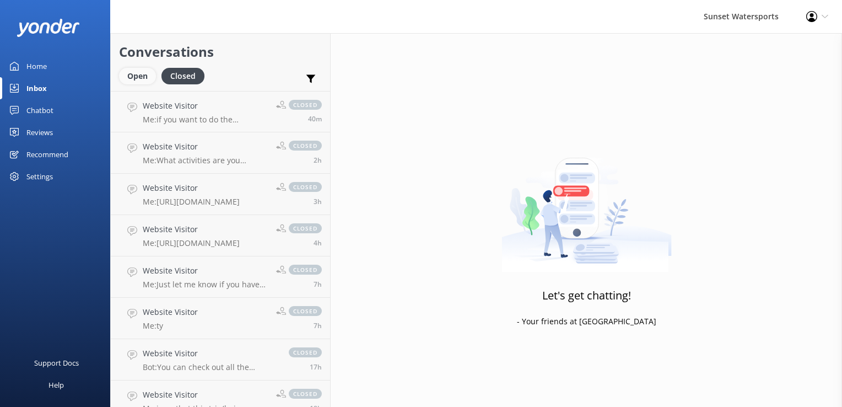
click at [131, 73] on div "Open" at bounding box center [137, 76] width 37 height 17
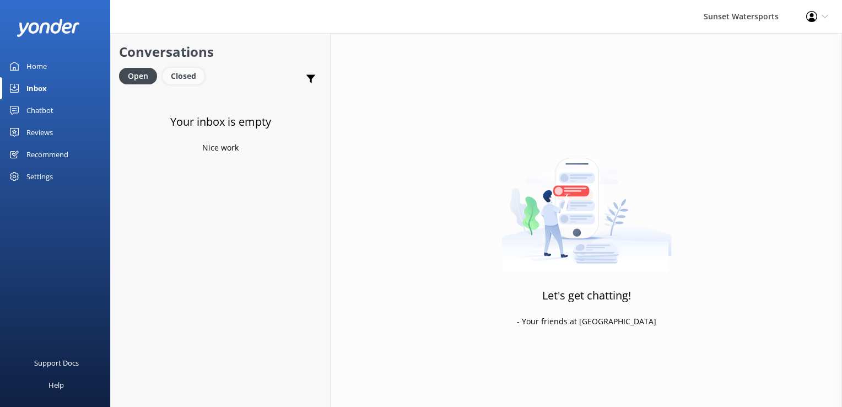
click at [192, 80] on div "Closed" at bounding box center [184, 76] width 42 height 17
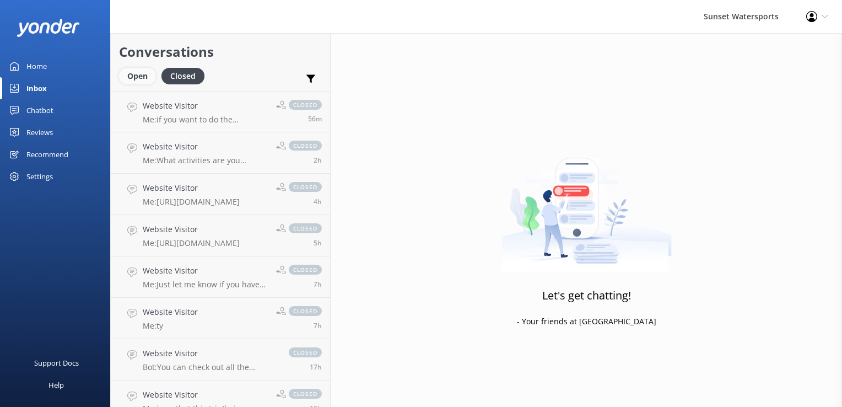
click at [141, 77] on div "Open" at bounding box center [137, 76] width 37 height 17
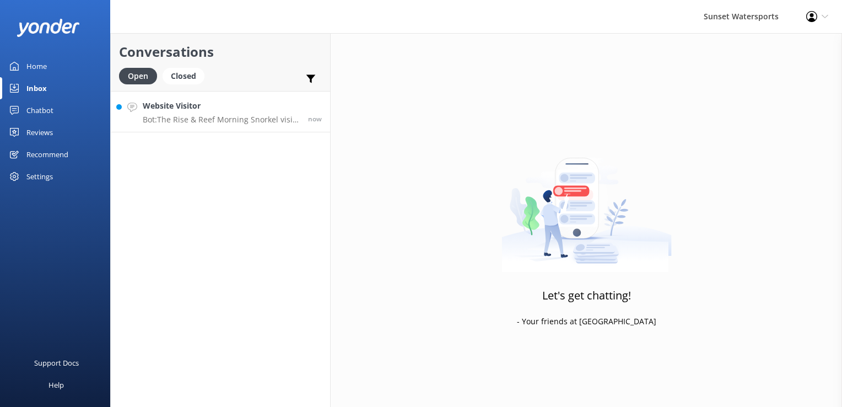
click at [219, 91] on link "Website Visitor Bot: The Rise & Reef Morning Snorkel visits one of the area's t…" at bounding box center [220, 111] width 219 height 41
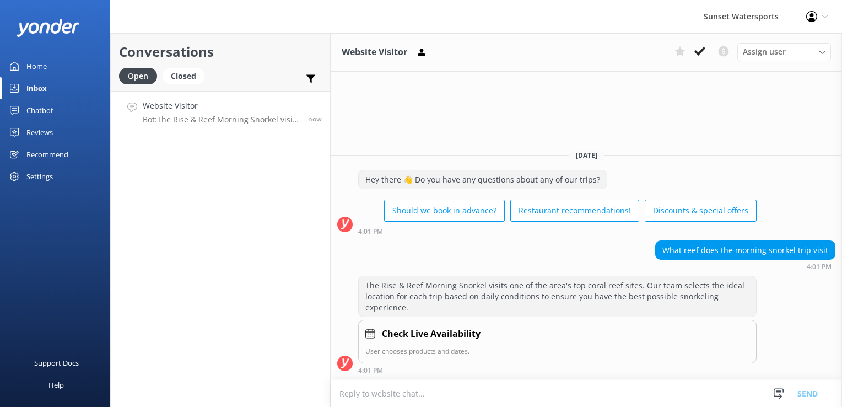
click at [439, 400] on textarea at bounding box center [587, 393] width 512 height 27
type textarea "O"
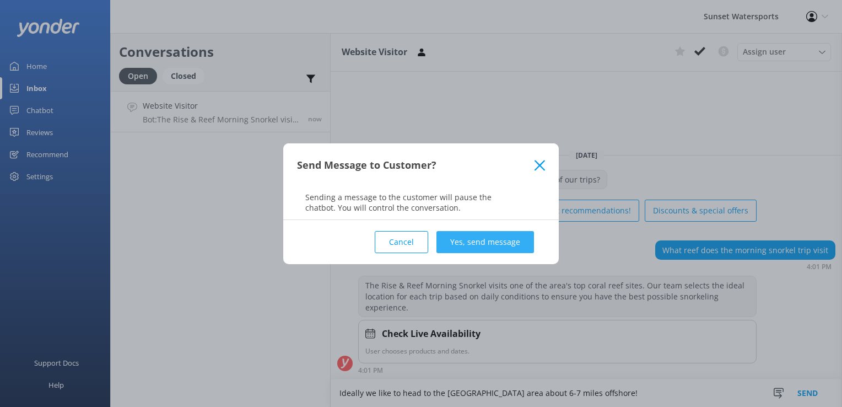
type textarea "Ideally we like to head to the [GEOGRAPHIC_DATA] area about 6-7 miles offshore!"
click at [474, 250] on button "Yes, send message" at bounding box center [486, 242] width 98 height 22
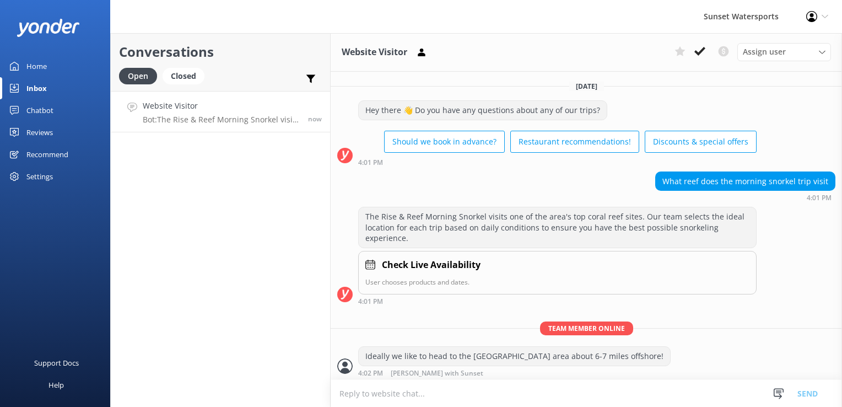
scroll to position [1, 0]
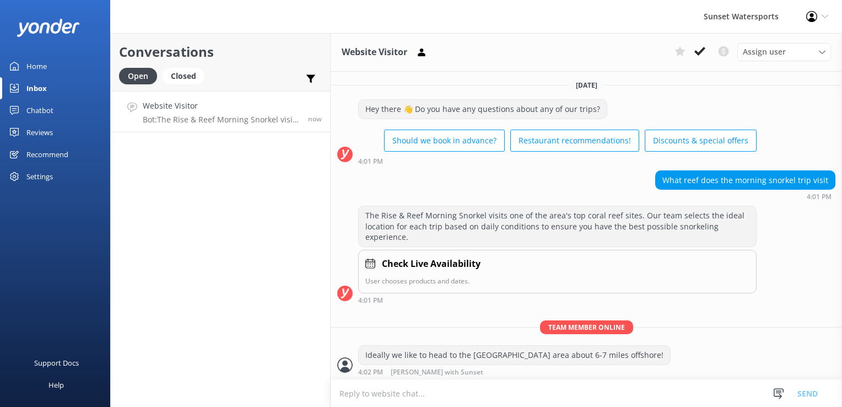
click at [412, 394] on textarea at bounding box center [587, 393] width 512 height 27
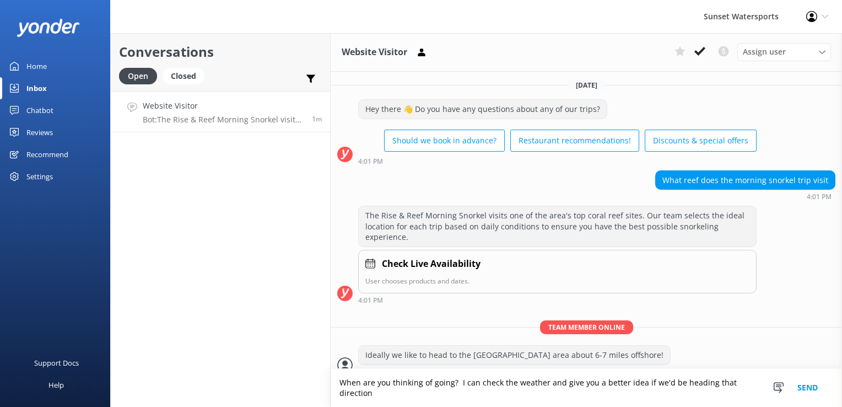
type textarea "When are you thinking of going? I can check the weather and give you a better i…"
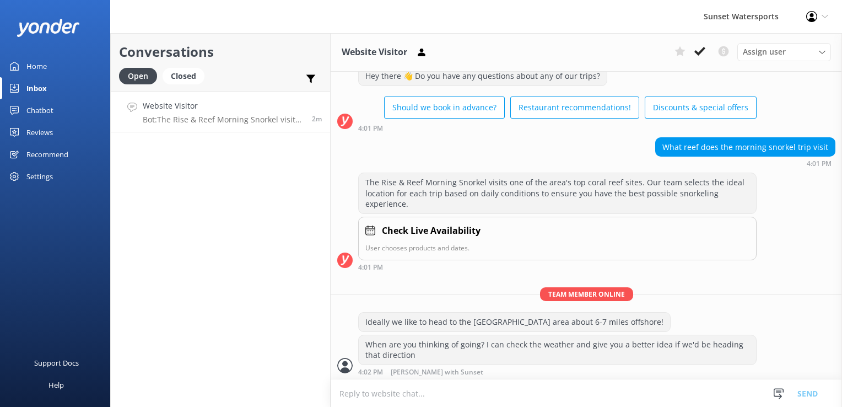
scroll to position [69, 0]
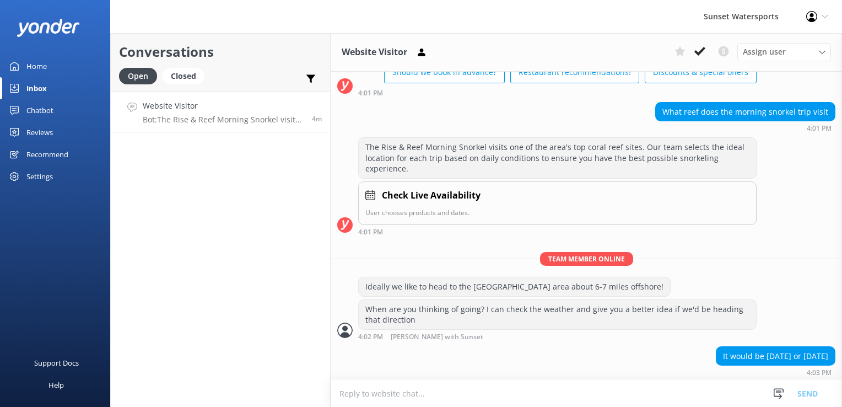
click at [454, 400] on textarea at bounding box center [587, 393] width 512 height 27
type textarea "If those are your 2 available days, I would suggest the [DATE]- you'll have you…"
click at [454, 400] on textarea at bounding box center [587, 393] width 512 height 27
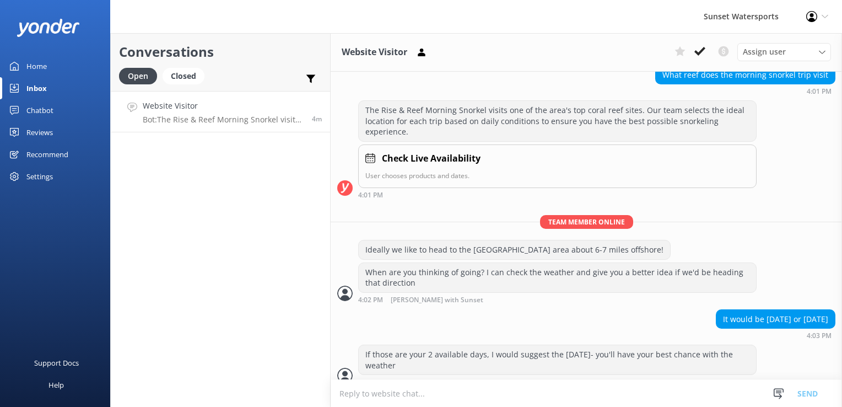
scroll to position [116, 0]
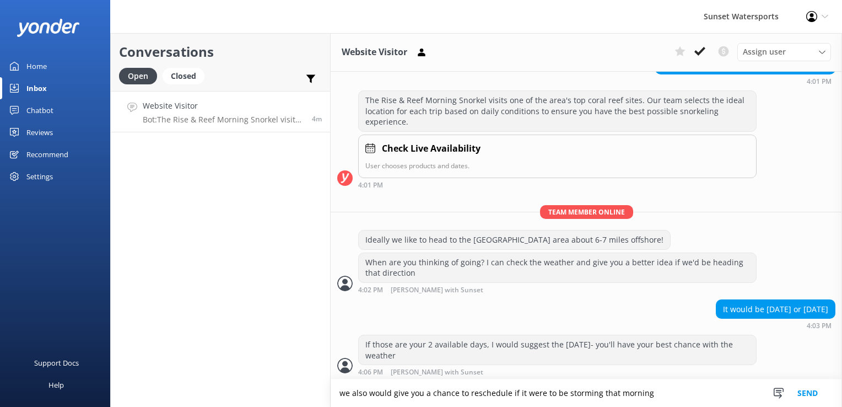
type textarea "we also would give you a chance to reschedule if it were to be storming that mo…"
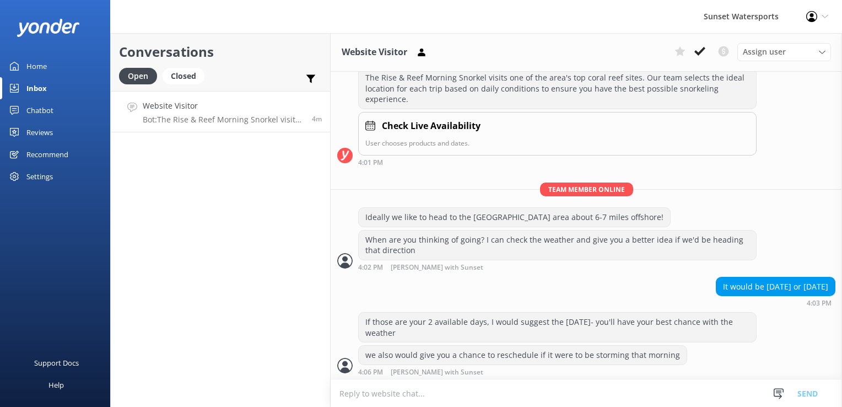
scroll to position [164, 0]
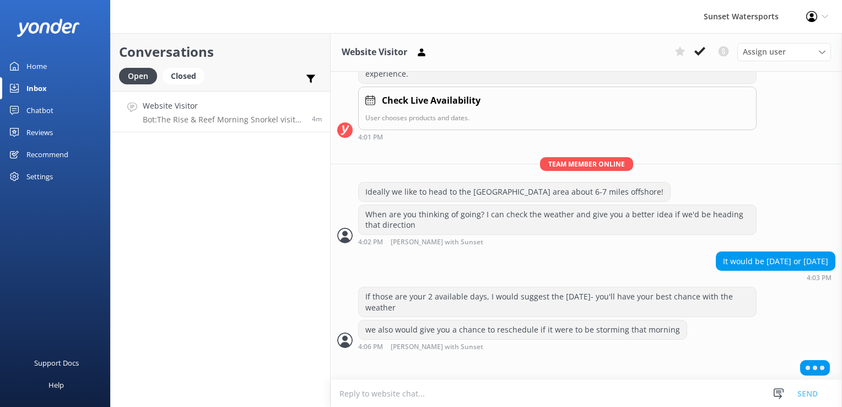
click at [454, 400] on textarea at bounding box center [587, 393] width 512 height 27
paste textarea "[URL][DOMAIN_NAME]"
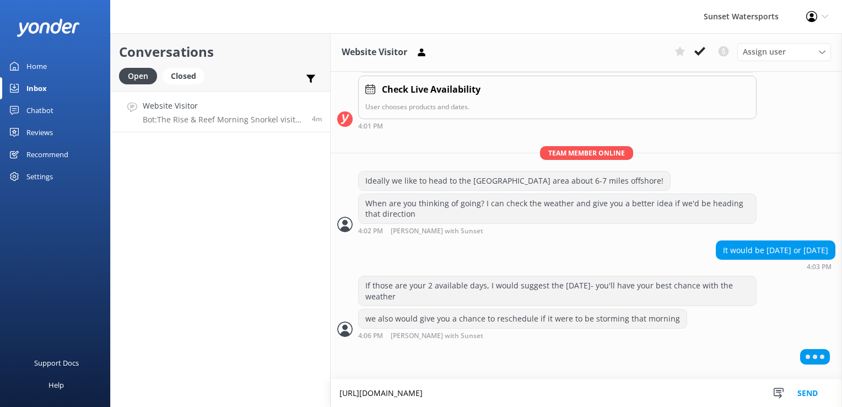
type textarea "[URL][DOMAIN_NAME]"
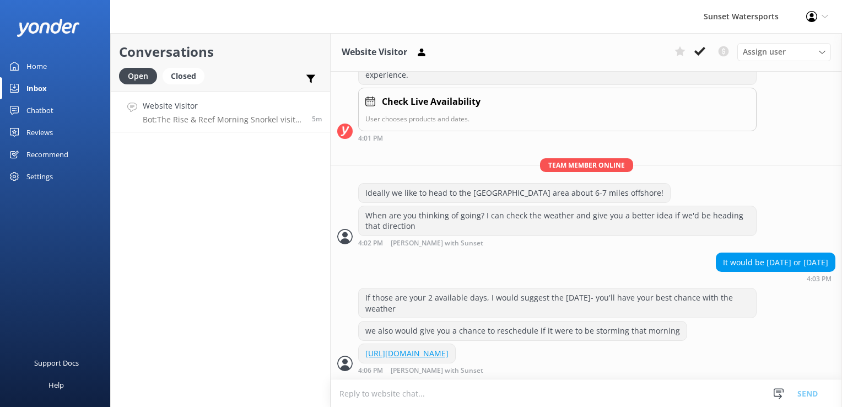
scroll to position [207, 0]
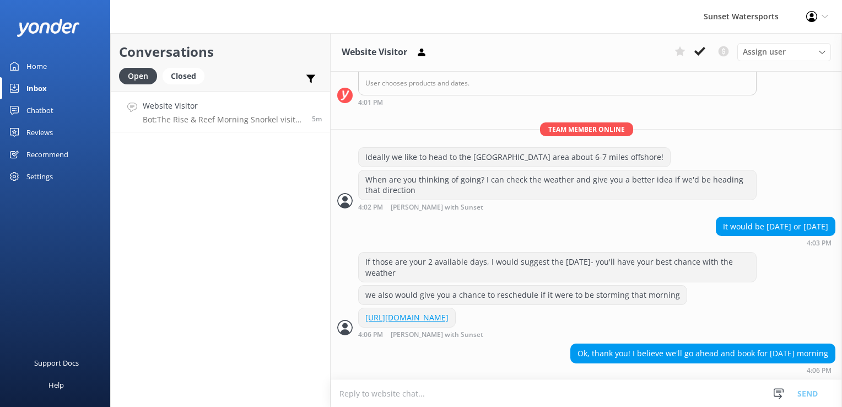
click at [388, 400] on textarea at bounding box center [587, 393] width 512 height 27
paste textarea "[URL][DOMAIN_NAME]"
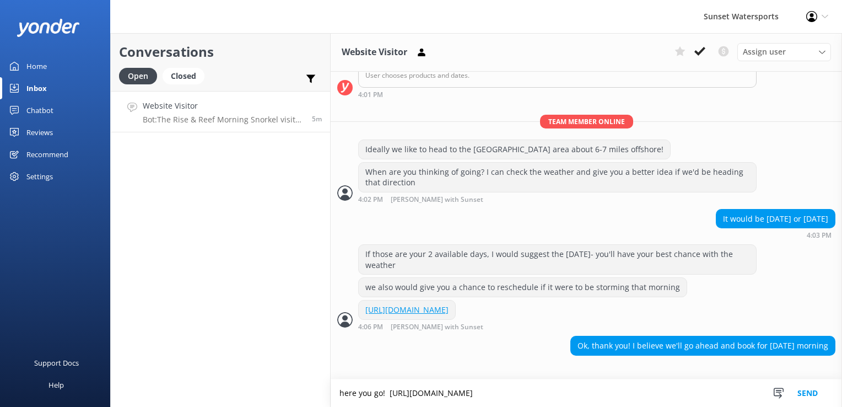
type textarea "here you go! [URL][DOMAIN_NAME]"
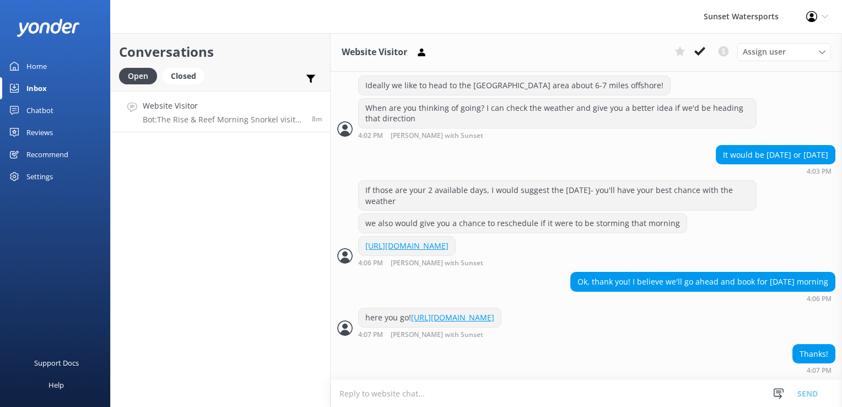
scroll to position [300, 0]
click at [428, 387] on textarea at bounding box center [587, 393] width 512 height 27
type textarea "My pleasure, have fun and remember to bring towels, sunscreen"
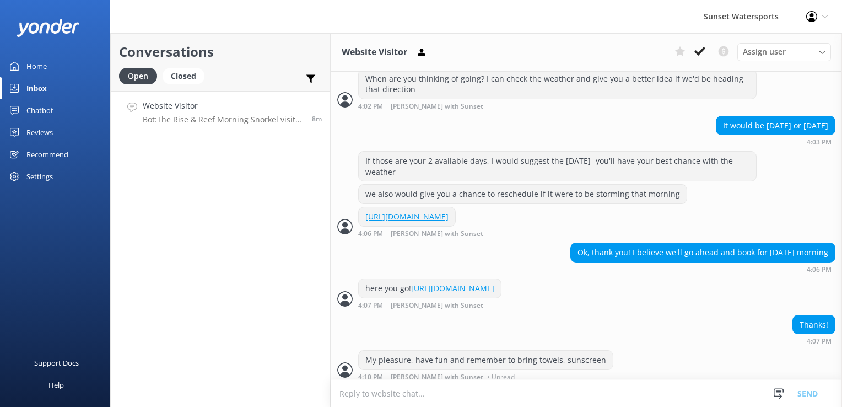
scroll to position [335, 0]
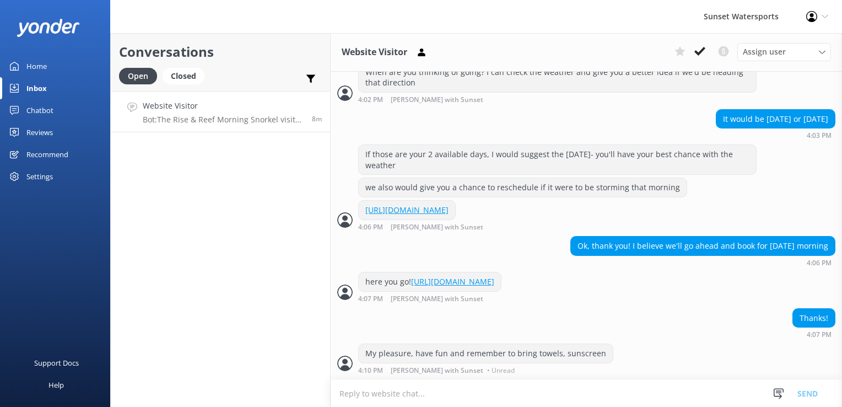
click at [265, 195] on div "Conversations Open Closed Important Converted Assigned to me Unassigned SMS Web…" at bounding box center [220, 220] width 221 height 374
click at [193, 80] on div "Closed" at bounding box center [184, 76] width 42 height 17
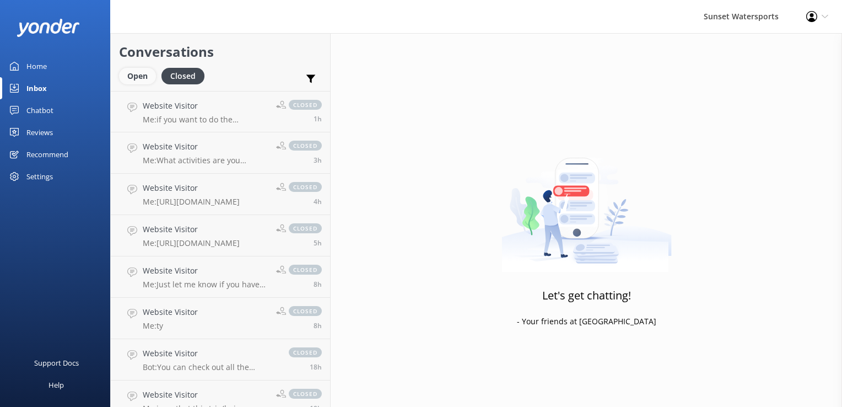
click at [144, 78] on div "Open" at bounding box center [137, 76] width 37 height 17
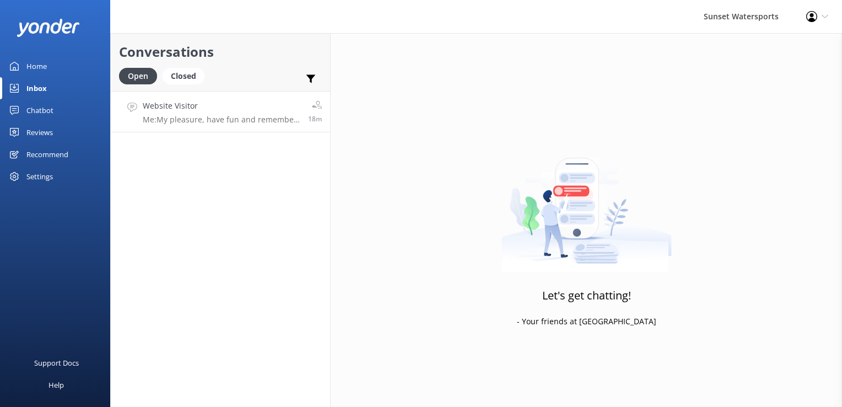
click at [203, 108] on h4 "Website Visitor" at bounding box center [221, 106] width 157 height 12
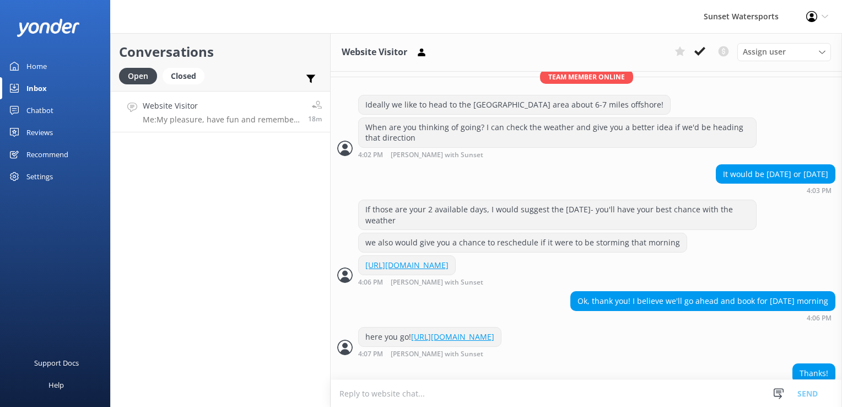
scroll to position [335, 0]
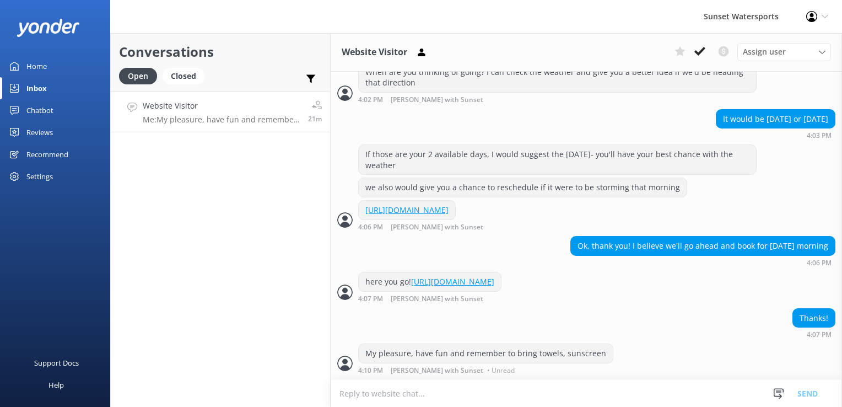
click at [188, 88] on div "Open Closed" at bounding box center [164, 81] width 91 height 26
click at [189, 76] on div "Closed" at bounding box center [184, 76] width 42 height 17
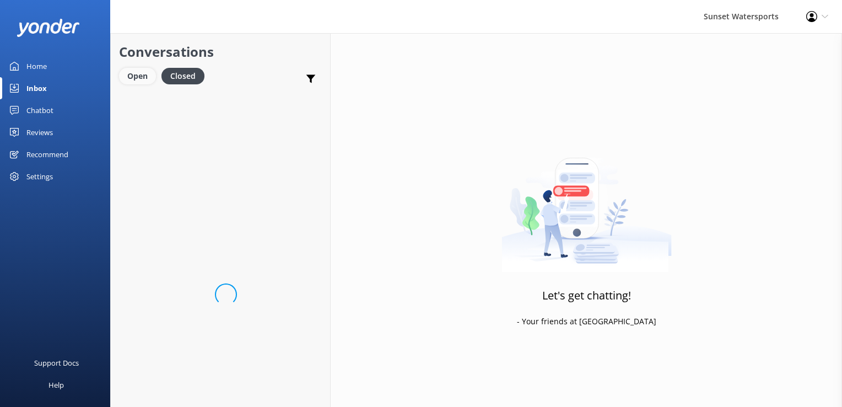
click at [137, 76] on div "Open" at bounding box center [137, 76] width 37 height 17
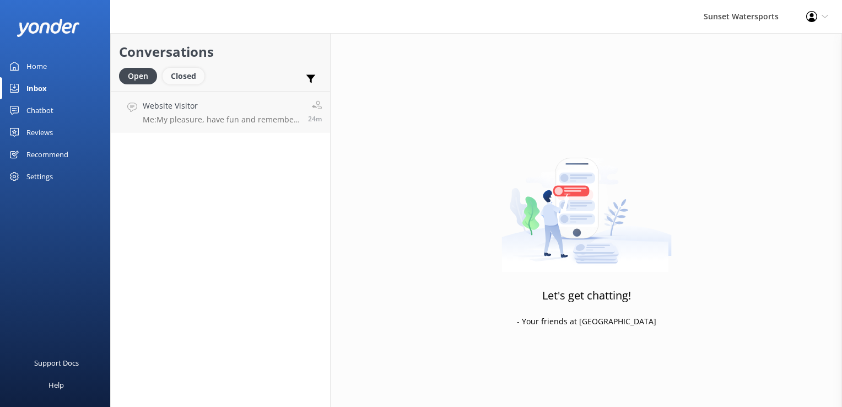
click at [187, 80] on div "Closed" at bounding box center [184, 76] width 42 height 17
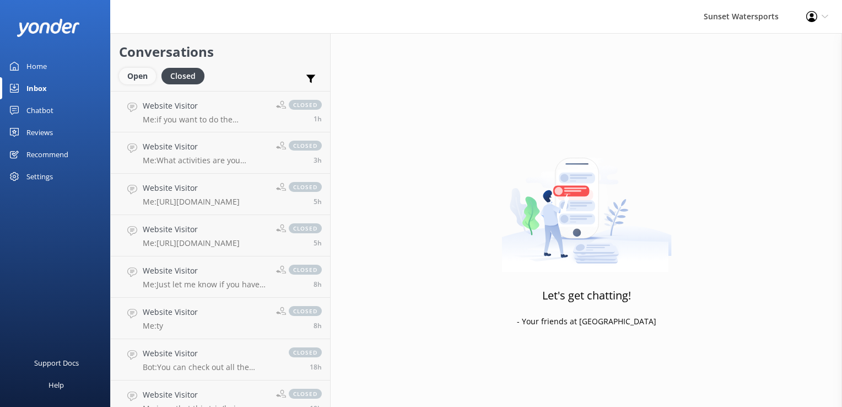
click at [146, 69] on div "Open" at bounding box center [137, 76] width 37 height 17
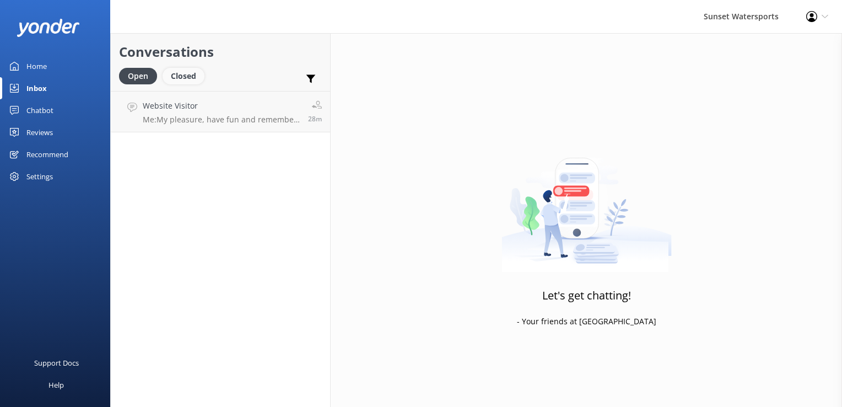
click at [196, 77] on div "Closed" at bounding box center [184, 76] width 42 height 17
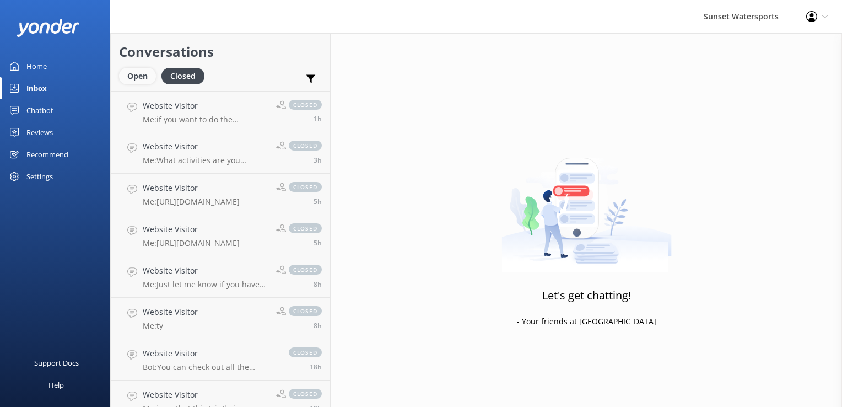
click at [142, 82] on div "Open" at bounding box center [137, 76] width 37 height 17
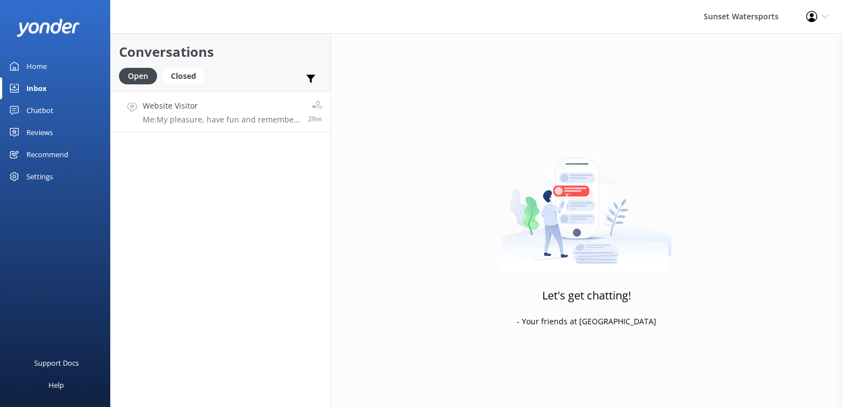
click at [203, 120] on p "Me: My pleasure, have fun and remember to bring towels, sunscreen" at bounding box center [221, 120] width 157 height 10
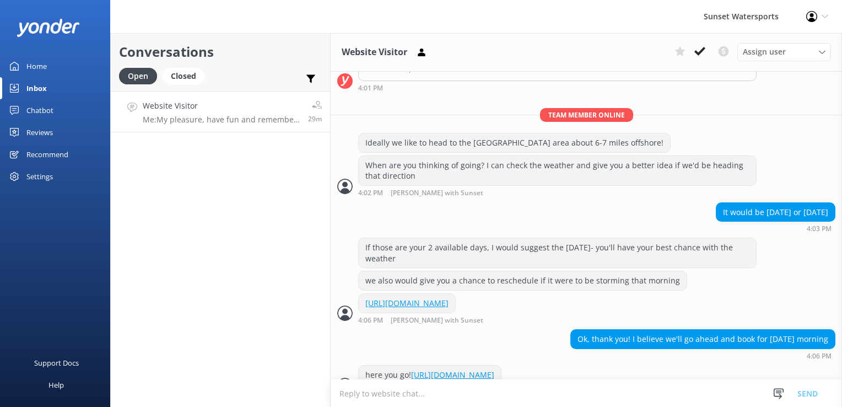
scroll to position [335, 0]
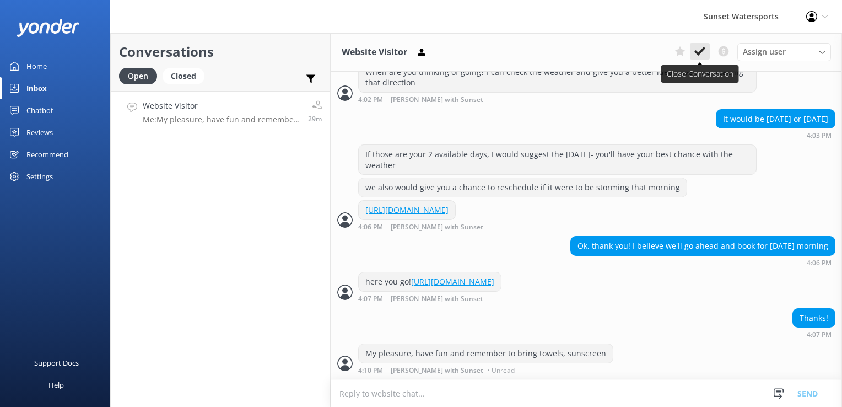
click at [707, 52] on button at bounding box center [700, 51] width 20 height 17
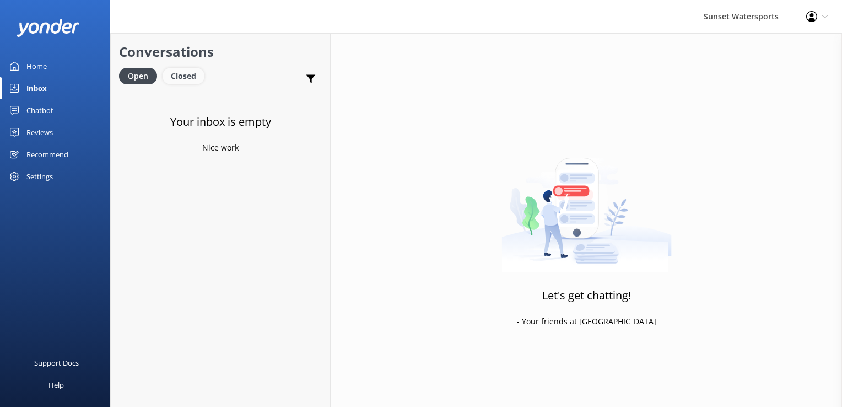
click at [176, 78] on div "Closed" at bounding box center [184, 76] width 42 height 17
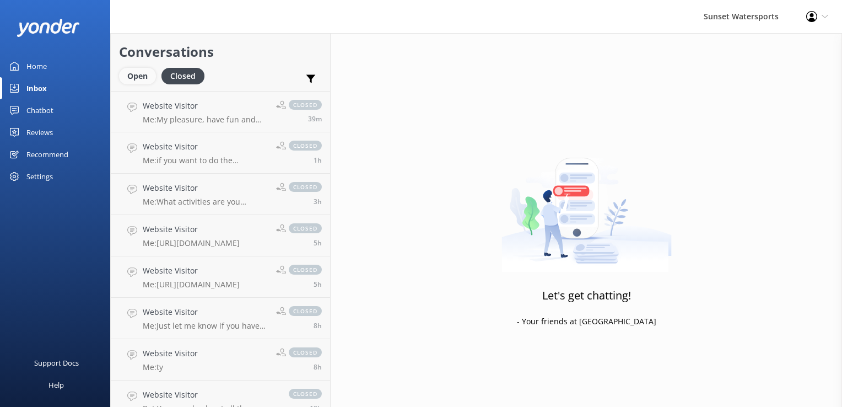
click at [139, 83] on div "Open" at bounding box center [137, 76] width 37 height 17
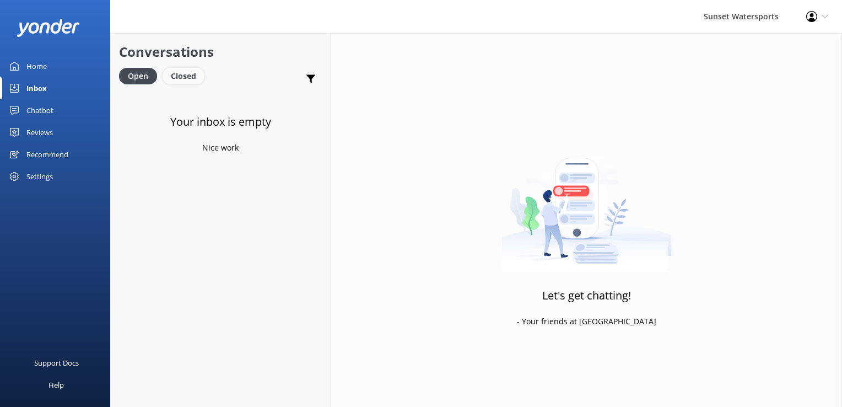
click at [181, 78] on div "Closed" at bounding box center [184, 76] width 42 height 17
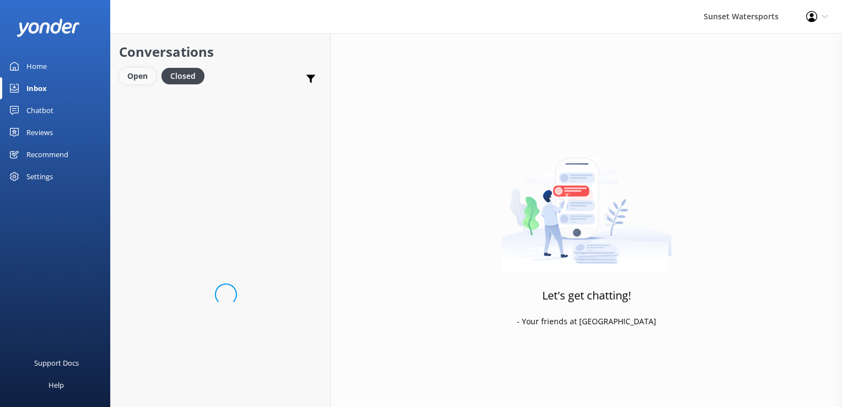
click at [131, 80] on div "Open" at bounding box center [137, 76] width 37 height 17
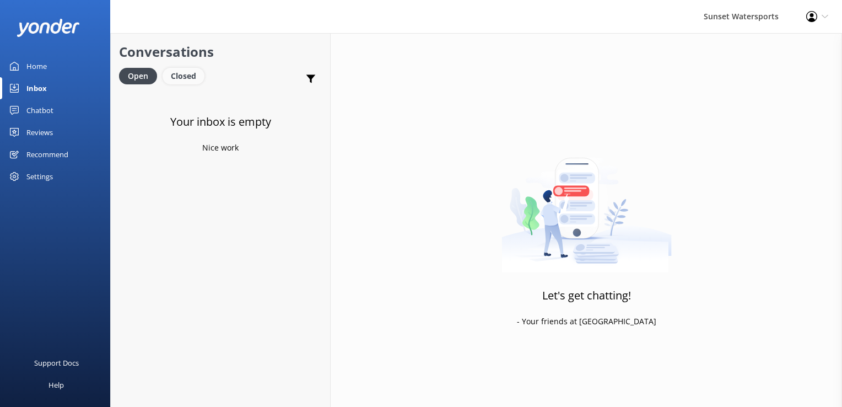
click at [187, 83] on div "Closed" at bounding box center [184, 76] width 42 height 17
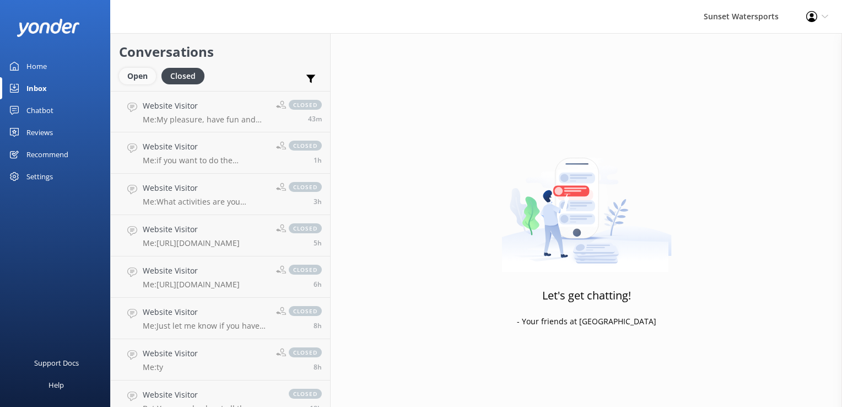
click at [138, 72] on div "Open" at bounding box center [137, 76] width 37 height 17
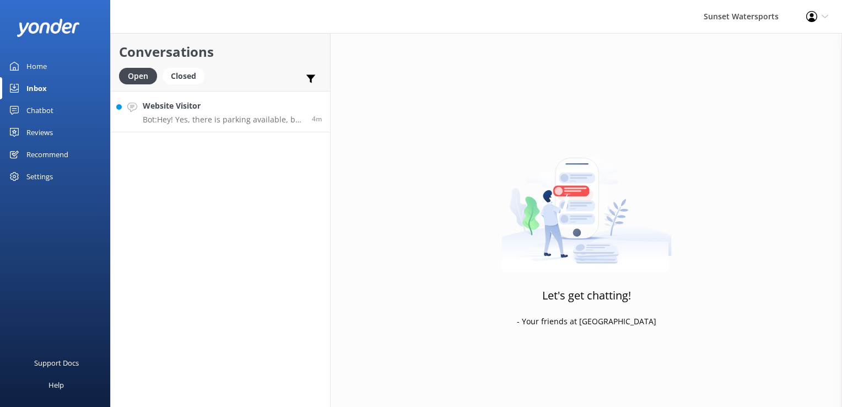
click at [187, 122] on p "Bot: Hey! Yes, there is parking available, but it varies by location. For tours…" at bounding box center [223, 120] width 161 height 10
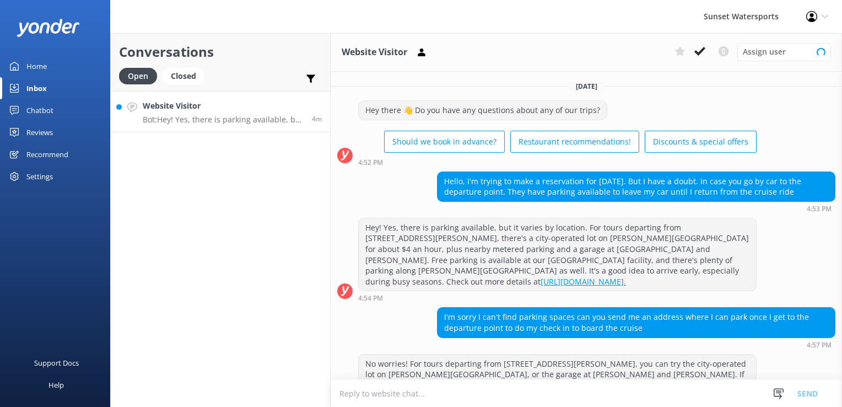
scroll to position [19, 0]
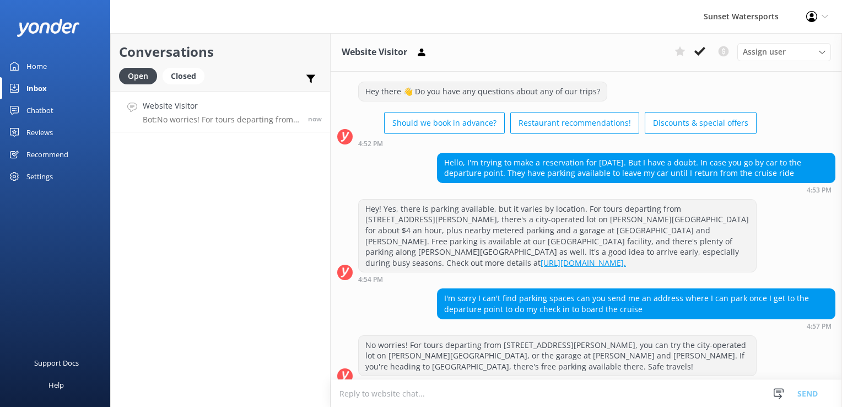
click at [413, 400] on textarea at bounding box center [587, 393] width 512 height 27
click at [399, 386] on textarea at bounding box center [587, 393] width 512 height 27
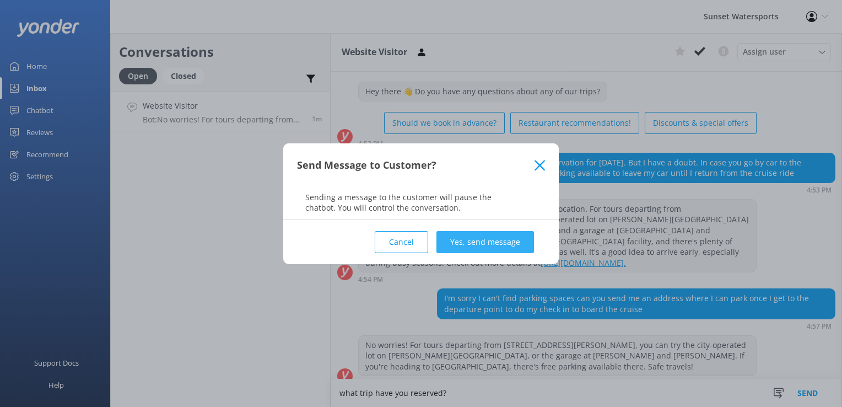
type textarea "what trip have you reserved?"
click at [493, 244] on button "Yes, send message" at bounding box center [486, 242] width 98 height 22
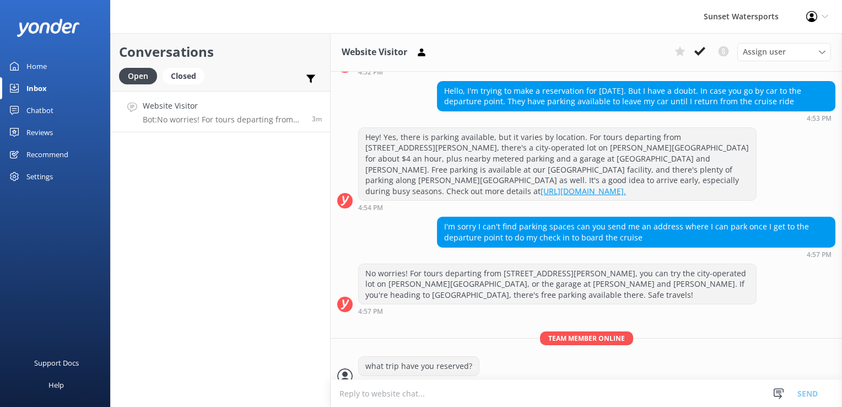
scroll to position [126, 0]
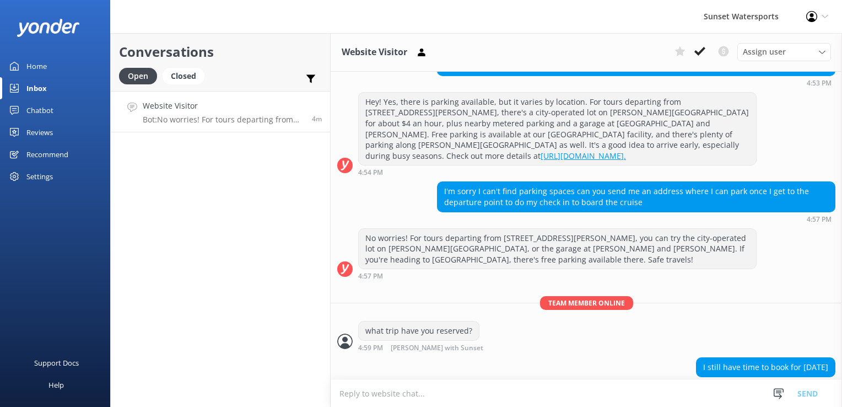
click at [415, 401] on textarea at bounding box center [587, 393] width 512 height 27
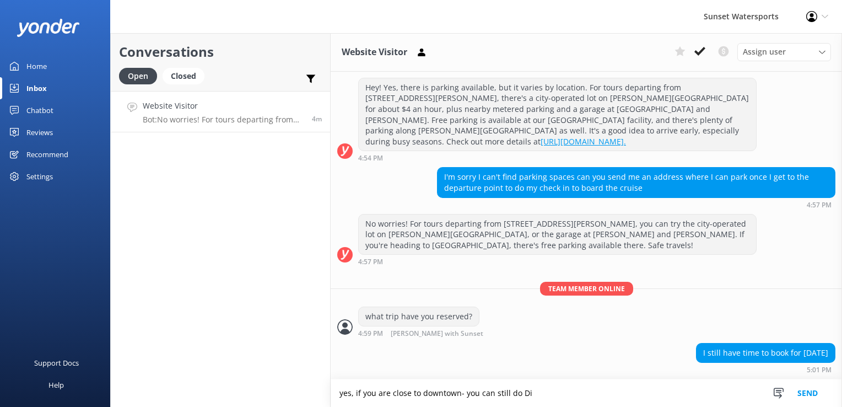
scroll to position [152, 0]
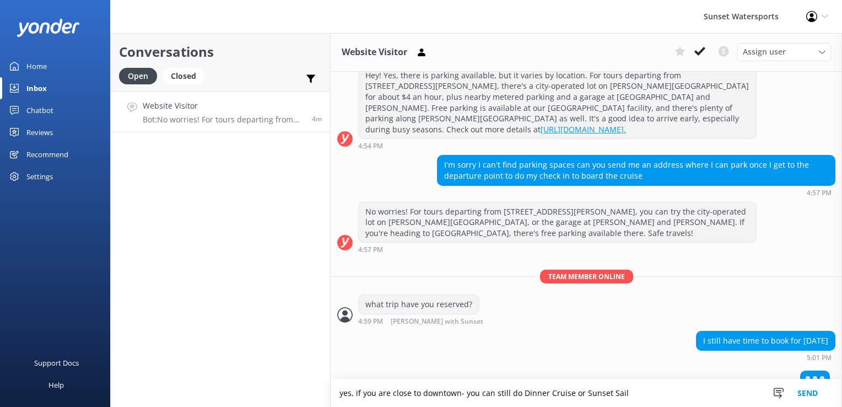
type textarea "yes, if you are close to downtown- you can still do Dinner Cruise or Sunset Sail"
click at [416, 401] on textarea at bounding box center [587, 393] width 512 height 27
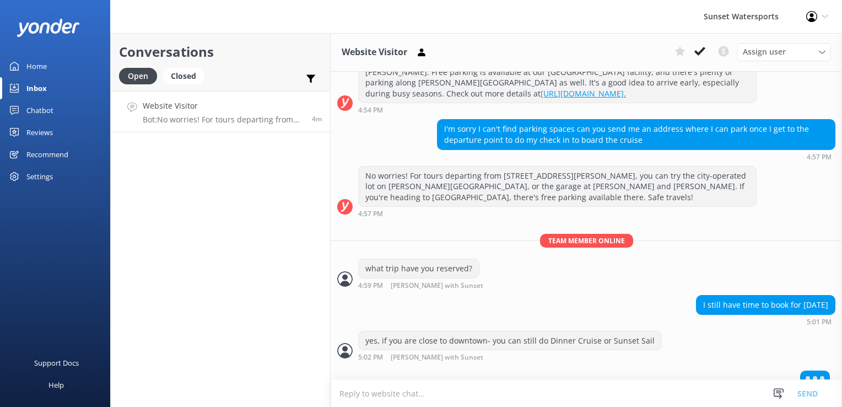
paste textarea "[URL][DOMAIN_NAME]"
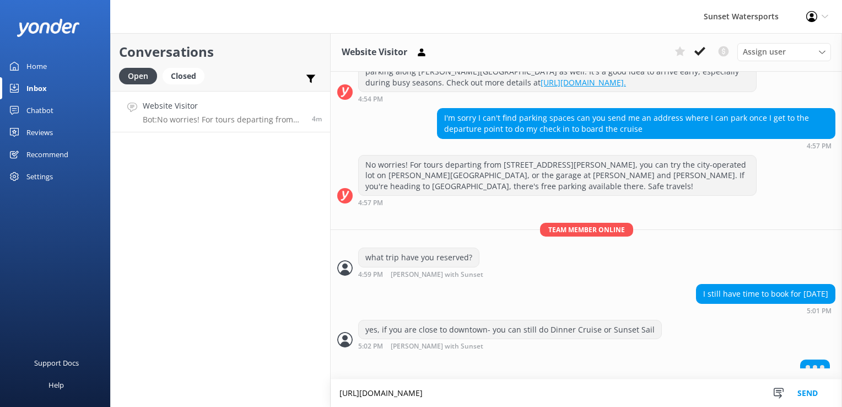
type textarea "[URL][DOMAIN_NAME]"
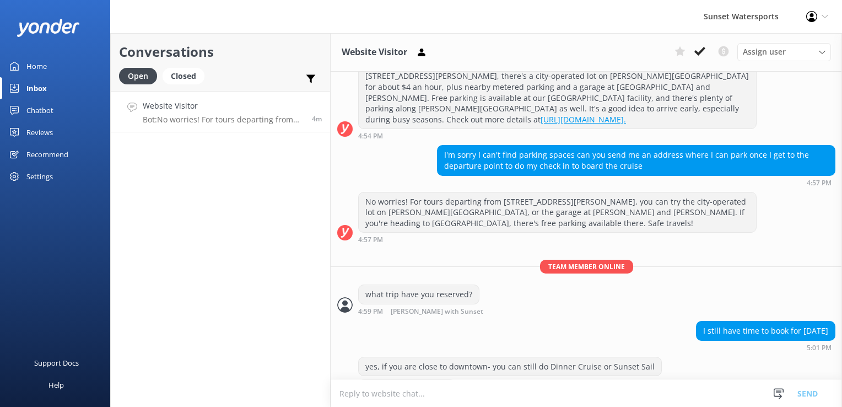
scroll to position [195, 0]
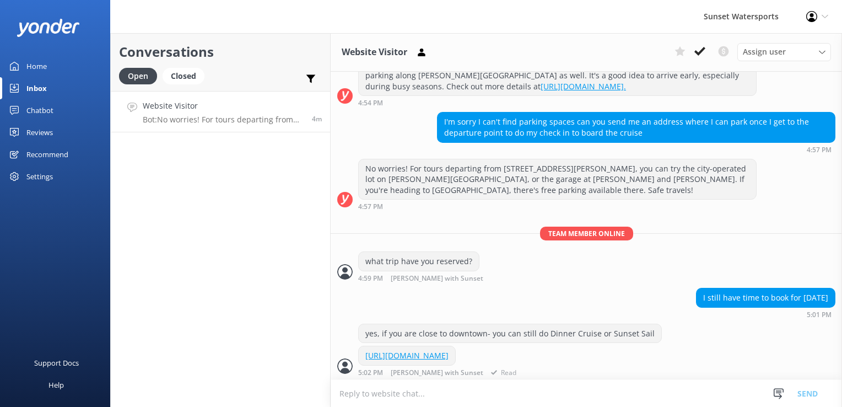
click at [449, 350] on link "[URL][DOMAIN_NAME]" at bounding box center [406, 355] width 83 height 10
click at [419, 398] on textarea at bounding box center [587, 393] width 512 height 27
click at [377, 390] on textarea at bounding box center [587, 393] width 512 height 27
type textarea "w"
type textarea "Where are you located?"
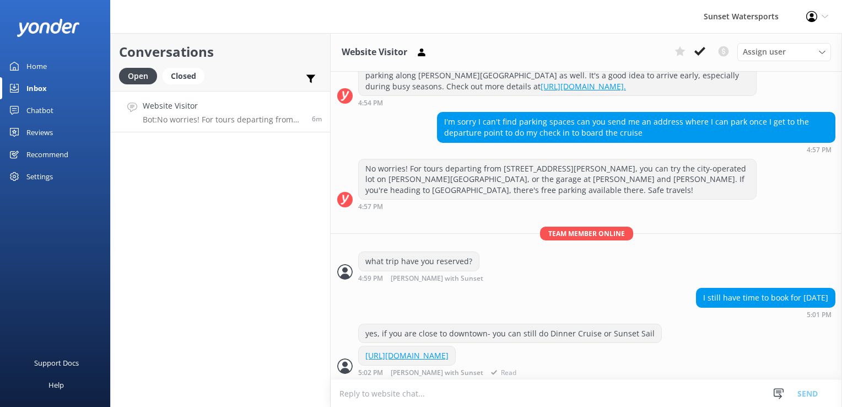
scroll to position [230, 0]
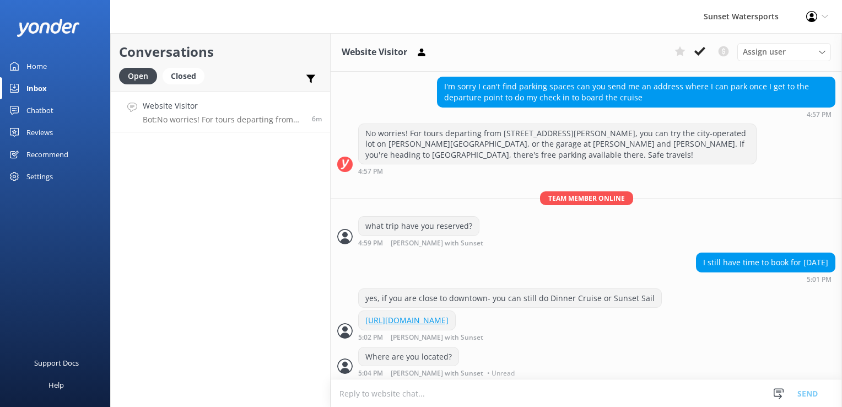
click at [399, 395] on textarea at bounding box center [587, 393] width 512 height 27
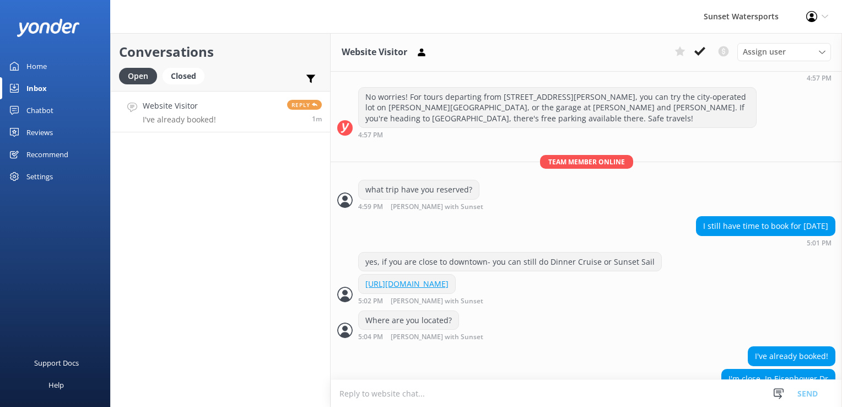
scroll to position [289, 0]
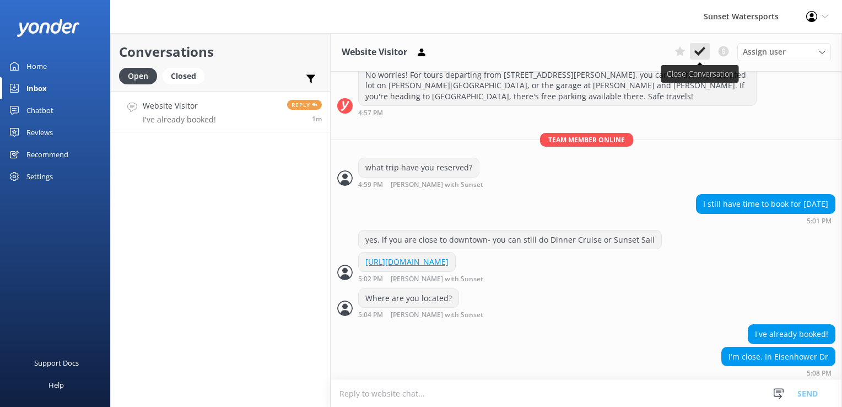
click at [697, 51] on icon at bounding box center [700, 51] width 11 height 11
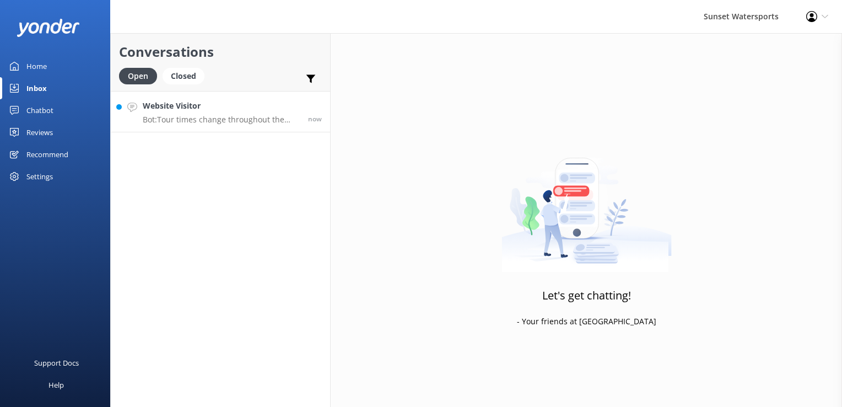
click at [231, 128] on link "Website Visitor Bot: Tour times change throughout the year. Please refer to you…" at bounding box center [220, 111] width 219 height 41
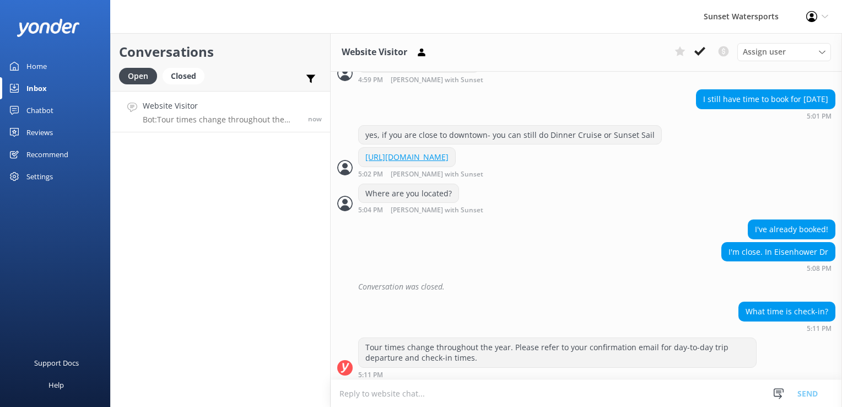
scroll to position [394, 0]
click at [404, 396] on textarea at bounding box center [587, 393] width 512 height 27
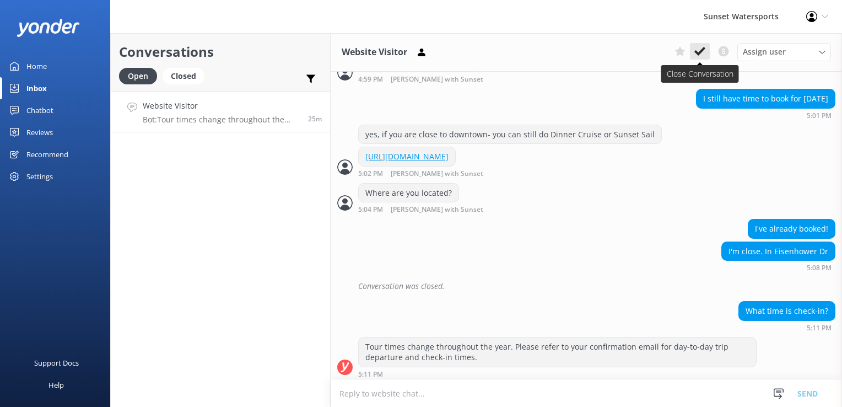
click at [697, 54] on icon at bounding box center [700, 51] width 11 height 11
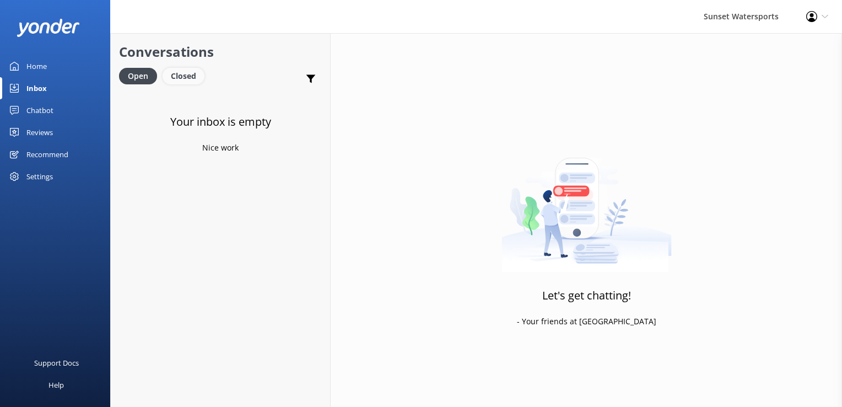
click at [185, 74] on div "Closed" at bounding box center [184, 76] width 42 height 17
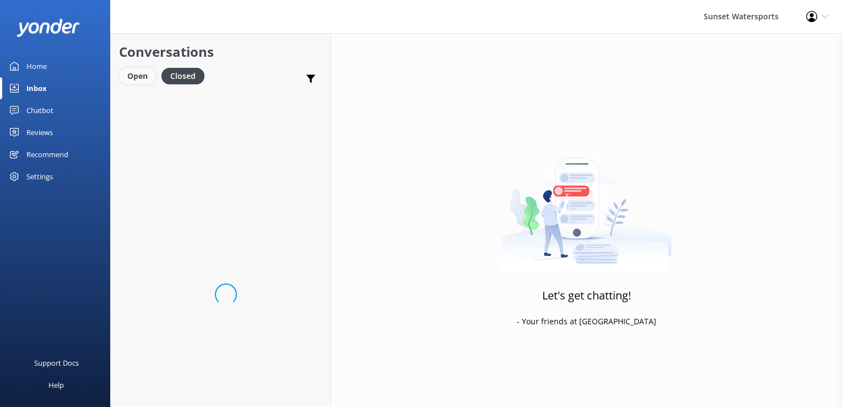
click at [146, 80] on div "Open" at bounding box center [137, 76] width 37 height 17
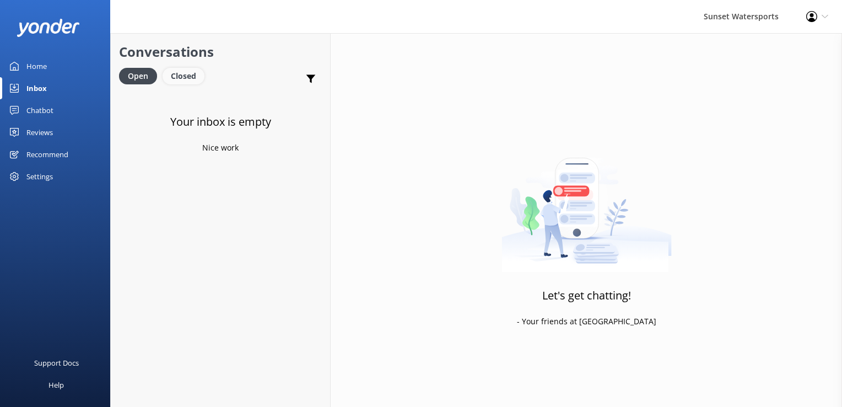
click at [184, 73] on div "Closed" at bounding box center [184, 76] width 42 height 17
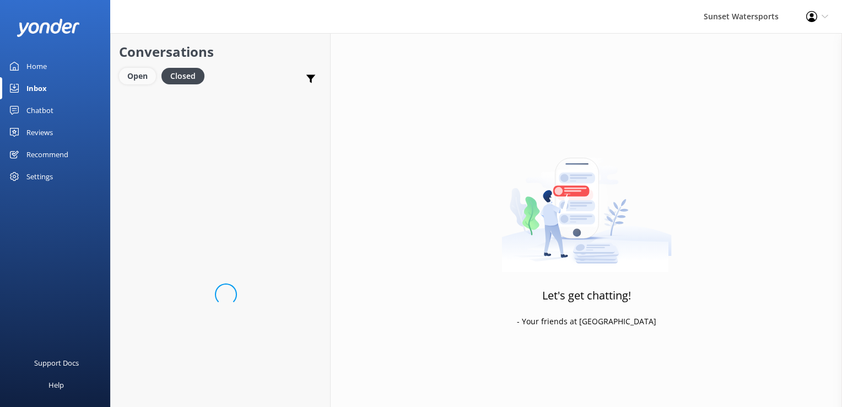
click at [139, 74] on div "Open" at bounding box center [137, 76] width 37 height 17
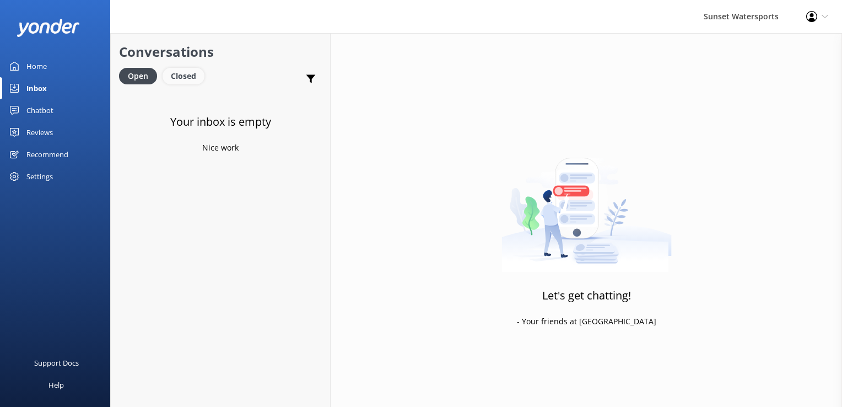
click at [189, 72] on div "Closed" at bounding box center [184, 76] width 42 height 17
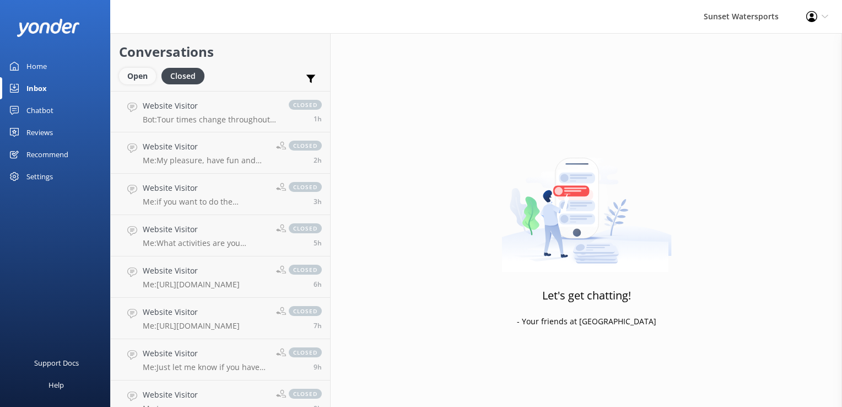
click at [132, 78] on div "Open" at bounding box center [137, 76] width 37 height 17
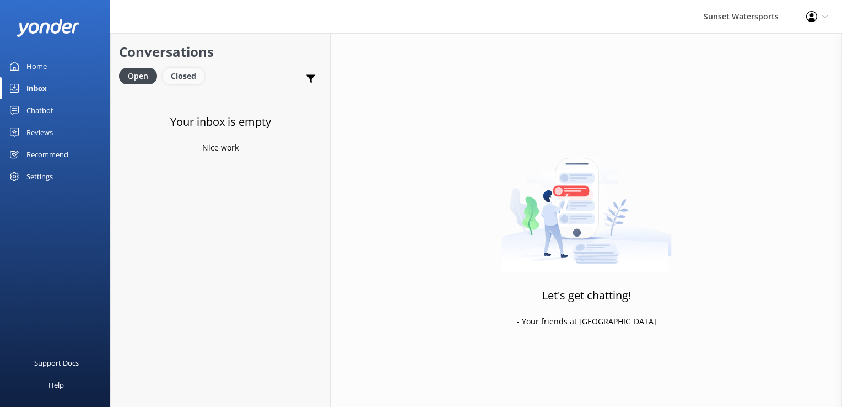
click at [176, 74] on div "Closed" at bounding box center [184, 76] width 42 height 17
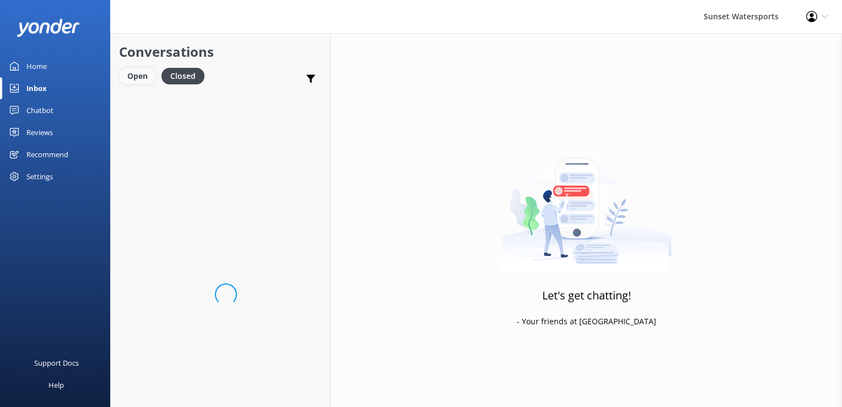
click at [125, 75] on div "Open" at bounding box center [137, 76] width 37 height 17
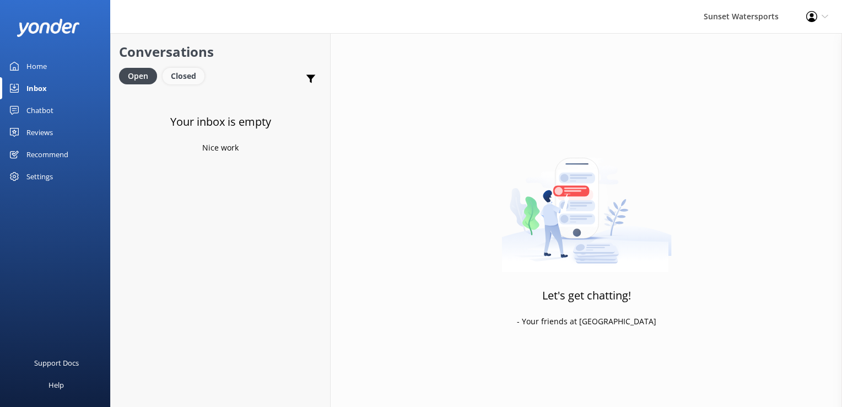
click at [183, 75] on div "Closed" at bounding box center [184, 76] width 42 height 17
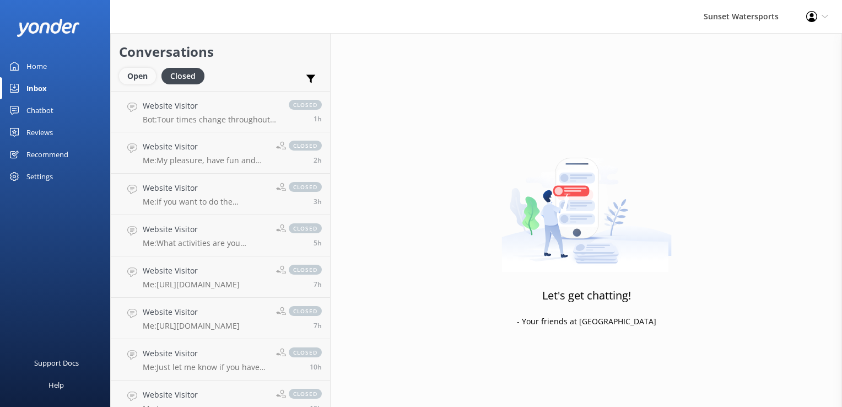
click at [137, 76] on div "Open" at bounding box center [137, 76] width 37 height 17
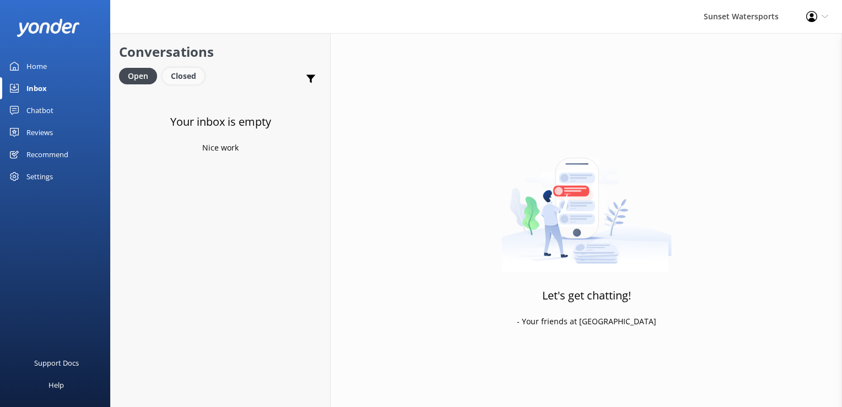
click at [185, 72] on div "Closed" at bounding box center [184, 76] width 42 height 17
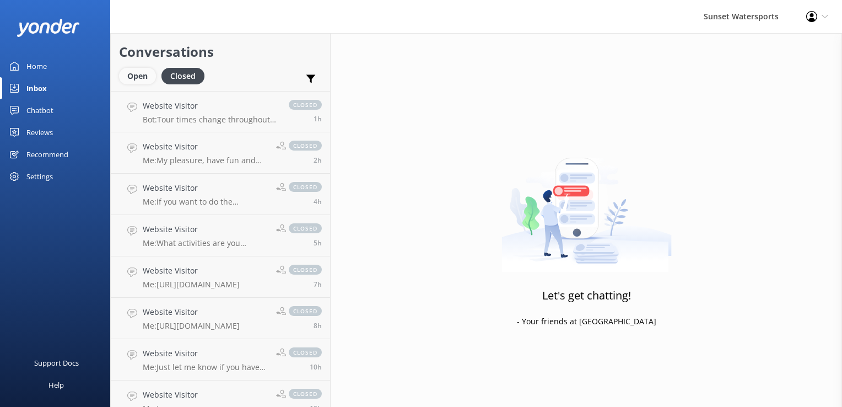
click at [146, 74] on div "Open" at bounding box center [137, 76] width 37 height 17
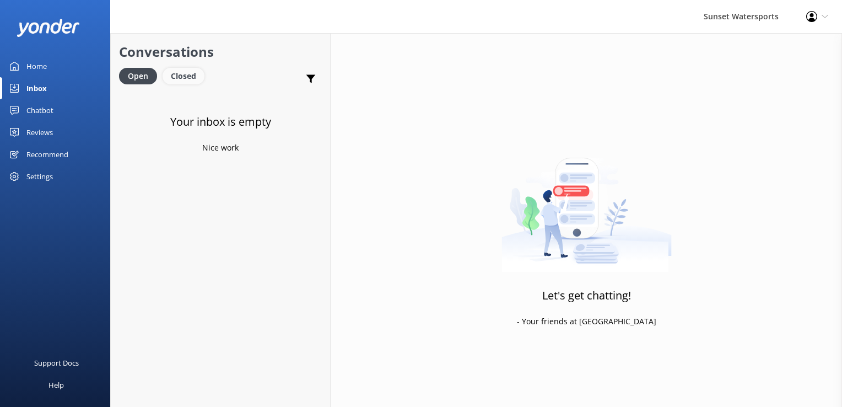
click at [184, 69] on div "Closed" at bounding box center [184, 76] width 42 height 17
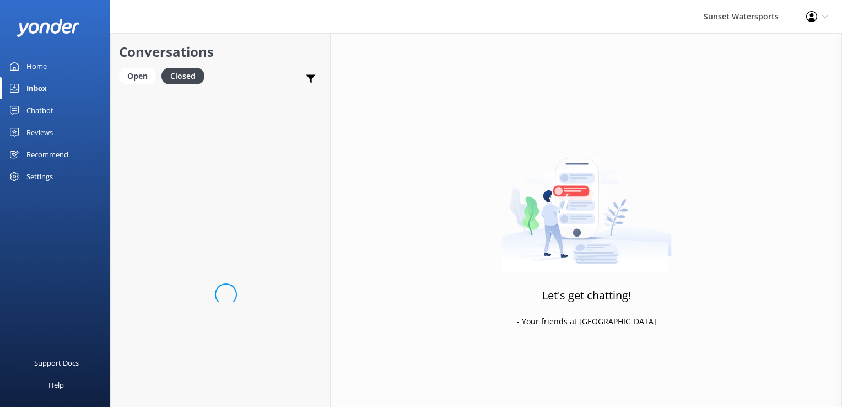
click at [135, 67] on div "Conversations Open Closed Important Converted Assigned to me Unassigned SMS" at bounding box center [220, 62] width 219 height 58
click at [134, 69] on div "Open" at bounding box center [137, 76] width 37 height 17
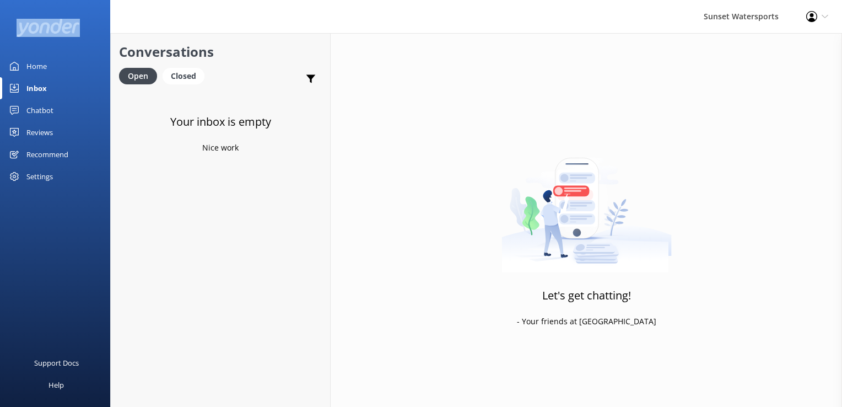
click at [814, 15] on icon at bounding box center [811, 16] width 11 height 11
click at [769, 74] on link "Logout" at bounding box center [788, 76] width 110 height 28
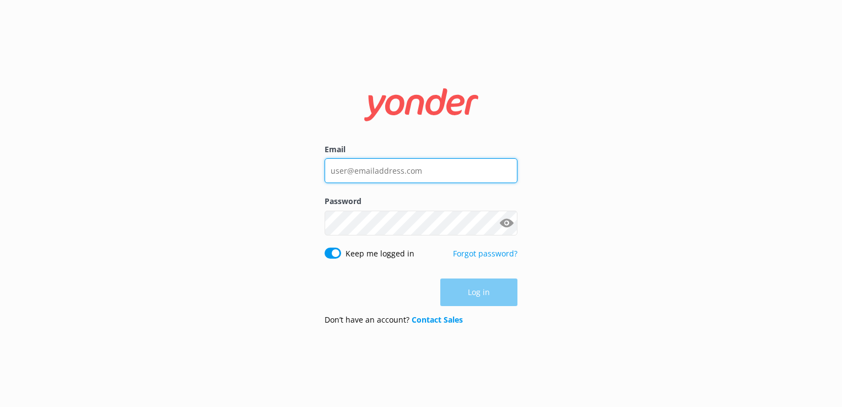
type input "[PERSON_NAME][EMAIL_ADDRESS][DOMAIN_NAME]"
